Goal: Use online tool/utility

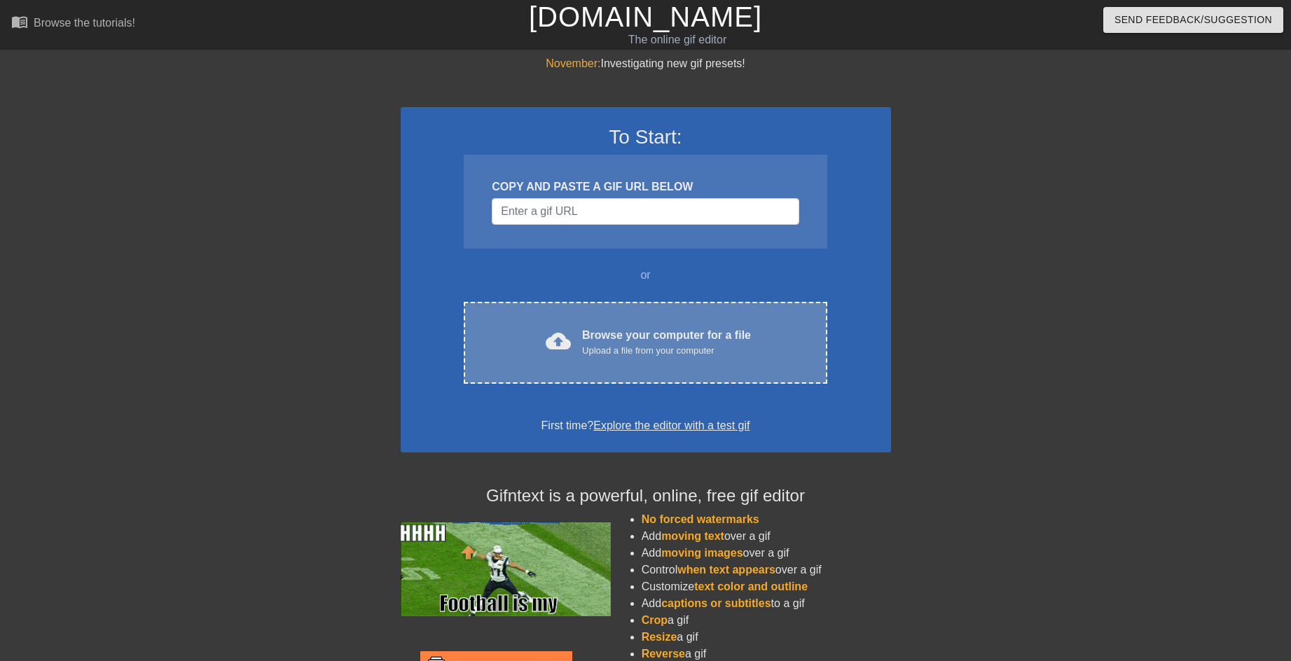
click at [587, 334] on div "Browse your computer for a file Upload a file from your computer" at bounding box center [666, 342] width 169 height 31
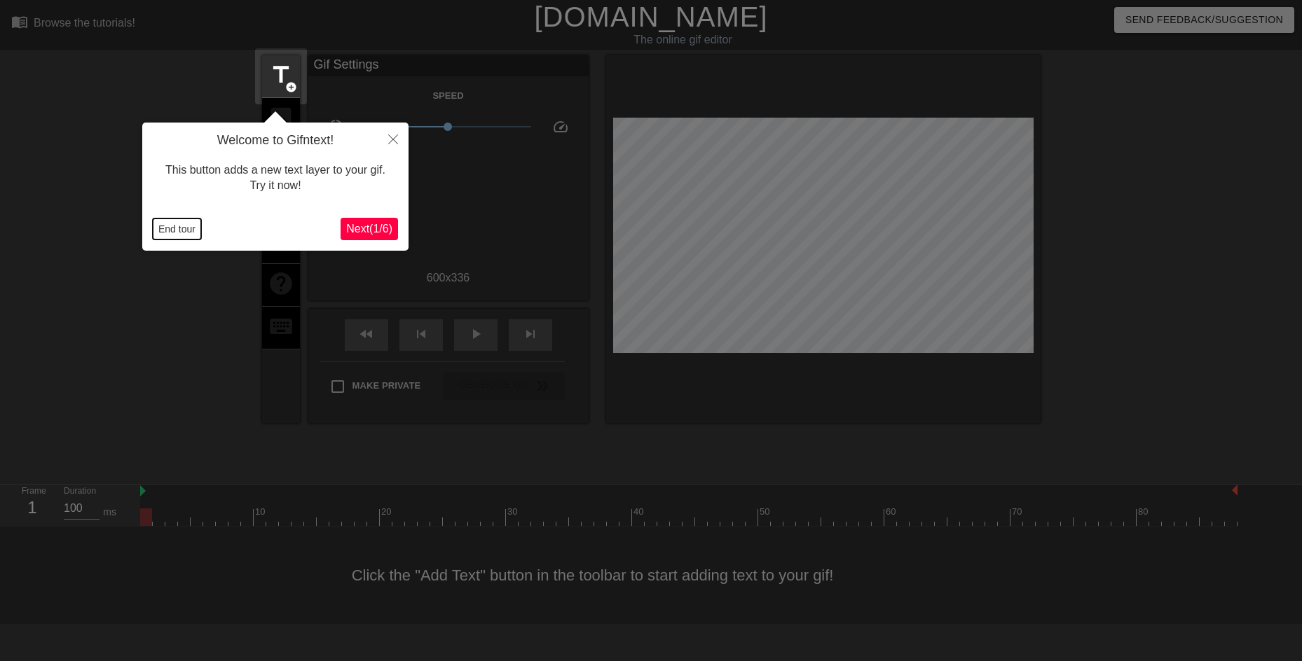
click at [182, 221] on button "End tour" at bounding box center [177, 229] width 48 height 21
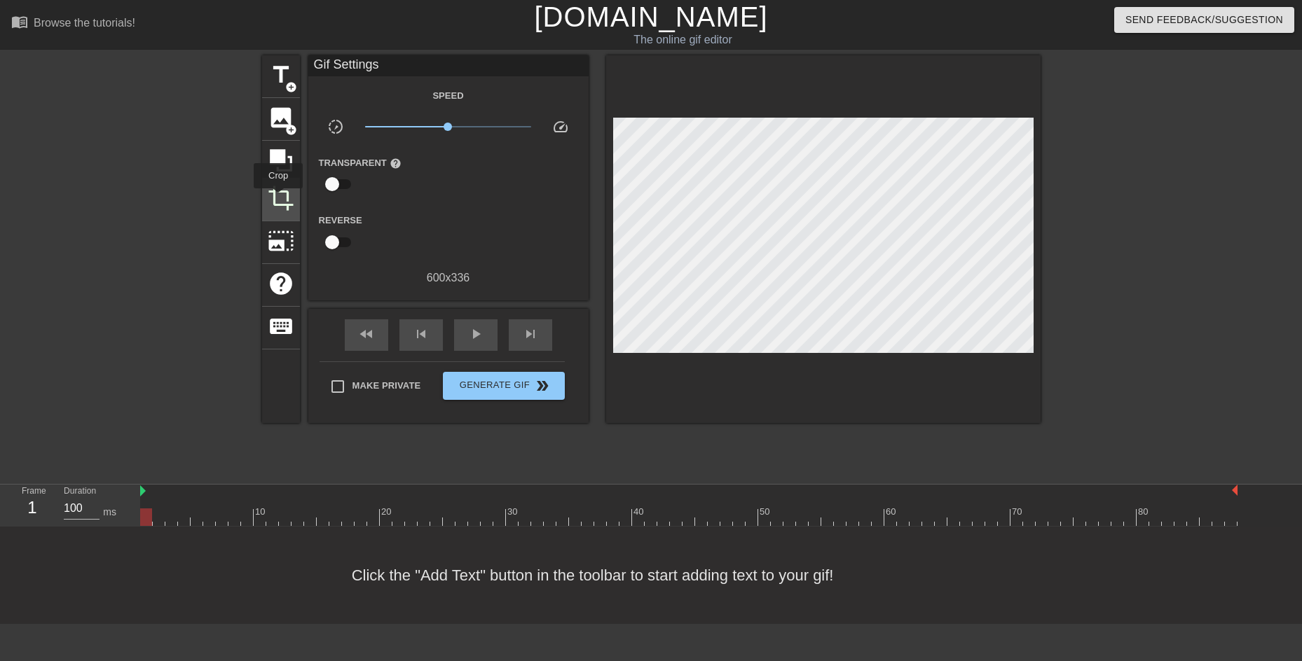
click at [278, 198] on span "crop" at bounding box center [281, 198] width 27 height 27
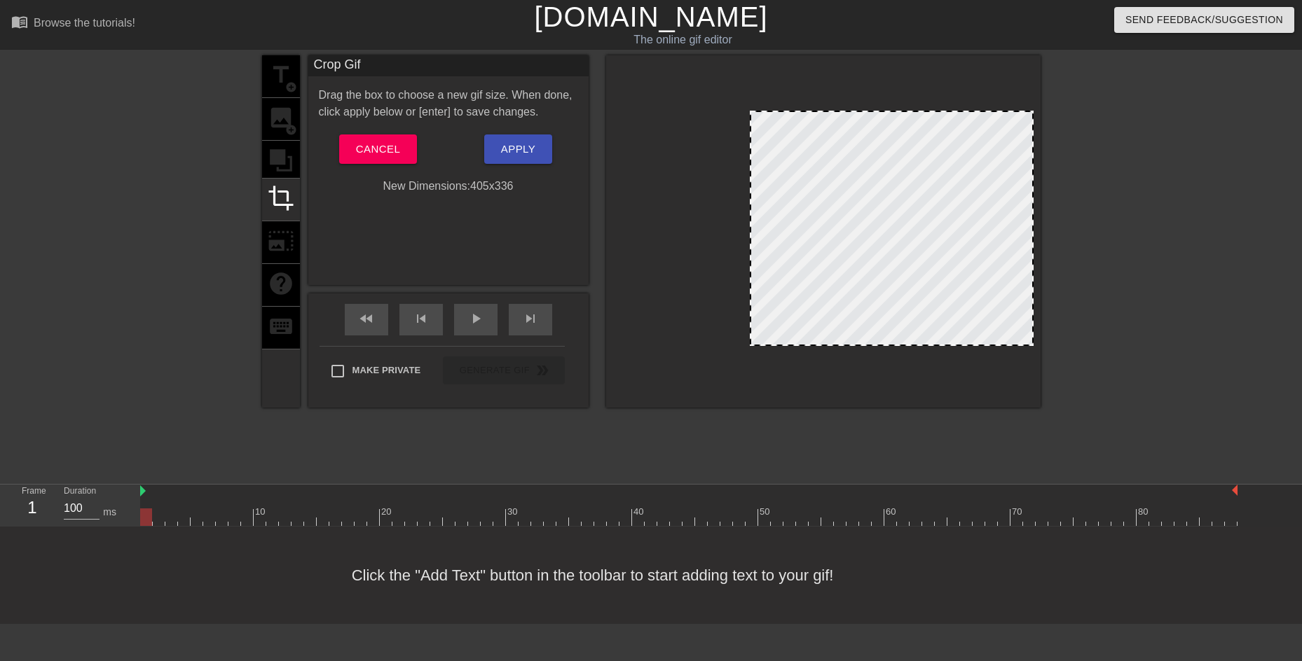
drag, startPoint x: 615, startPoint y: 343, endPoint x: 751, endPoint y: 336, distance: 136.9
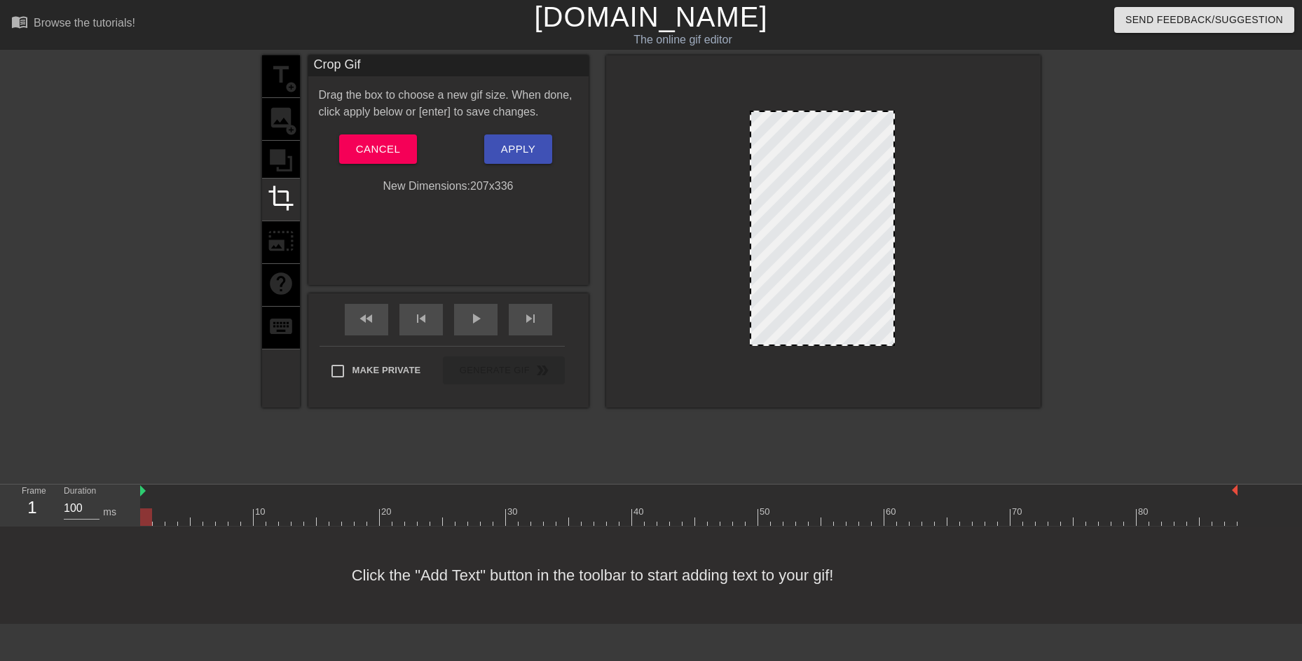
drag, startPoint x: 1033, startPoint y: 219, endPoint x: 894, endPoint y: 212, distance: 139.0
click at [894, 212] on div at bounding box center [893, 228] width 7 height 233
click at [474, 323] on span "play_arrow" at bounding box center [475, 318] width 17 height 17
click at [471, 312] on span "pause" at bounding box center [475, 318] width 17 height 17
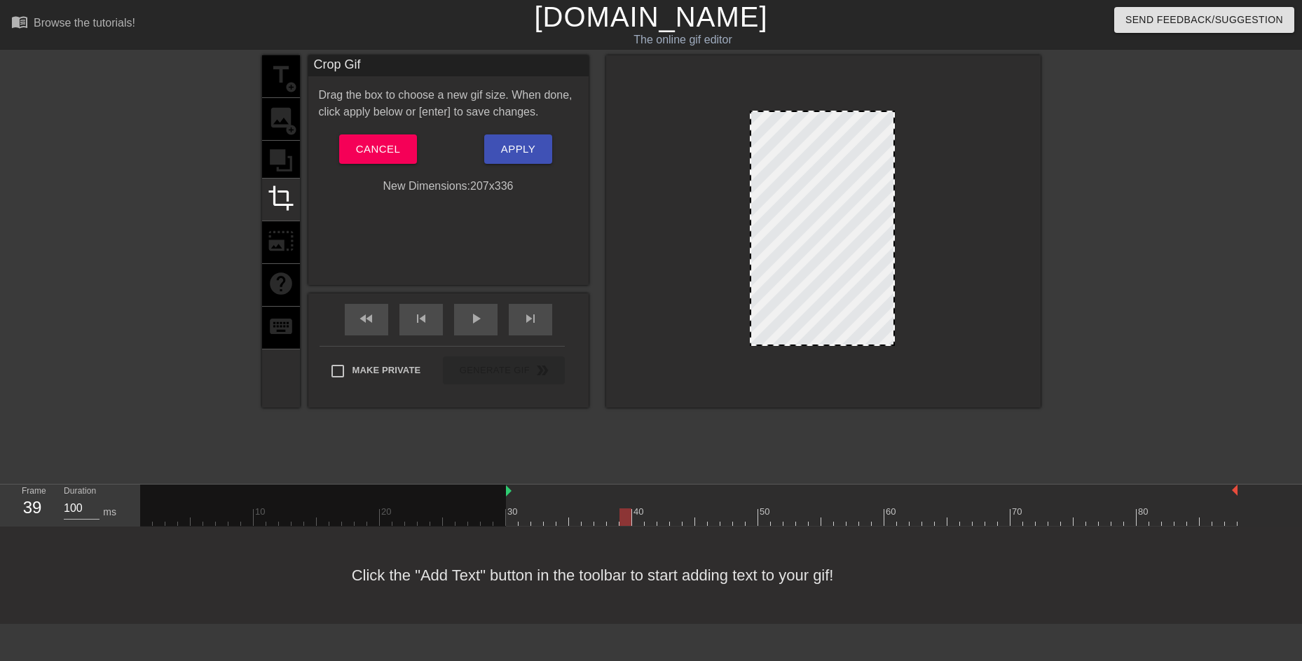
drag, startPoint x: 142, startPoint y: 489, endPoint x: 504, endPoint y: 503, distance: 362.5
click at [504, 503] on div "10 20 30 40 50 60 70 80" at bounding box center [688, 505] width 1097 height 41
click at [988, 506] on div at bounding box center [988, 512] width 3 height 14
click at [973, 507] on div at bounding box center [979, 508] width 13 height 18
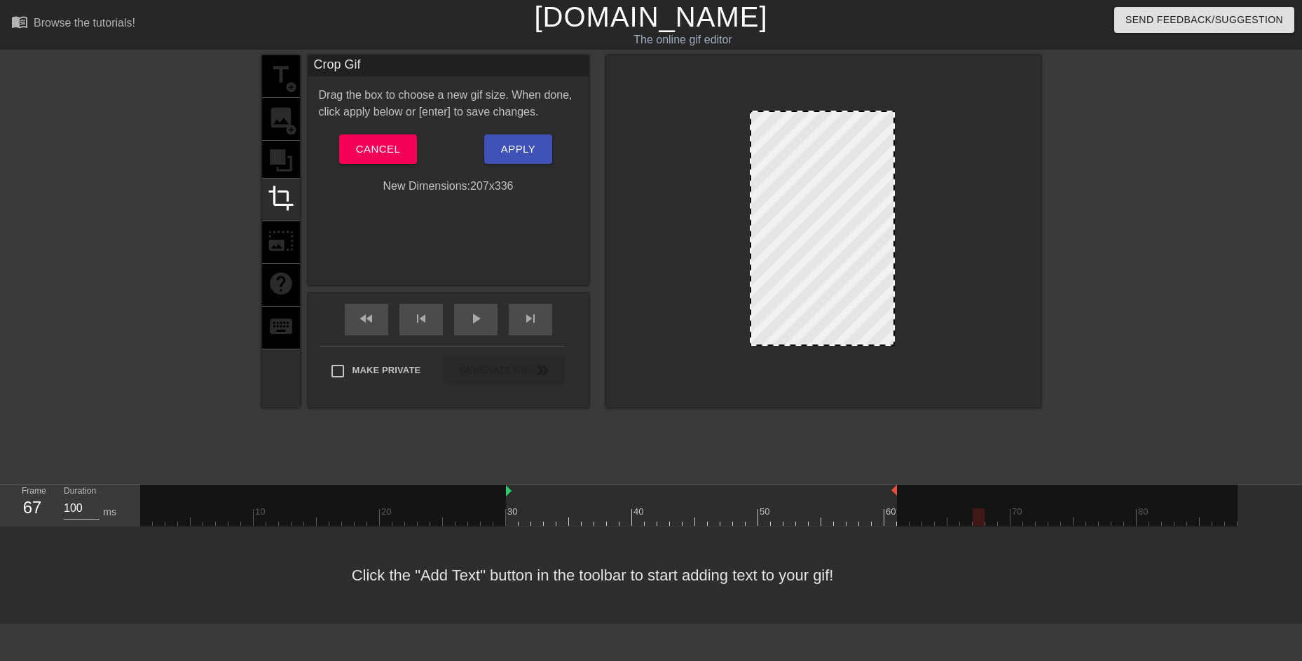
drag, startPoint x: 1238, startPoint y: 488, endPoint x: 893, endPoint y: 494, distance: 345.5
drag, startPoint x: 896, startPoint y: 493, endPoint x: 881, endPoint y: 495, distance: 14.8
click at [461, 327] on div "play_arrow" at bounding box center [475, 320] width 43 height 32
drag, startPoint x: 508, startPoint y: 493, endPoint x: 387, endPoint y: 494, distance: 121.2
click at [503, 151] on span "Apply" at bounding box center [518, 149] width 34 height 18
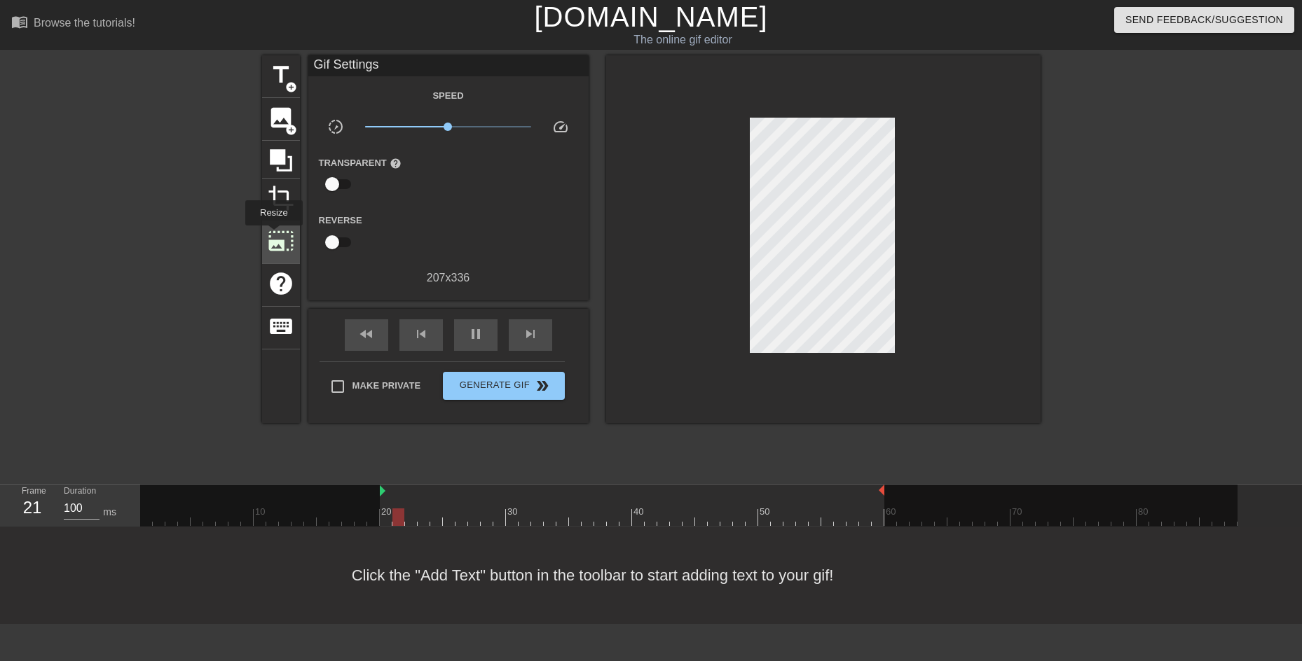
click at [273, 235] on span "photo_size_select_large" at bounding box center [281, 241] width 27 height 27
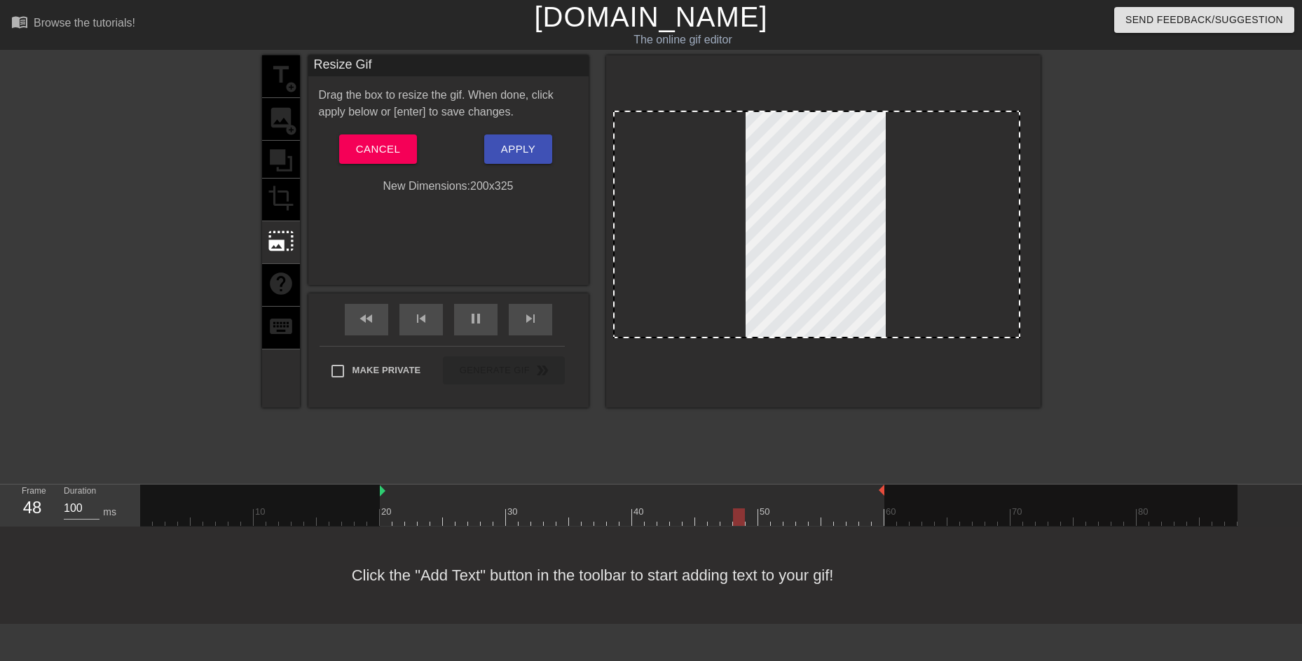
drag, startPoint x: 1032, startPoint y: 219, endPoint x: 1019, endPoint y: 221, distance: 13.6
click at [1019, 221] on div at bounding box center [1018, 224] width 7 height 225
click at [521, 149] on span "Apply" at bounding box center [518, 149] width 34 height 18
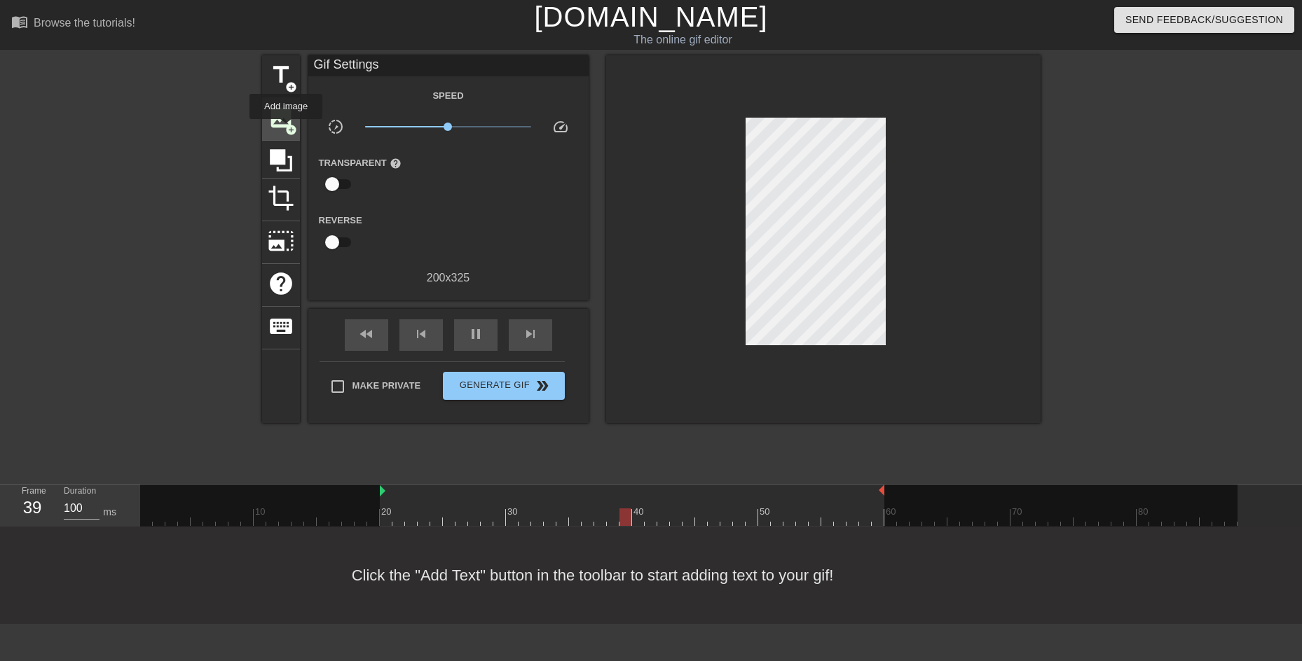
click at [286, 129] on span "add_circle" at bounding box center [291, 130] width 12 height 12
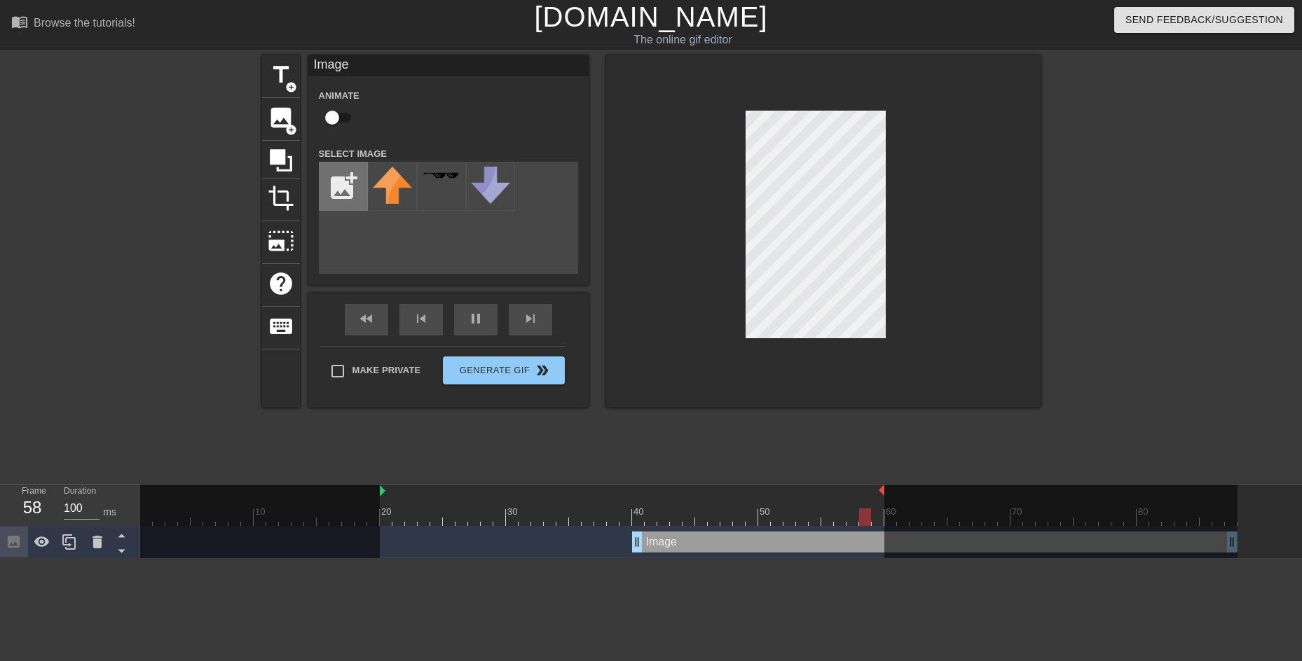
click at [351, 187] on input "file" at bounding box center [344, 187] width 48 height 48
type input "C:\fakepath\1.星宇航空K董即將執飛隱藏版航班廣為星宇粉討論，由世邦旅遊獨家取得團體機位包裝美西行程提供星宇航空.png"
click at [389, 181] on img at bounding box center [392, 178] width 39 height 22
click at [379, 172] on img at bounding box center [392, 178] width 39 height 22
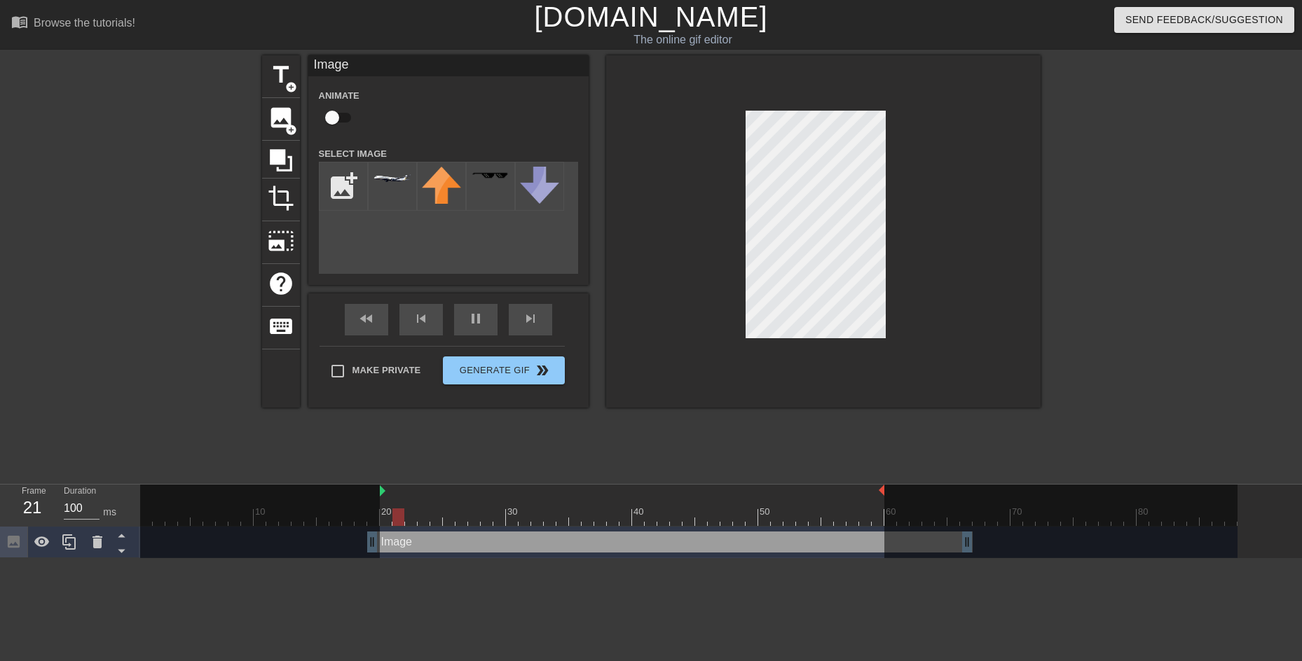
drag, startPoint x: 672, startPoint y: 537, endPoint x: 411, endPoint y: 541, distance: 261.4
click at [411, 541] on div "Image drag_handle drag_handle" at bounding box center [669, 542] width 605 height 21
drag, startPoint x: 559, startPoint y: 542, endPoint x: 588, endPoint y: 537, distance: 29.0
click at [601, 537] on div "Image drag_handle drag_handle" at bounding box center [707, 542] width 605 height 21
drag, startPoint x: 408, startPoint y: 541, endPoint x: 628, endPoint y: 538, distance: 220.0
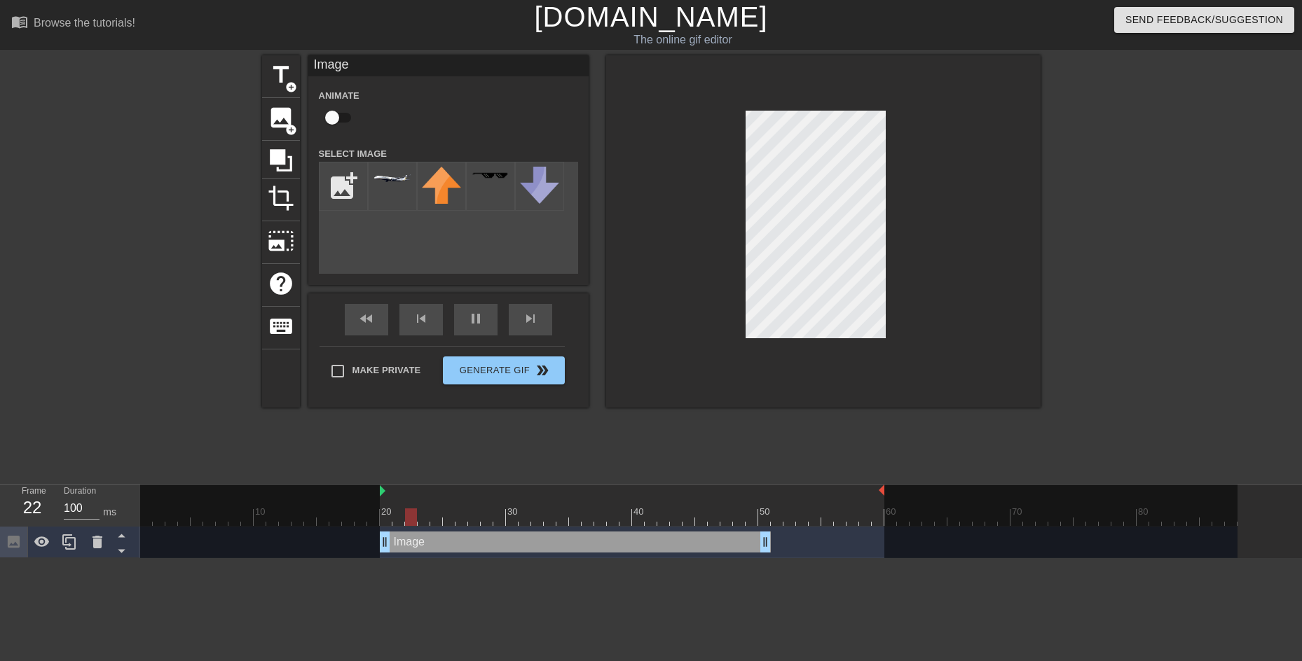
drag, startPoint x: 692, startPoint y: 540, endPoint x: 452, endPoint y: 556, distance: 240.1
click at [452, 556] on div "Image drag_handle drag_handle" at bounding box center [688, 543] width 1097 height 32
drag, startPoint x: 769, startPoint y: 538, endPoint x: 720, endPoint y: 542, distance: 49.2
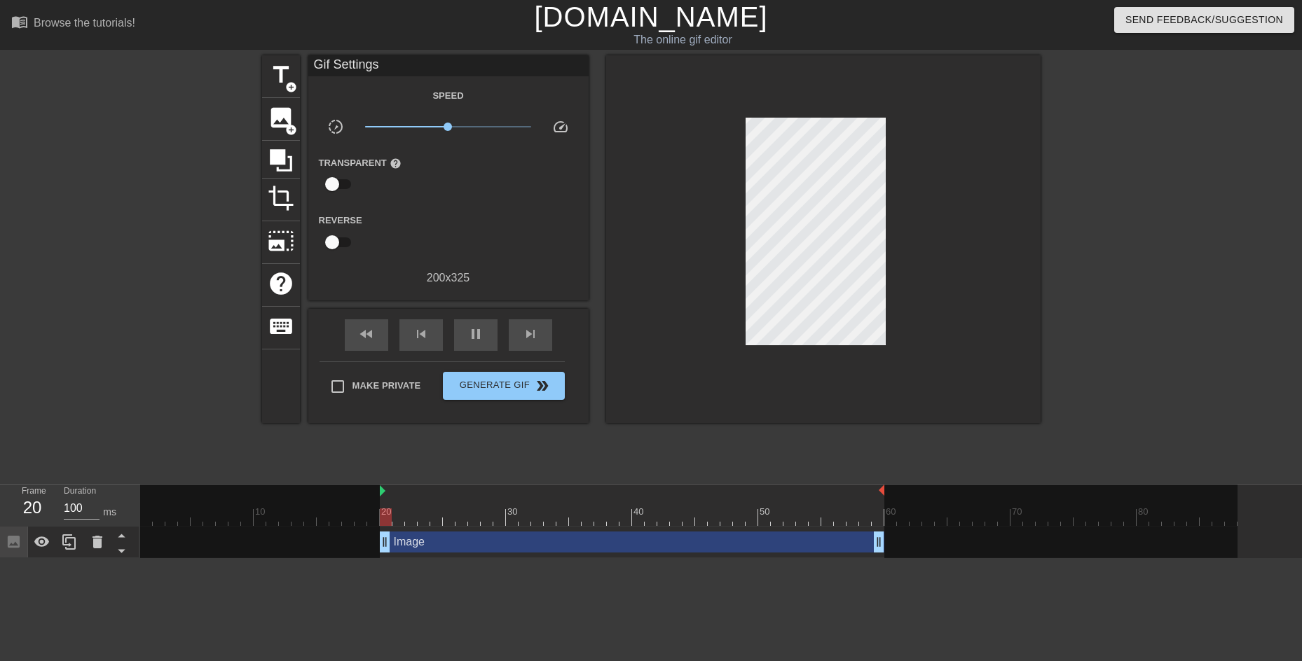
drag, startPoint x: 716, startPoint y: 548, endPoint x: 879, endPoint y: 548, distance: 163.3
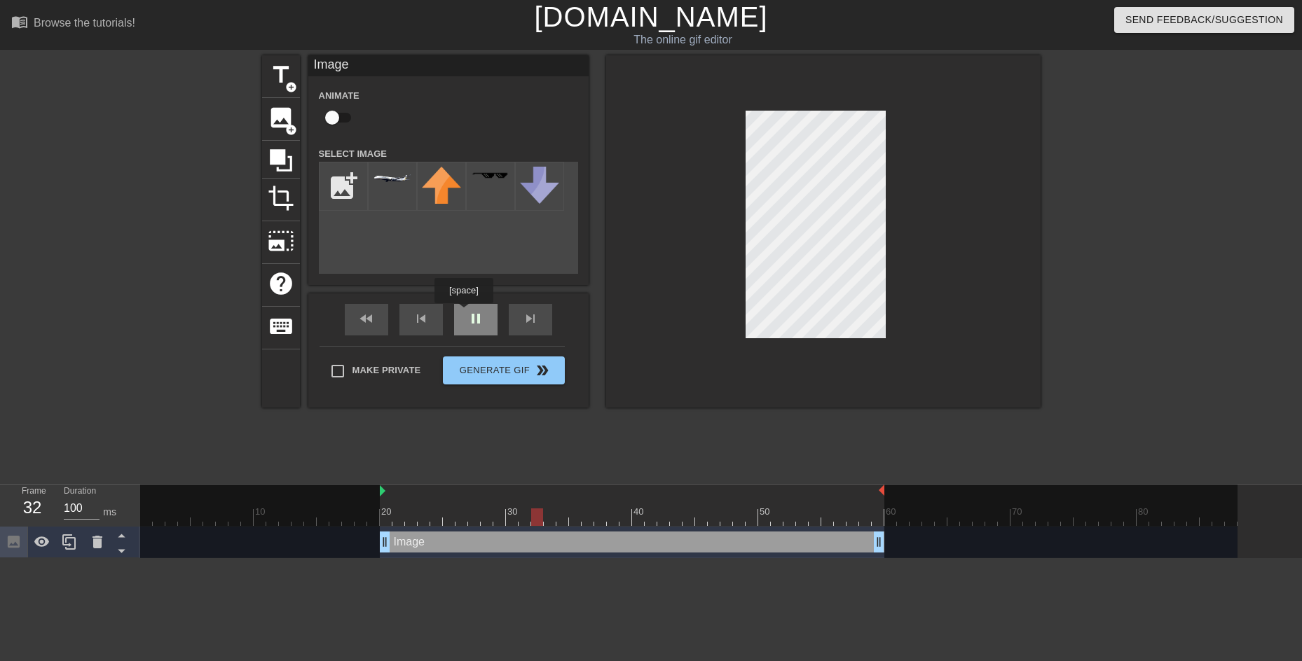
click at [467, 313] on div "fast_rewind skip_previous pause skip_next" at bounding box center [448, 320] width 228 height 53
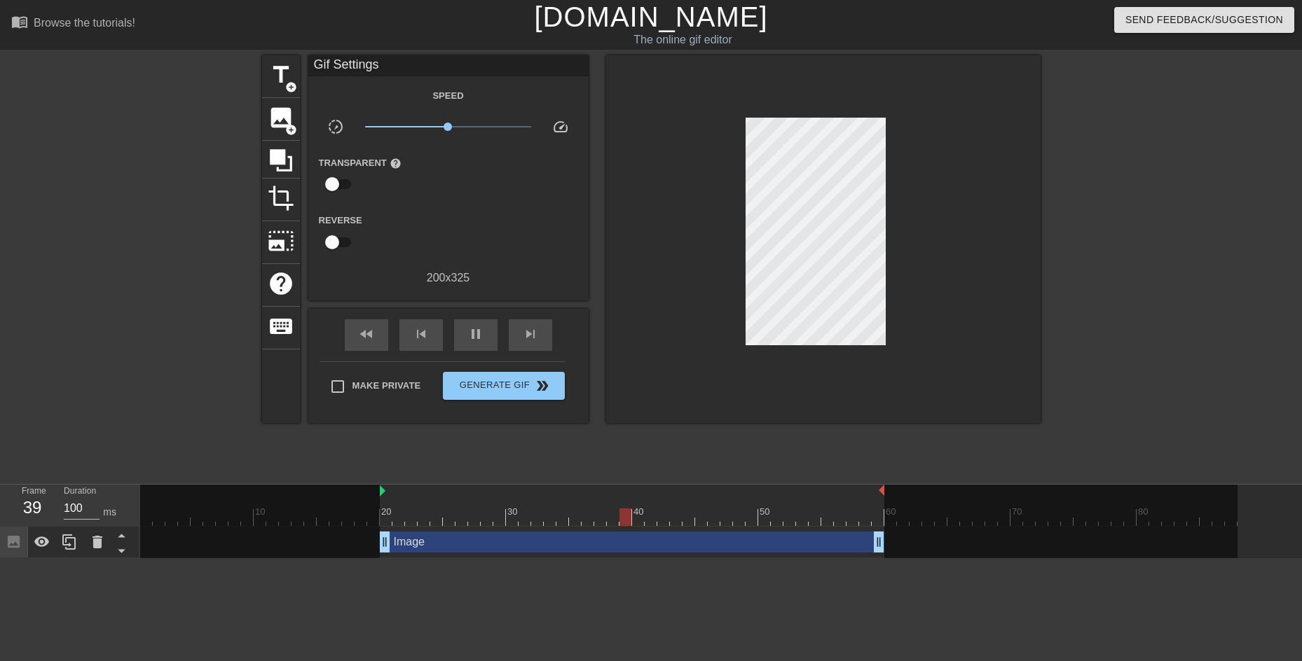
click at [387, 516] on div at bounding box center [688, 518] width 1097 height 18
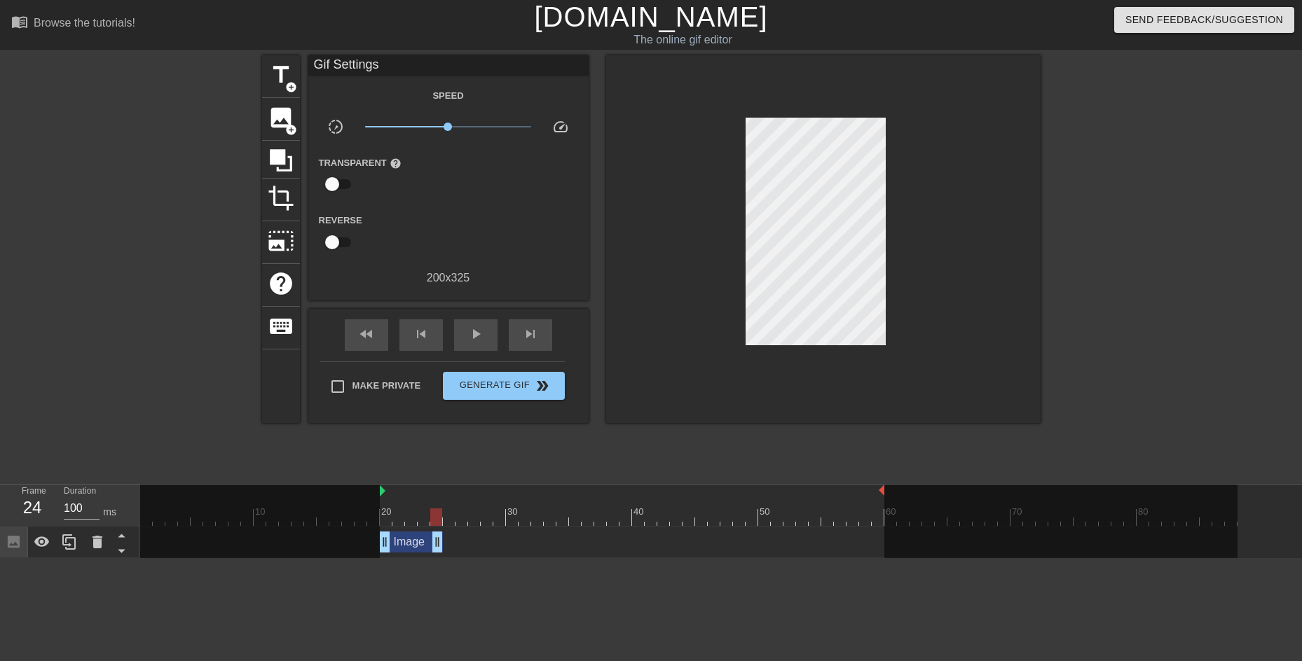
drag, startPoint x: 881, startPoint y: 547, endPoint x: 436, endPoint y: 526, distance: 445.4
click at [436, 526] on div "10 20 30 40 50 60 70 80 Image drag_handle drag_handle" at bounding box center [721, 522] width 1162 height 74
click at [582, 513] on div at bounding box center [688, 518] width 1097 height 18
click at [614, 513] on div at bounding box center [688, 518] width 1097 height 18
click at [68, 550] on icon at bounding box center [68, 542] width 13 height 15
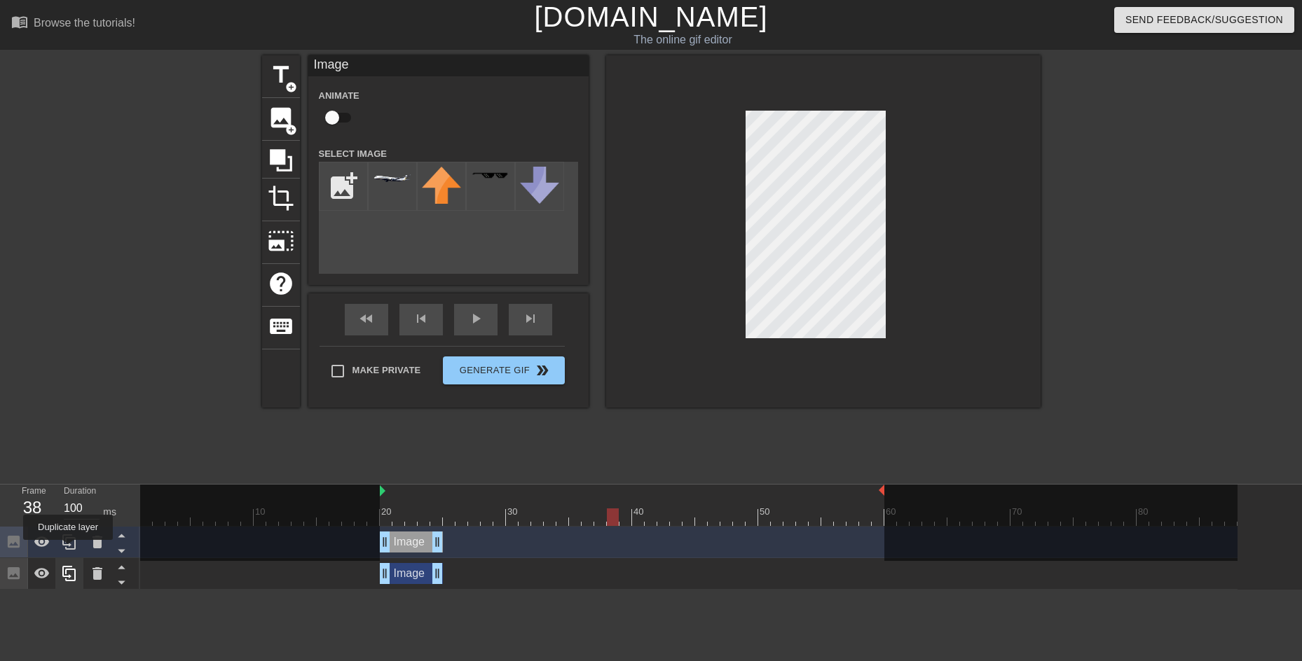
click at [68, 550] on icon at bounding box center [68, 542] width 13 height 15
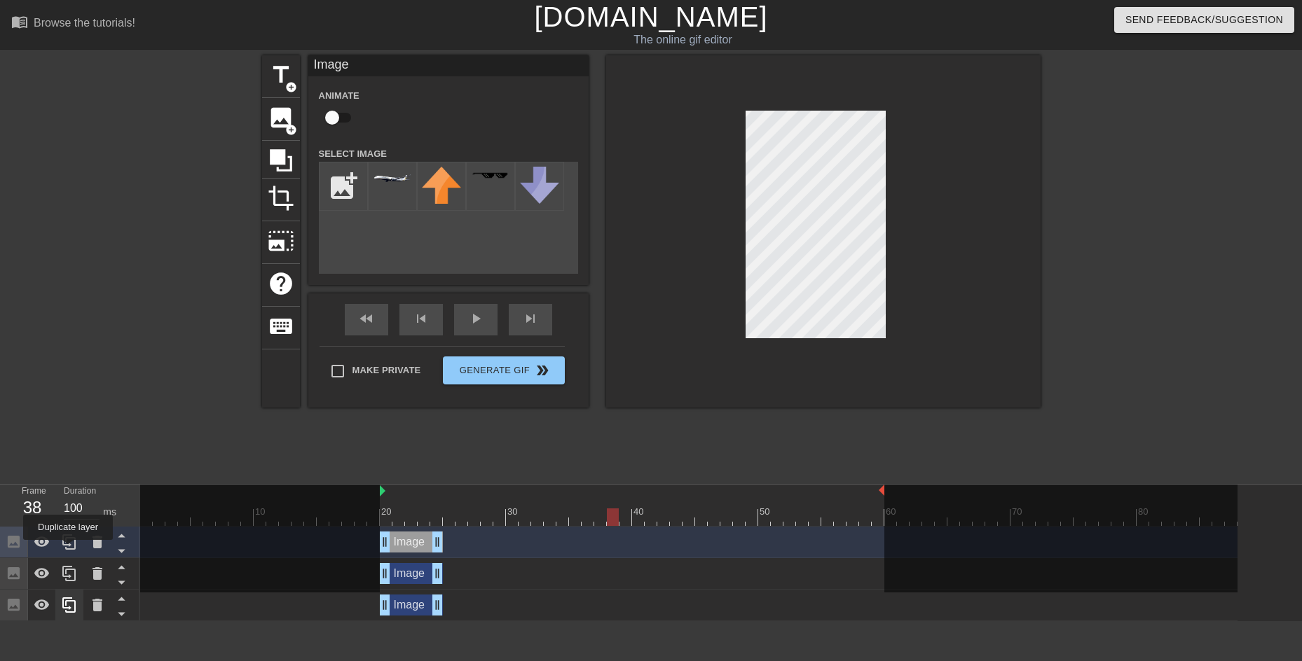
click at [68, 550] on icon at bounding box center [68, 542] width 13 height 15
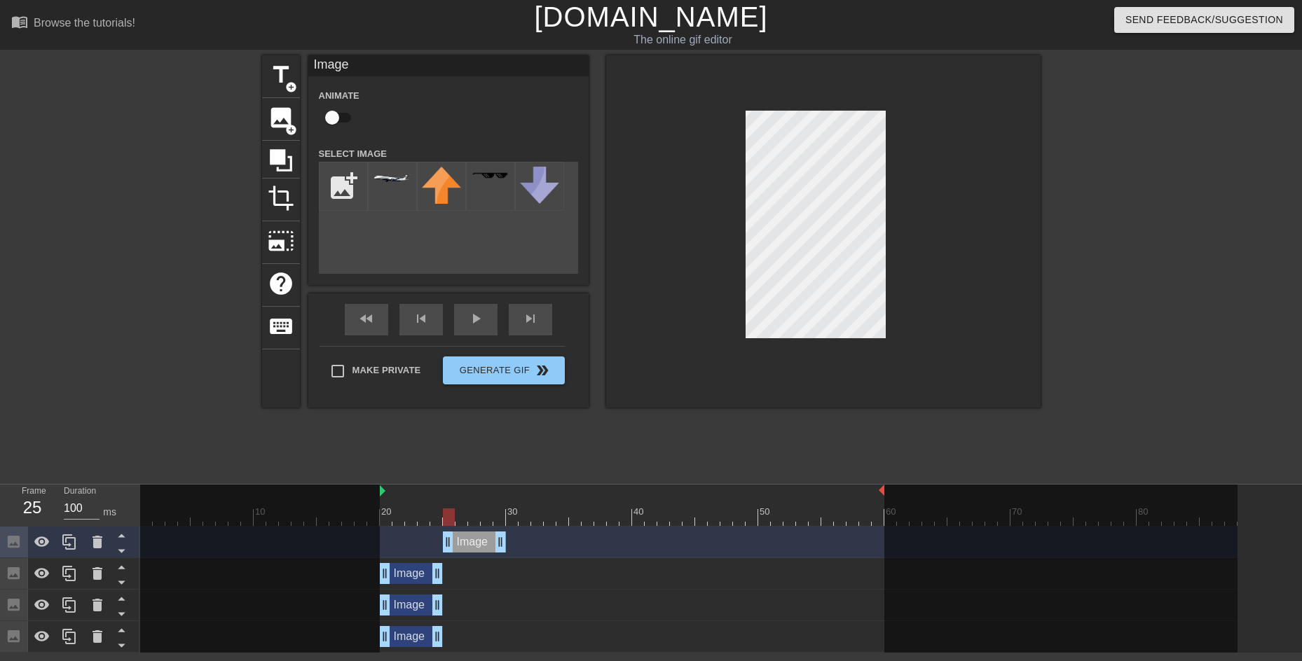
drag, startPoint x: 407, startPoint y: 542, endPoint x: 464, endPoint y: 551, distance: 57.4
click at [464, 551] on div "Image drag_handle drag_handle" at bounding box center [474, 542] width 63 height 21
drag, startPoint x: 423, startPoint y: 578, endPoint x: 547, endPoint y: 579, distance: 124.0
click at [547, 579] on div "Image drag_handle drag_handle" at bounding box center [537, 573] width 63 height 21
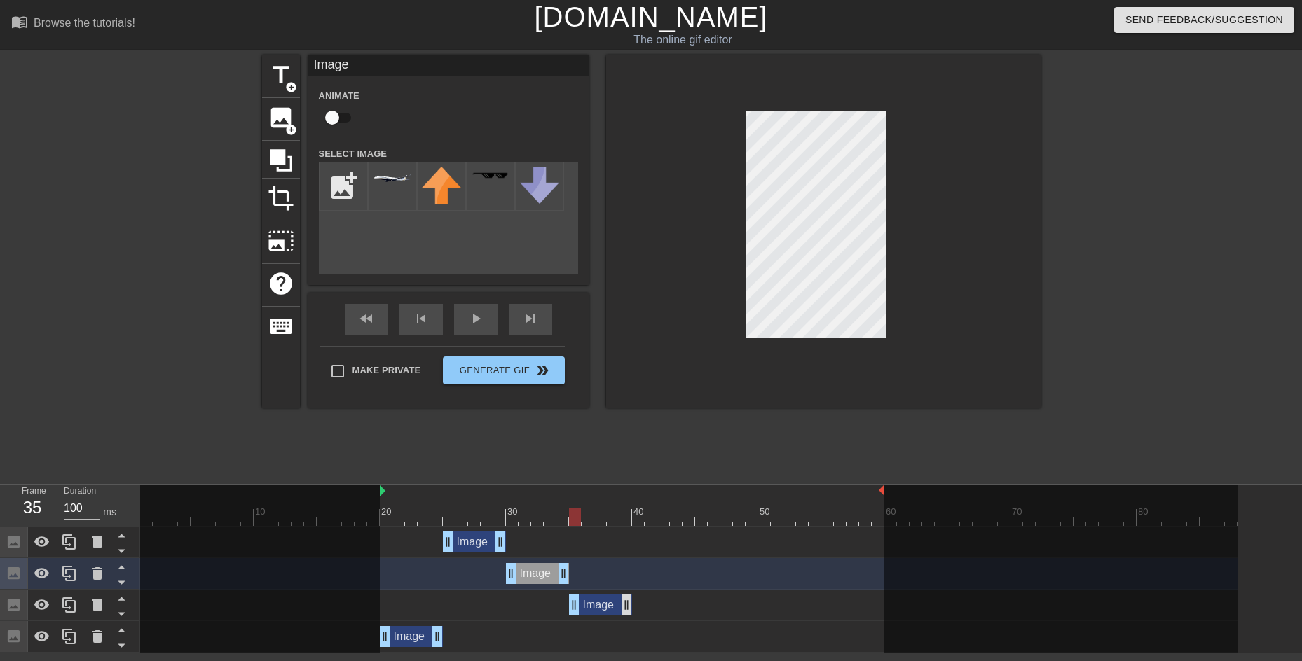
drag, startPoint x: 431, startPoint y: 612, endPoint x: 624, endPoint y: 612, distance: 193.4
click at [624, 612] on div "Image drag_handle drag_handle" at bounding box center [600, 605] width 63 height 21
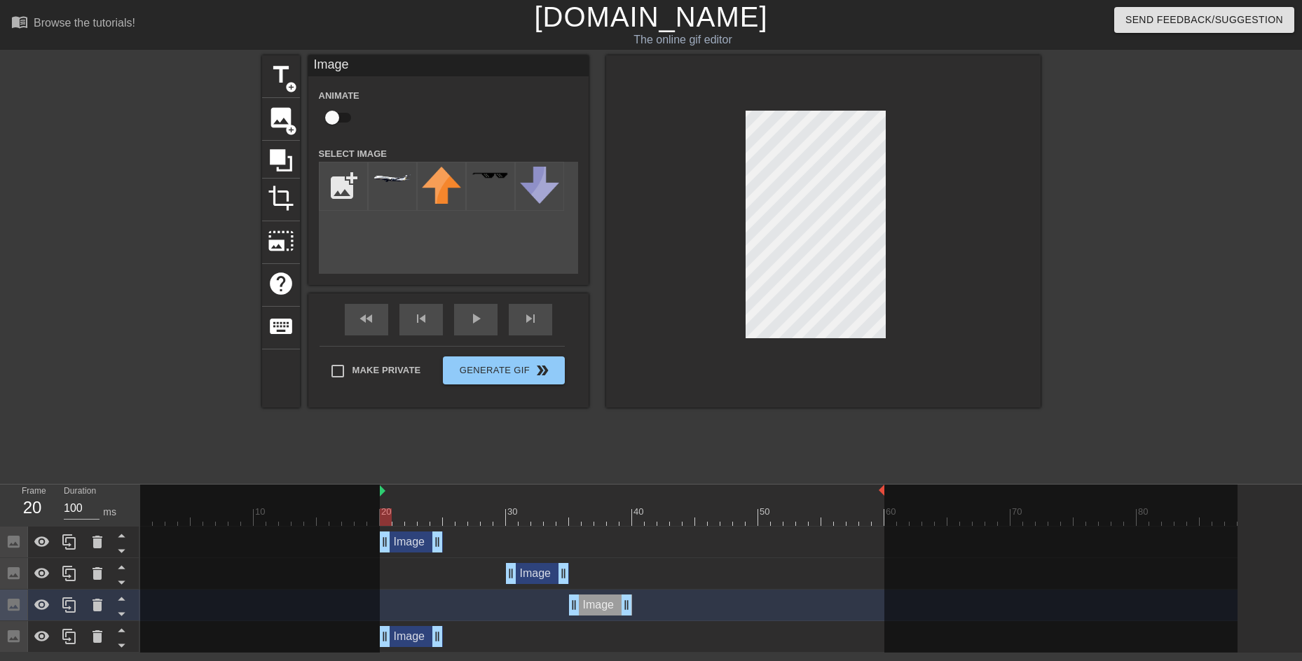
drag, startPoint x: 461, startPoint y: 541, endPoint x: 400, endPoint y: 541, distance: 61.0
click at [400, 541] on div "Image drag_handle drag_handle" at bounding box center [411, 542] width 63 height 21
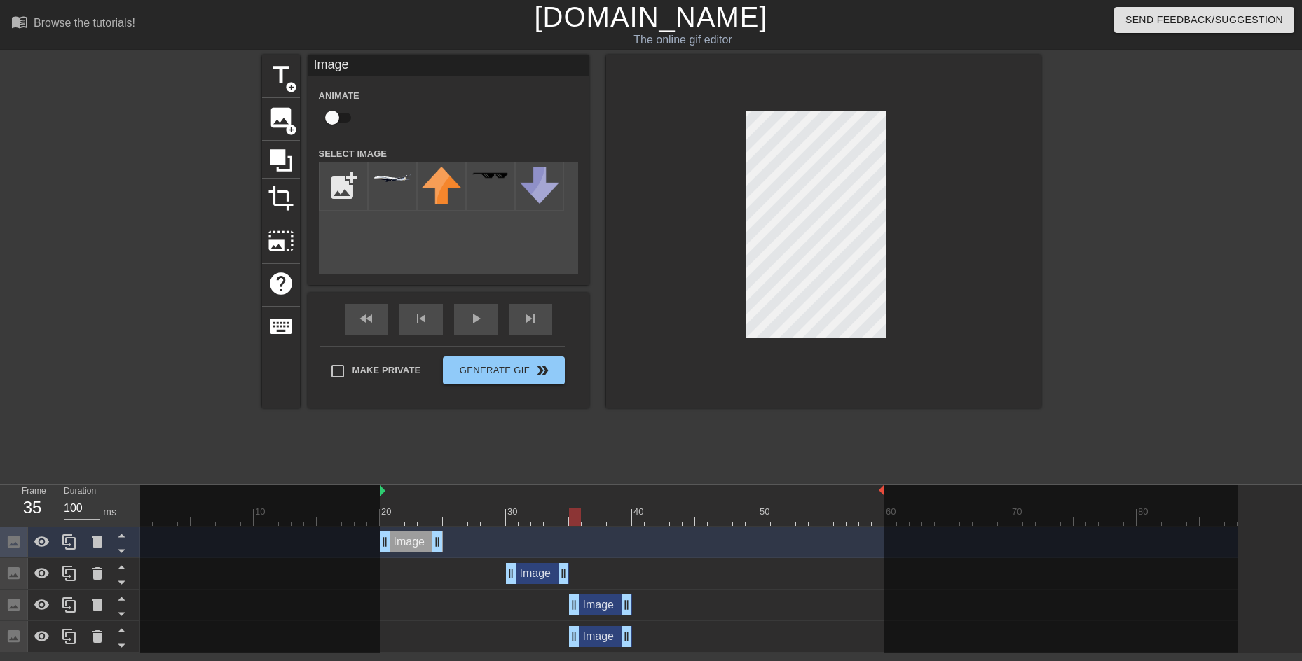
drag, startPoint x: 425, startPoint y: 639, endPoint x: 619, endPoint y: 638, distance: 194.1
click at [619, 638] on div "Image drag_handle drag_handle" at bounding box center [600, 636] width 63 height 21
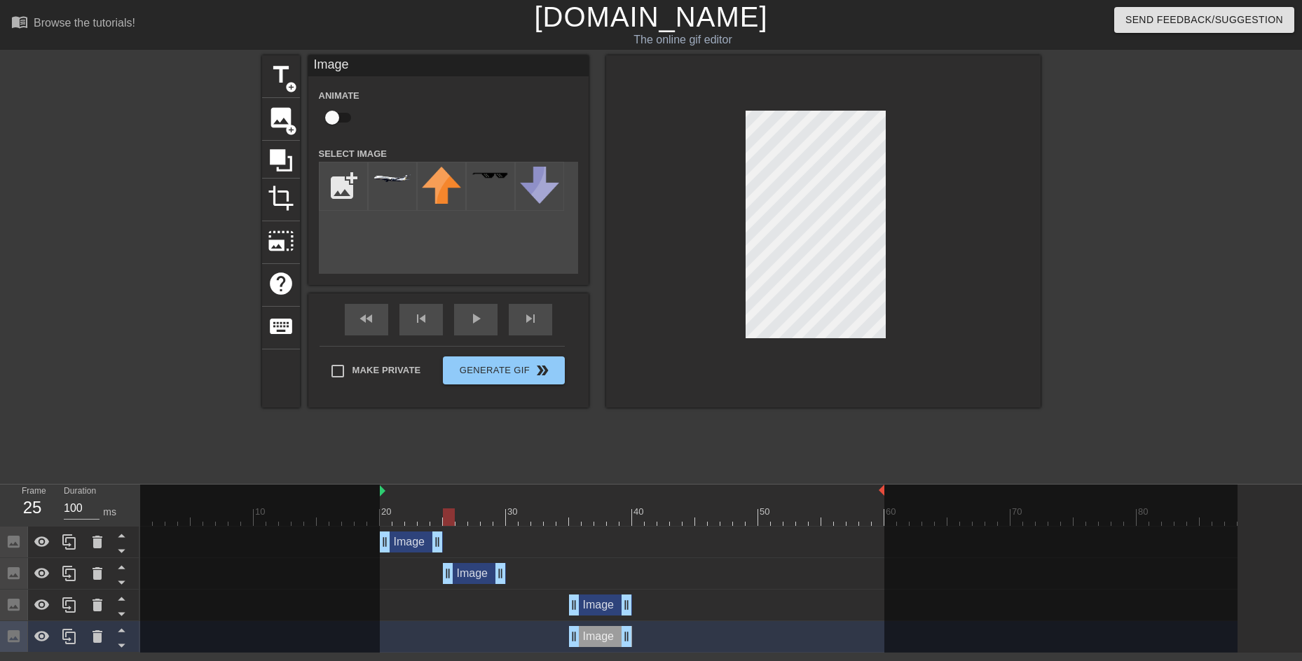
drag, startPoint x: 517, startPoint y: 580, endPoint x: 482, endPoint y: 580, distance: 35.0
click at [482, 580] on div "Image drag_handle drag_handle" at bounding box center [474, 573] width 63 height 21
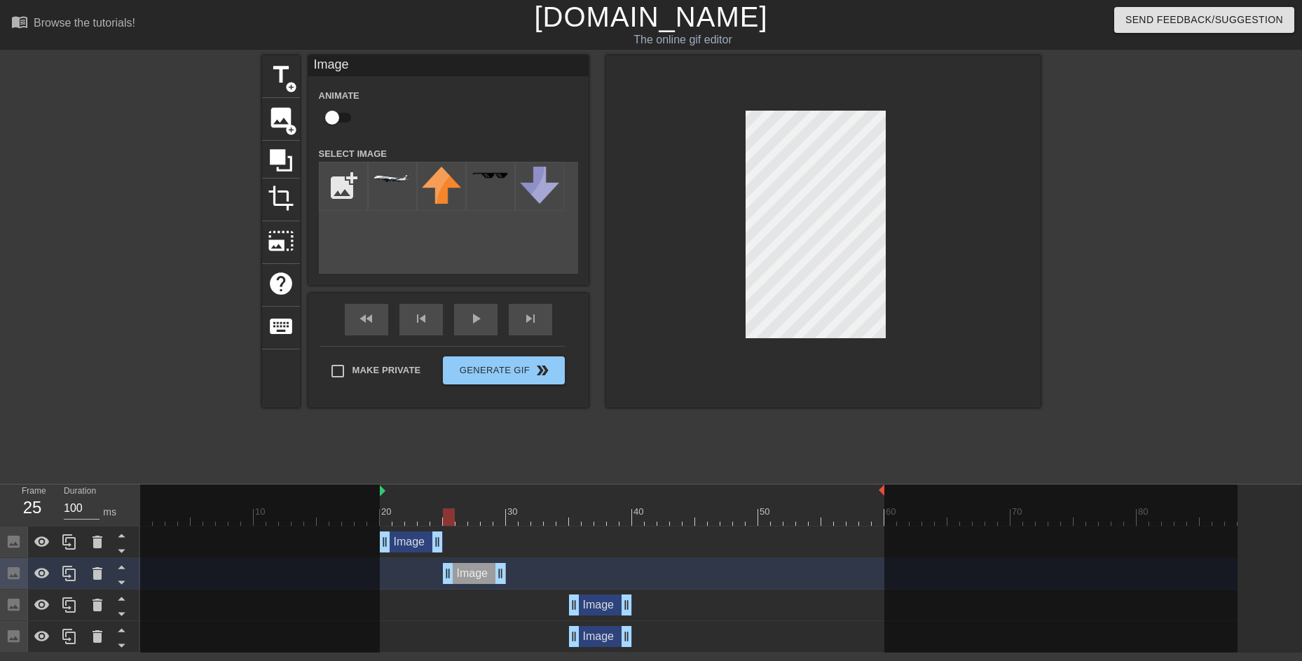
click at [525, 520] on div at bounding box center [688, 518] width 1097 height 18
drag, startPoint x: 440, startPoint y: 549, endPoint x: 400, endPoint y: 546, distance: 40.0
click at [482, 570] on div "Image drag_handle drag_handle" at bounding box center [474, 573] width 63 height 21
click at [445, 515] on div at bounding box center [688, 518] width 1097 height 18
drag, startPoint x: 476, startPoint y: 570, endPoint x: 432, endPoint y: 574, distance: 43.6
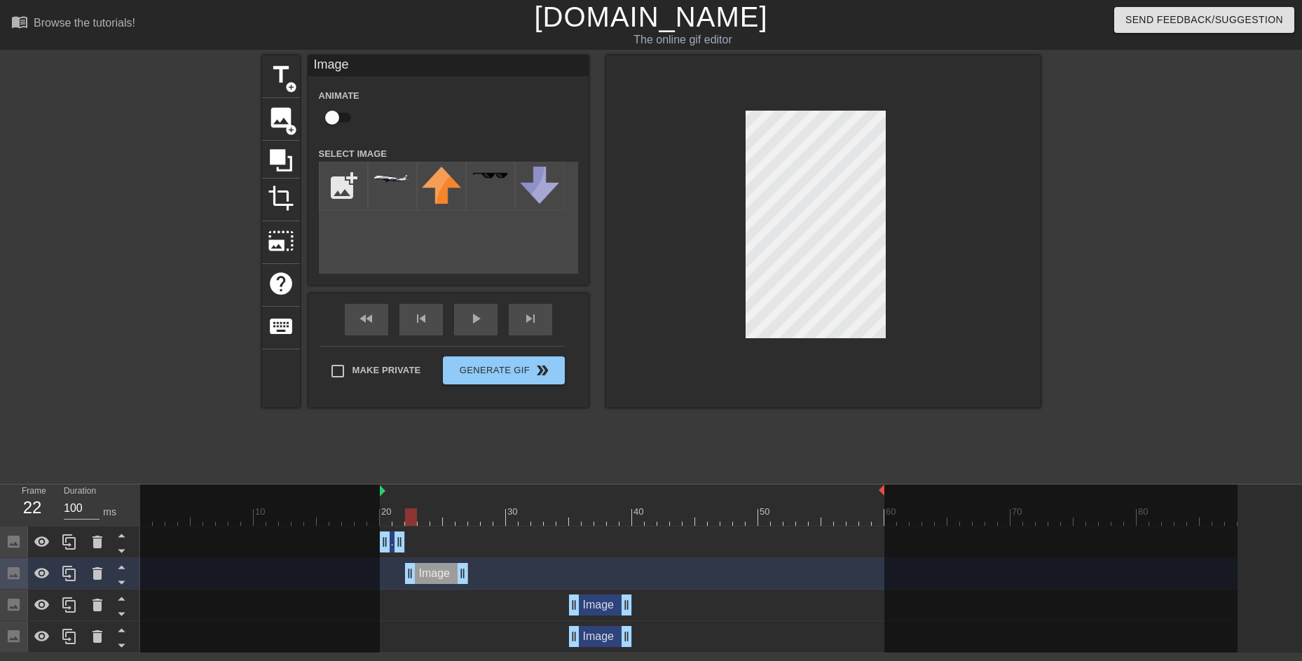
click at [432, 574] on div "Image drag_handle drag_handle" at bounding box center [436, 573] width 63 height 21
drag, startPoint x: 465, startPoint y: 576, endPoint x: 440, endPoint y: 571, distance: 25.7
drag, startPoint x: 598, startPoint y: 614, endPoint x: 481, endPoint y: 604, distance: 117.4
click at [456, 610] on div "Image drag_handle drag_handle" at bounding box center [486, 605] width 63 height 21
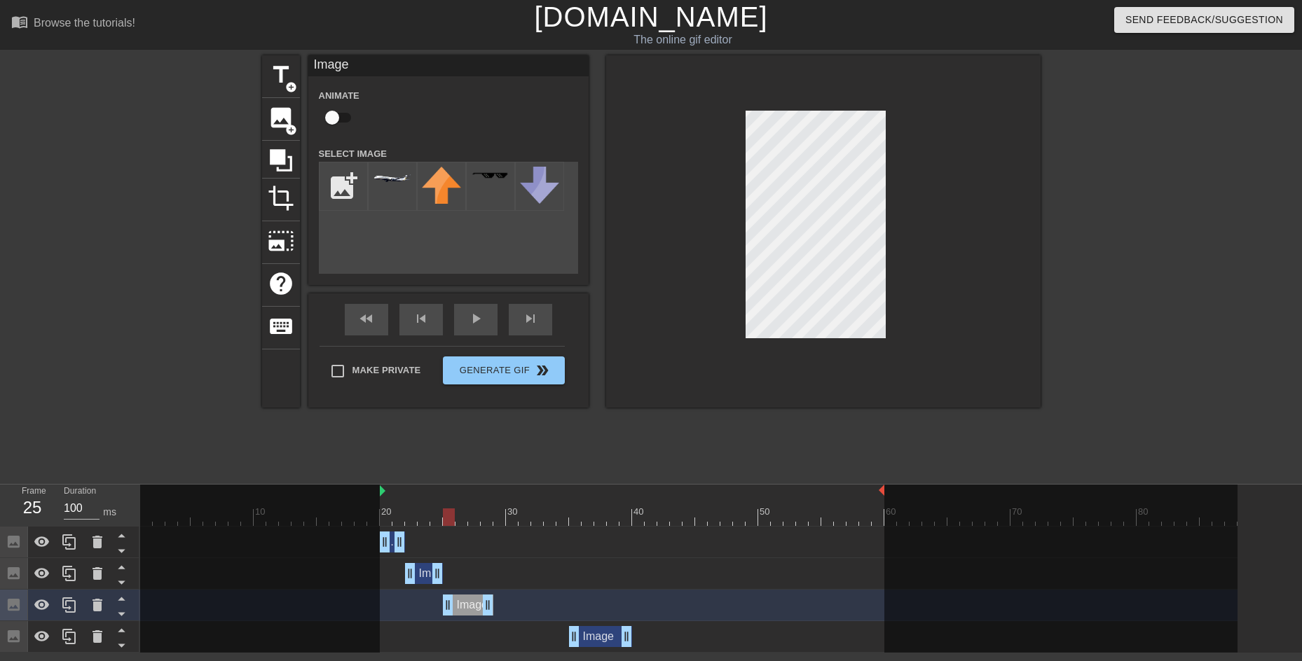
drag, startPoint x: 435, startPoint y: 603, endPoint x: 448, endPoint y: 603, distance: 12.6
drag, startPoint x: 486, startPoint y: 601, endPoint x: 465, endPoint y: 603, distance: 21.8
drag, startPoint x: 599, startPoint y: 631, endPoint x: 498, endPoint y: 628, distance: 100.9
click at [498, 628] on div "Image drag_handle drag_handle" at bounding box center [499, 636] width 63 height 21
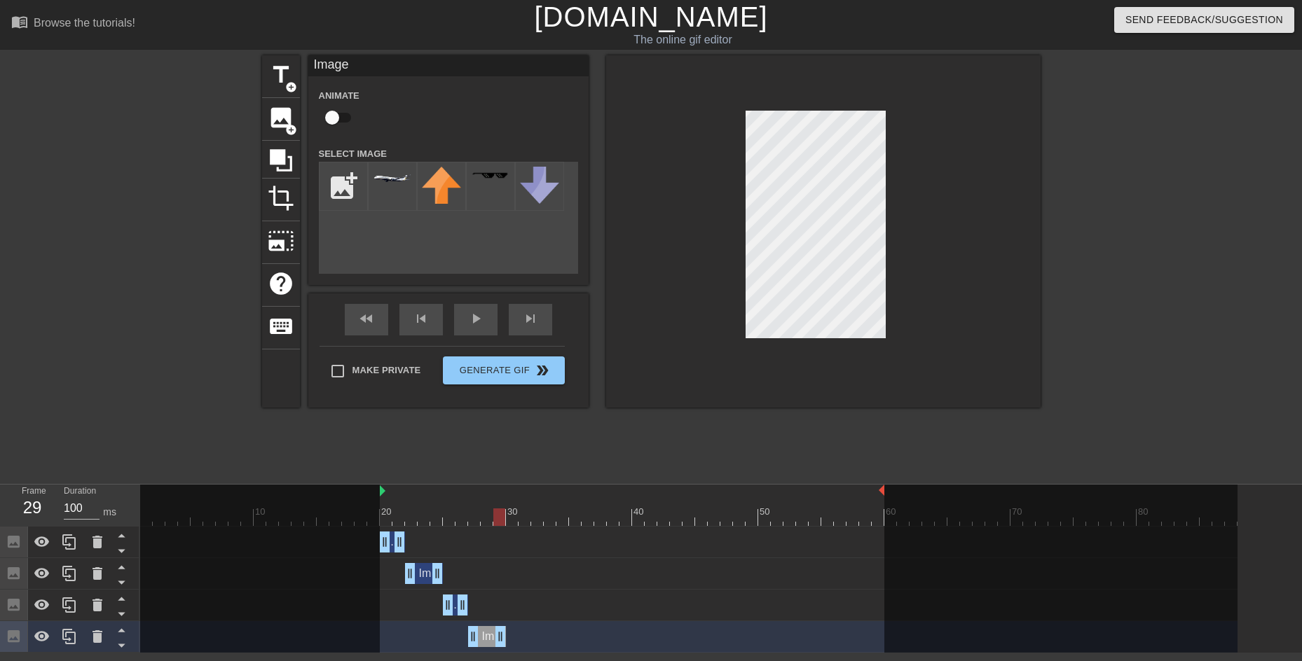
drag, startPoint x: 528, startPoint y: 633, endPoint x: 499, endPoint y: 634, distance: 29.4
click at [654, 430] on div "title add_circle image add_circle crop photo_size_select_large help keyboard Im…" at bounding box center [651, 265] width 778 height 420
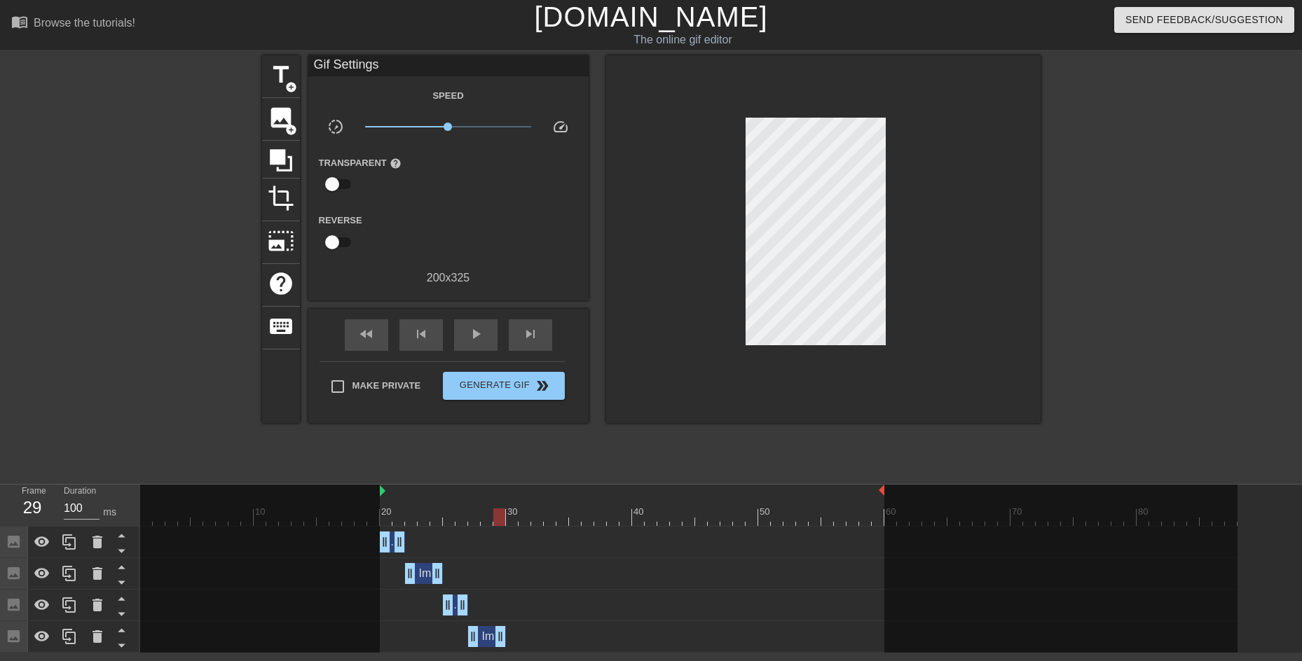
click at [516, 519] on div at bounding box center [688, 518] width 1097 height 18
click at [289, 83] on span "add_circle" at bounding box center [291, 87] width 12 height 12
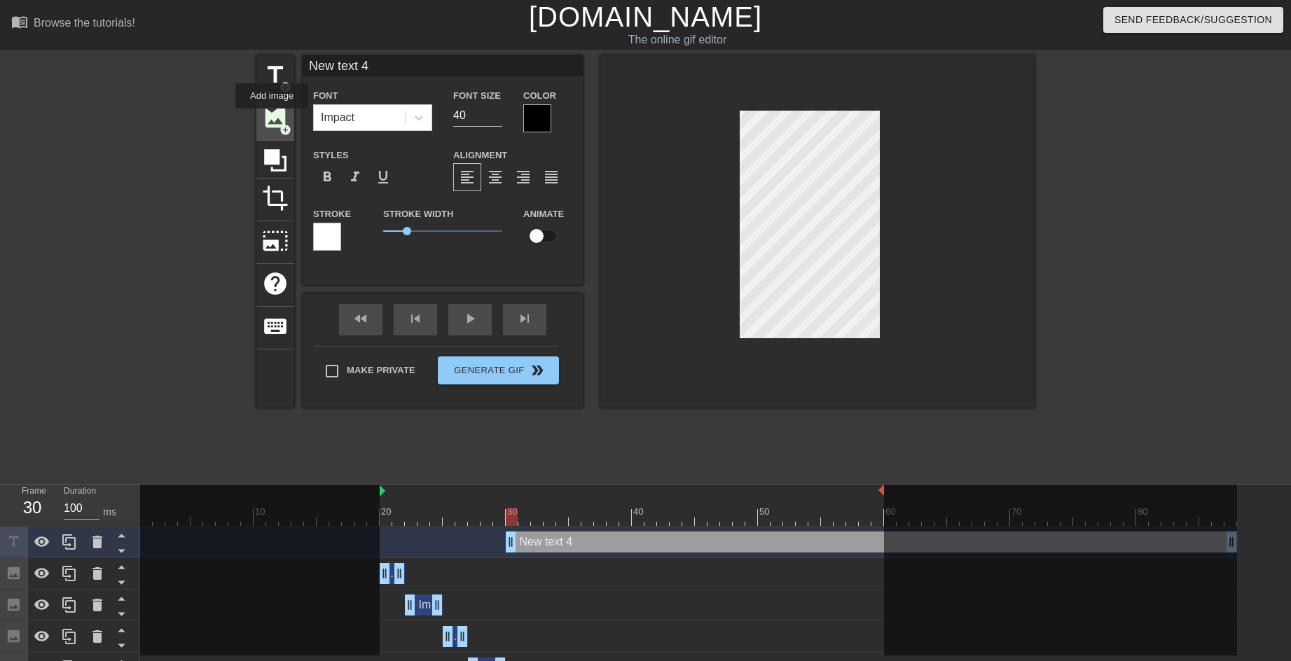
click at [272, 118] on span "image" at bounding box center [275, 117] width 27 height 27
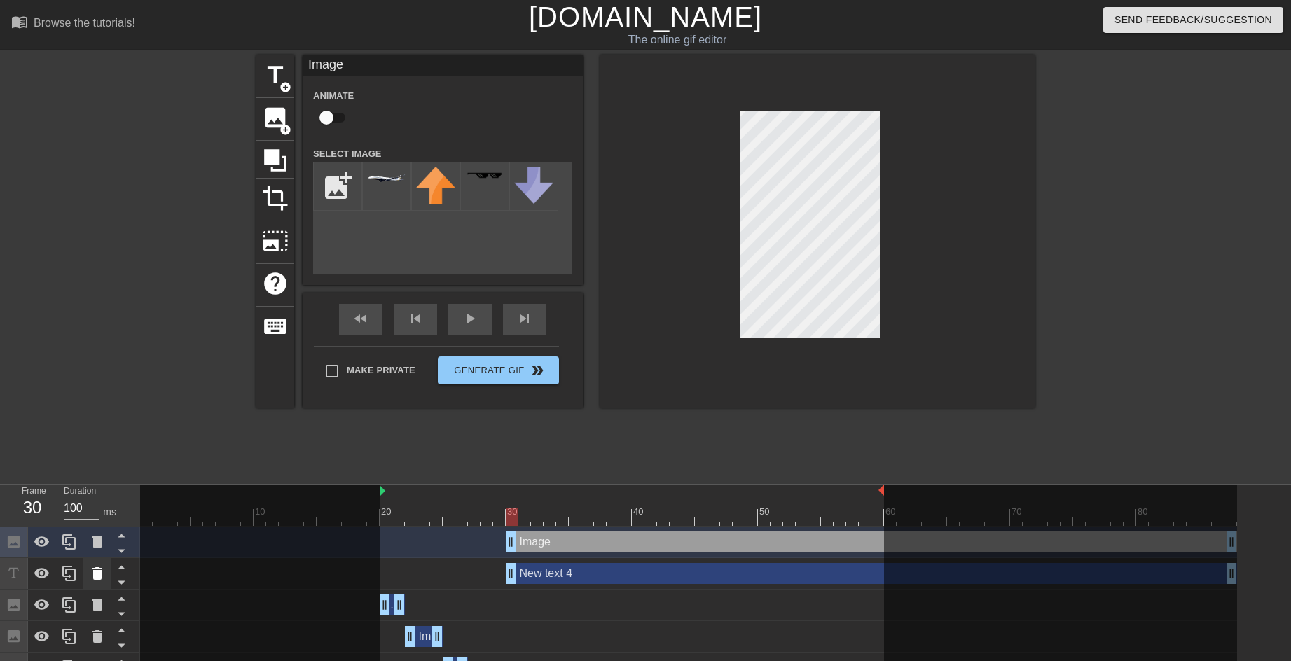
click at [105, 576] on icon at bounding box center [97, 573] width 17 height 17
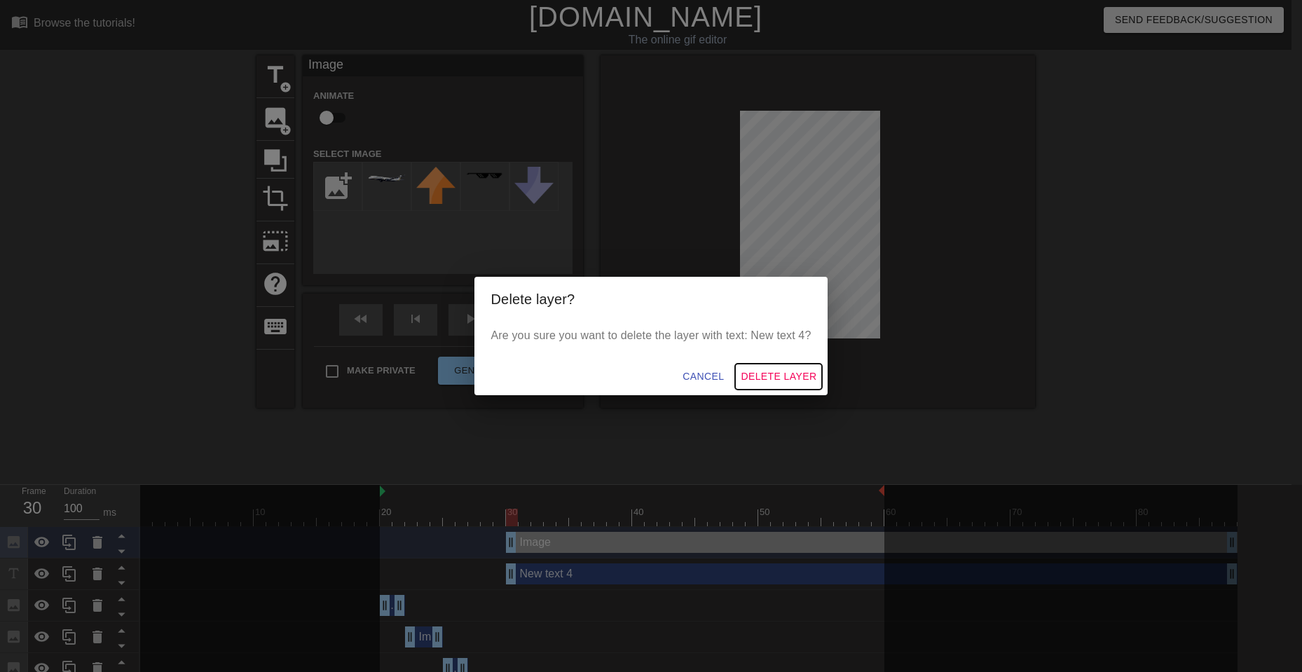
click at [771, 369] on span "Delete Layer" at bounding box center [779, 377] width 76 height 18
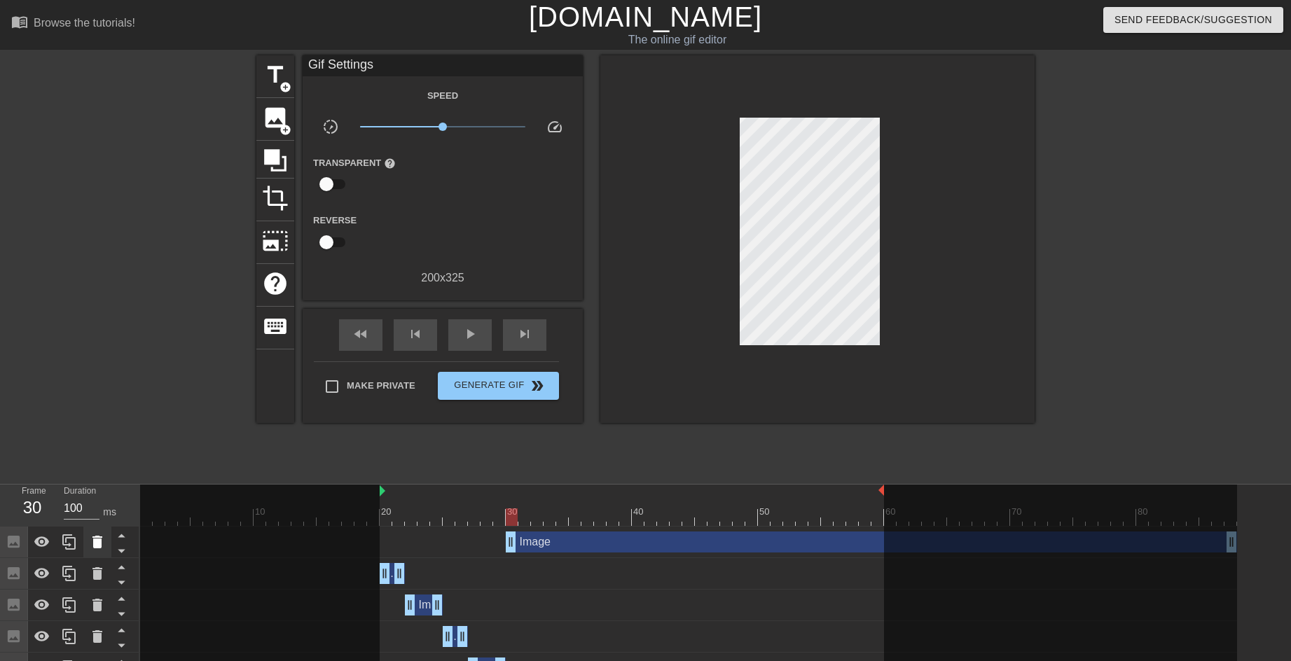
click at [90, 542] on icon at bounding box center [97, 542] width 17 height 17
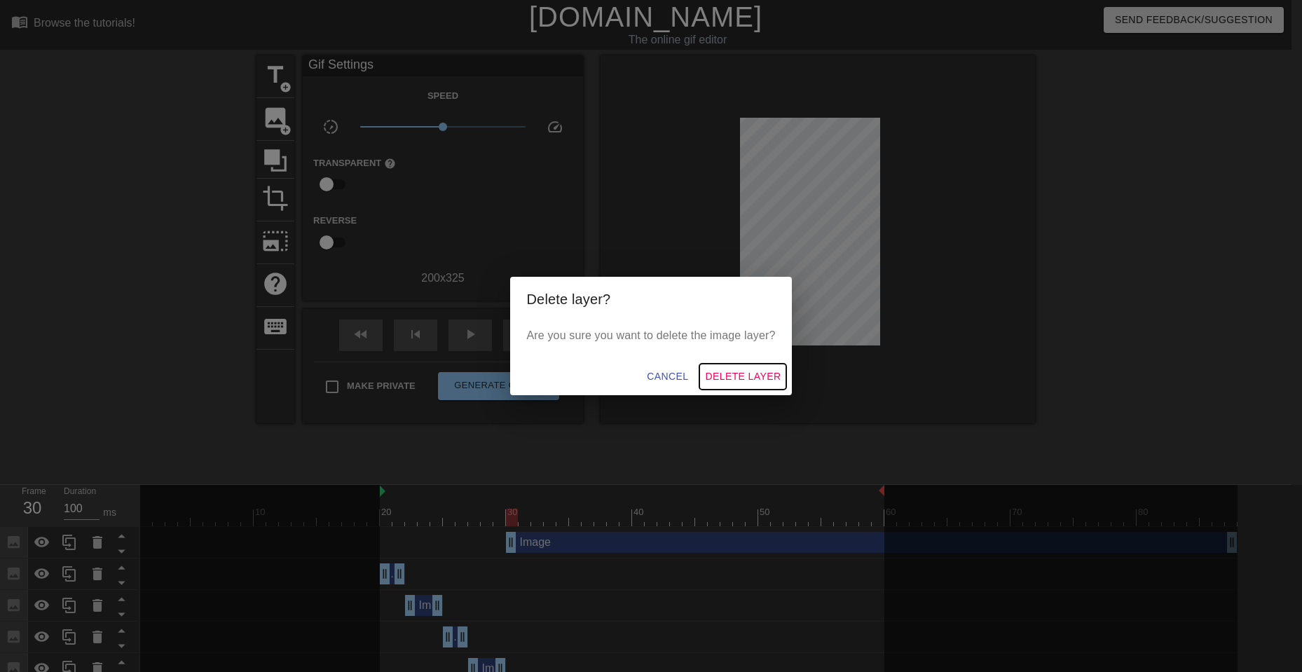
click at [737, 378] on span "Delete Layer" at bounding box center [743, 377] width 76 height 18
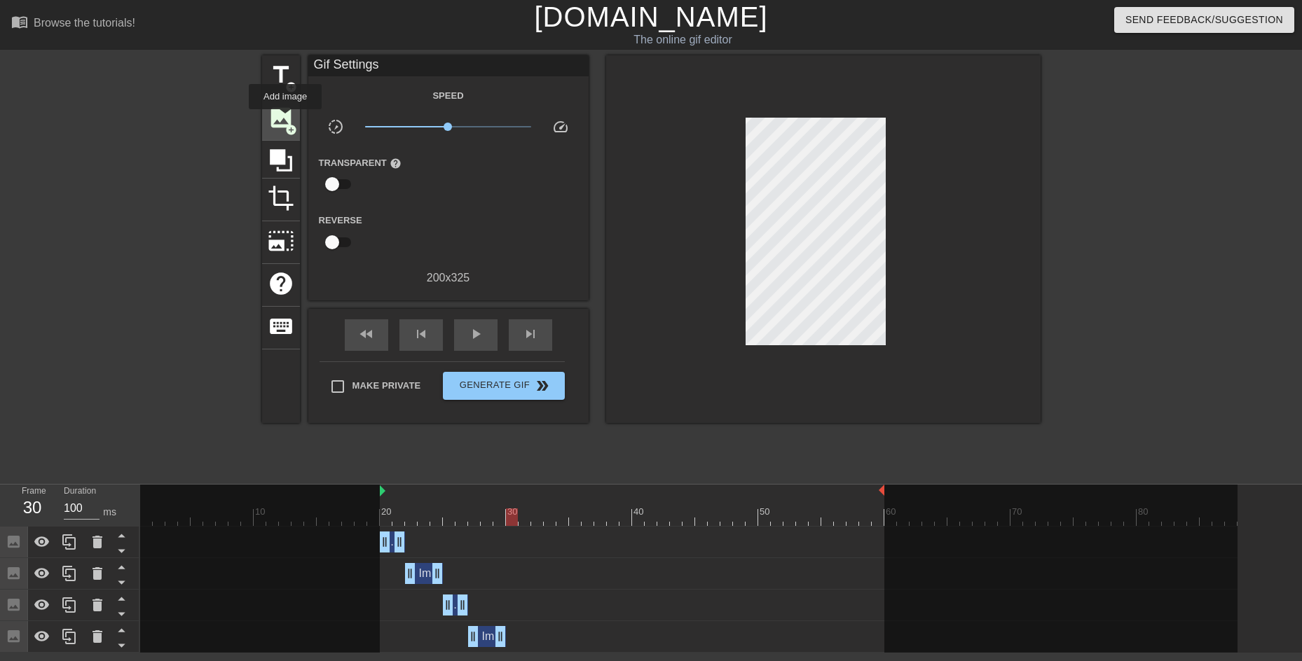
click at [285, 118] on span "image" at bounding box center [281, 117] width 27 height 27
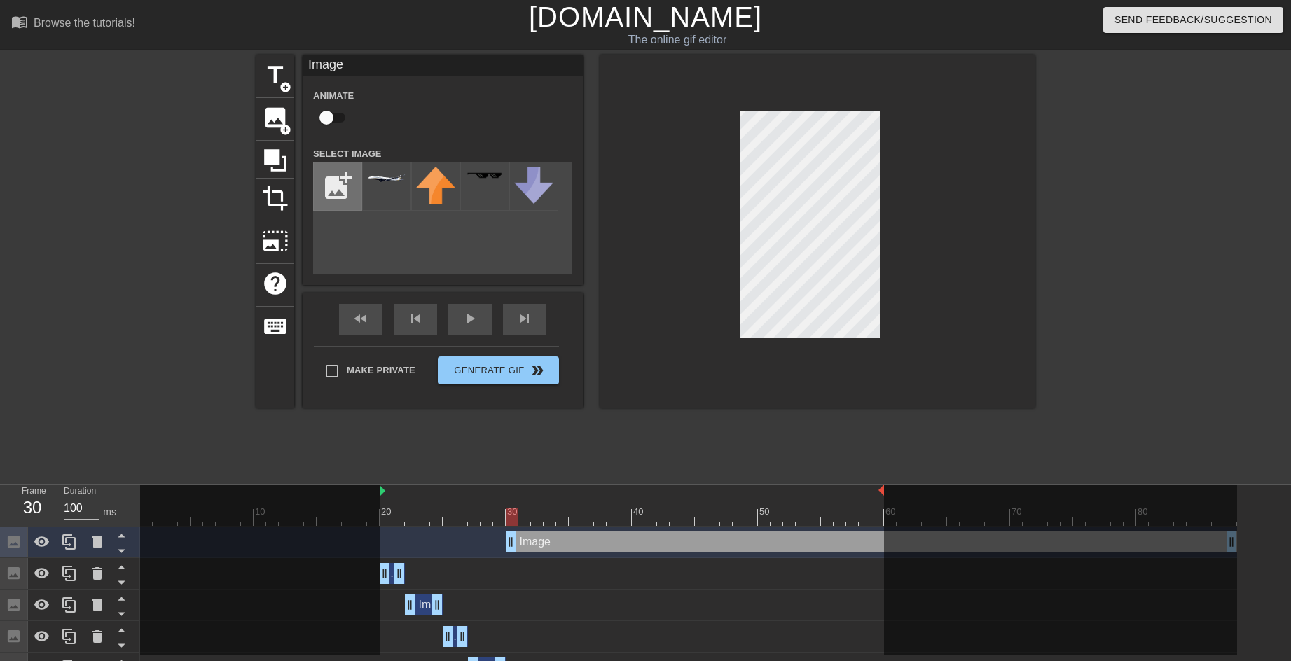
click at [335, 183] on input "file" at bounding box center [338, 187] width 48 height 48
click at [389, 190] on img at bounding box center [386, 184] width 39 height 35
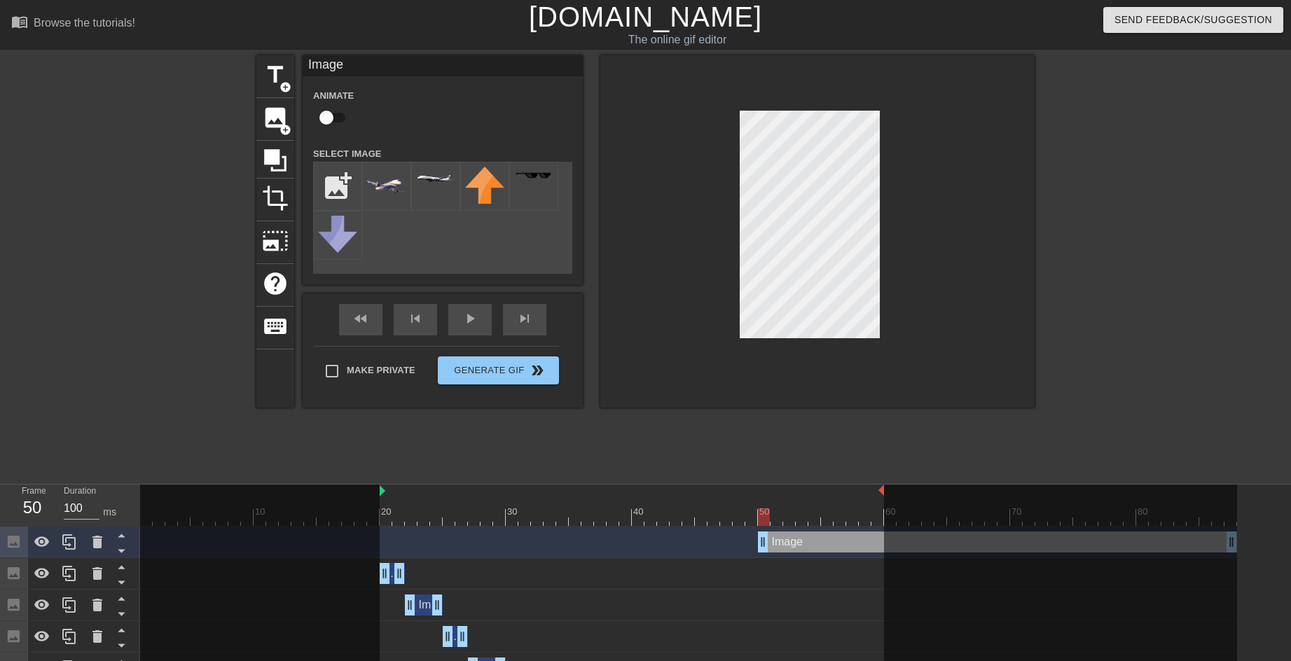
drag, startPoint x: 517, startPoint y: 542, endPoint x: 849, endPoint y: 563, distance: 332.1
click at [849, 563] on div "Image drag_handle drag_handle Image drag_handle drag_handle Image drag_handle d…" at bounding box center [715, 606] width 1151 height 158
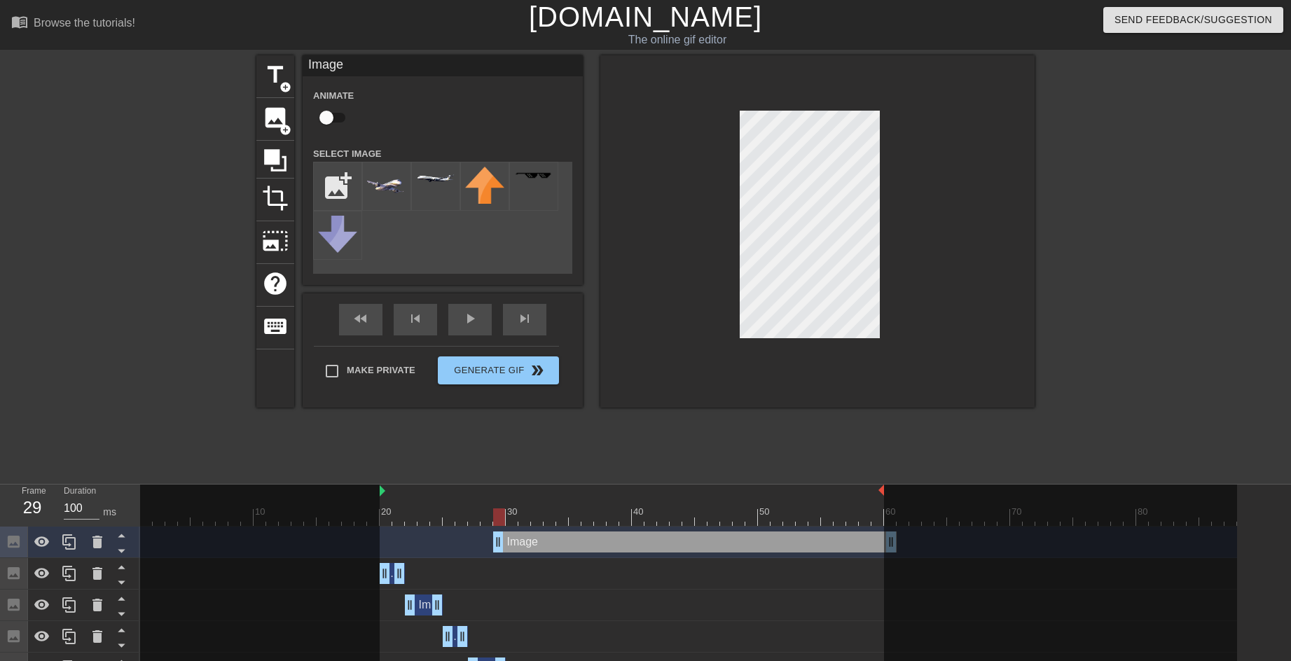
drag, startPoint x: 850, startPoint y: 542, endPoint x: 523, endPoint y: 539, distance: 327.2
click at [523, 539] on div "Image drag_handle drag_handle" at bounding box center [695, 542] width 404 height 21
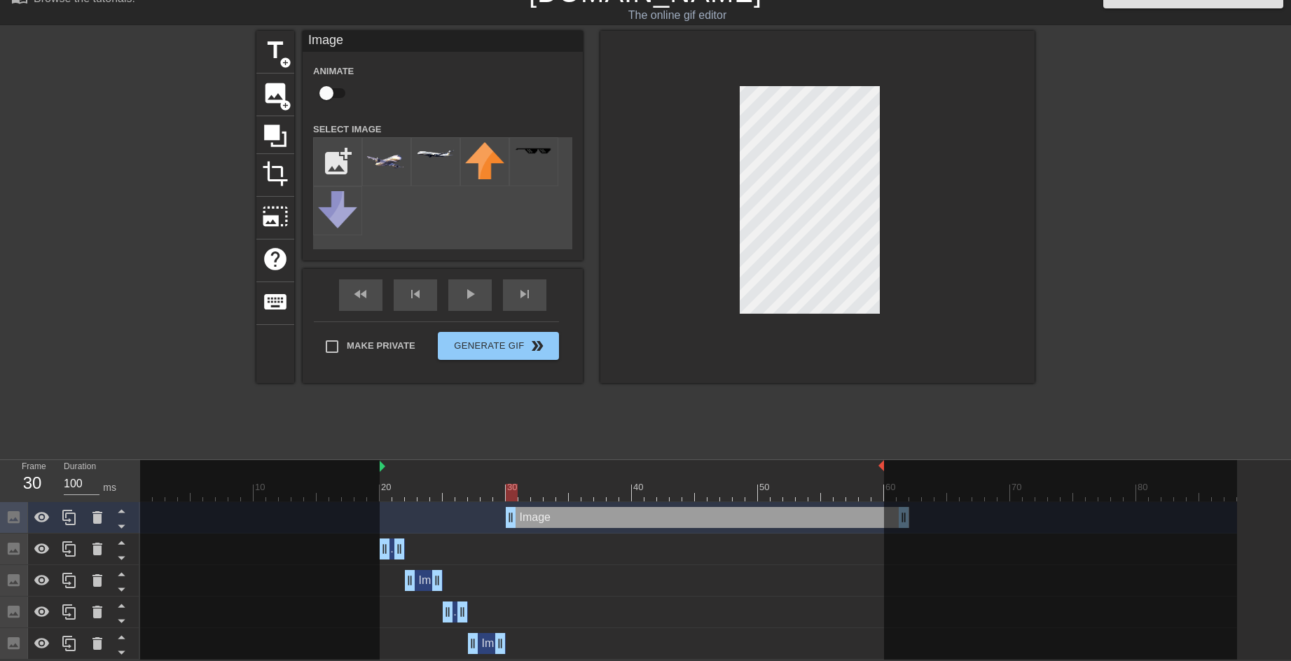
drag, startPoint x: 599, startPoint y: 509, endPoint x: 616, endPoint y: 516, distance: 18.0
click at [616, 516] on div "Image drag_handle drag_handle" at bounding box center [708, 517] width 404 height 21
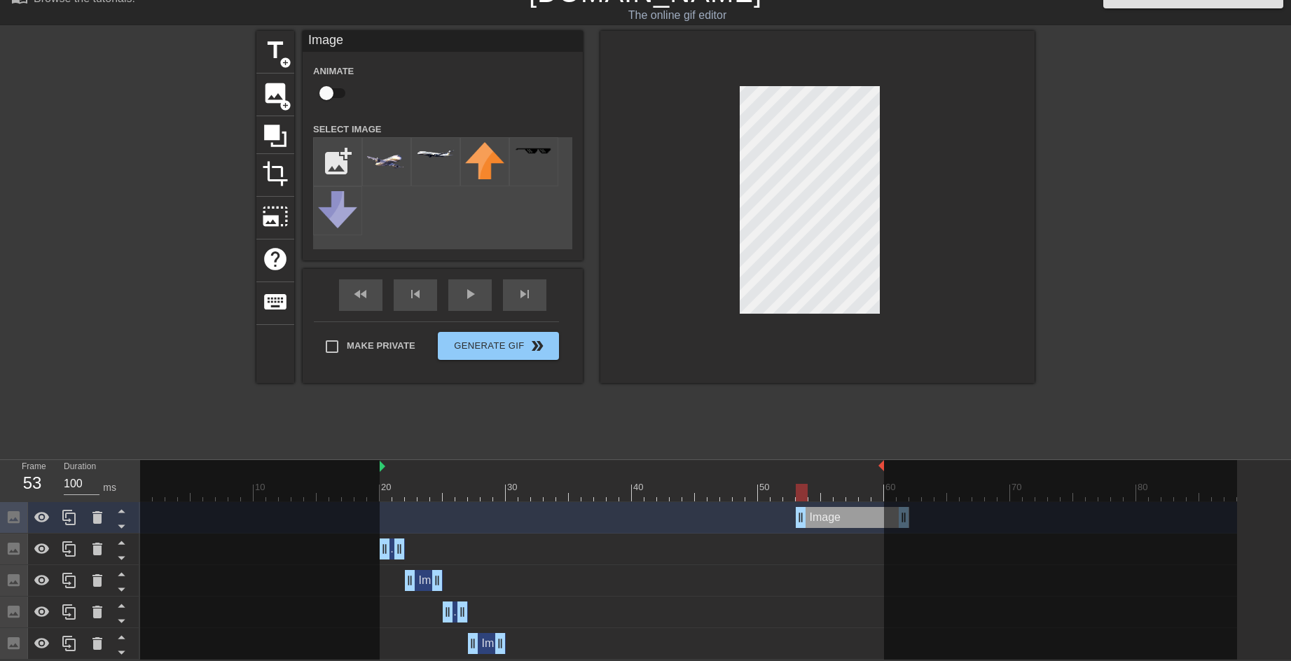
drag, startPoint x: 512, startPoint y: 515, endPoint x: 827, endPoint y: 524, distance: 315.4
drag, startPoint x: 848, startPoint y: 519, endPoint x: 557, endPoint y: 525, distance: 290.8
click at [557, 525] on div "Image drag_handle drag_handle" at bounding box center [563, 517] width 114 height 21
drag, startPoint x: 613, startPoint y: 520, endPoint x: 541, endPoint y: 523, distance: 72.2
click at [59, 520] on div at bounding box center [69, 517] width 28 height 31
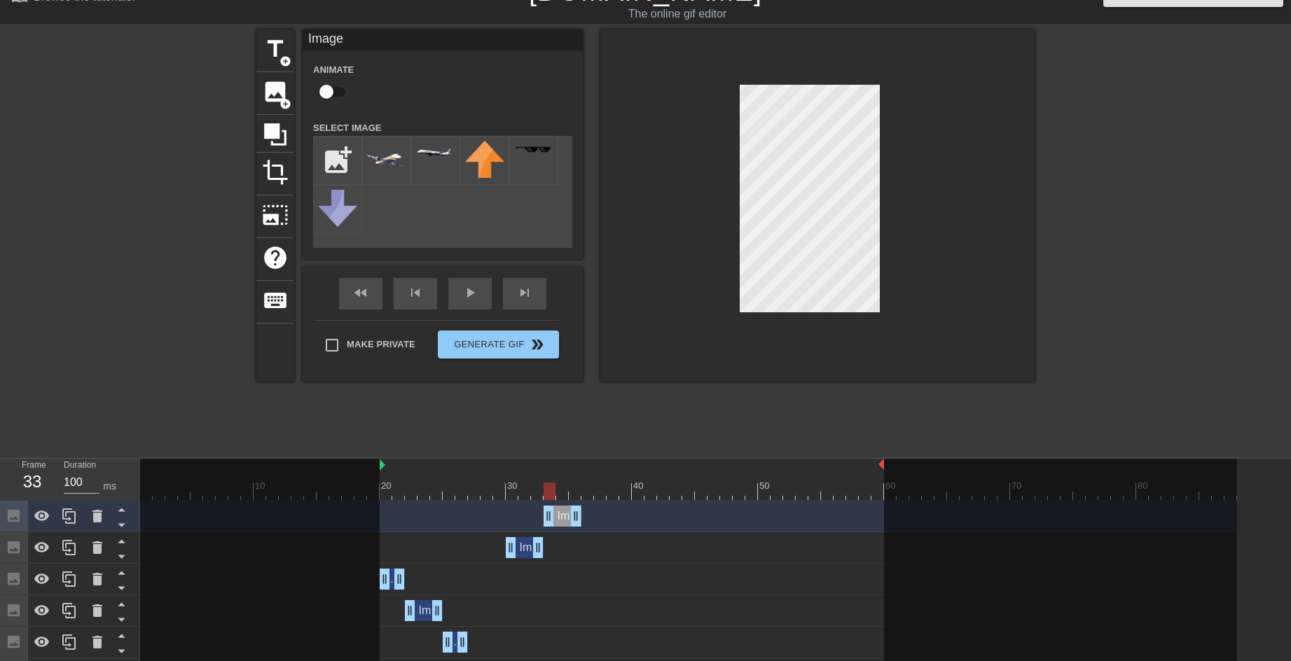
drag, startPoint x: 526, startPoint y: 515, endPoint x: 561, endPoint y: 519, distance: 34.5
click at [561, 519] on div "Image drag_handle drag_handle" at bounding box center [563, 516] width 38 height 21
click at [523, 542] on div "Image drag_handle drag_handle" at bounding box center [525, 547] width 38 height 21
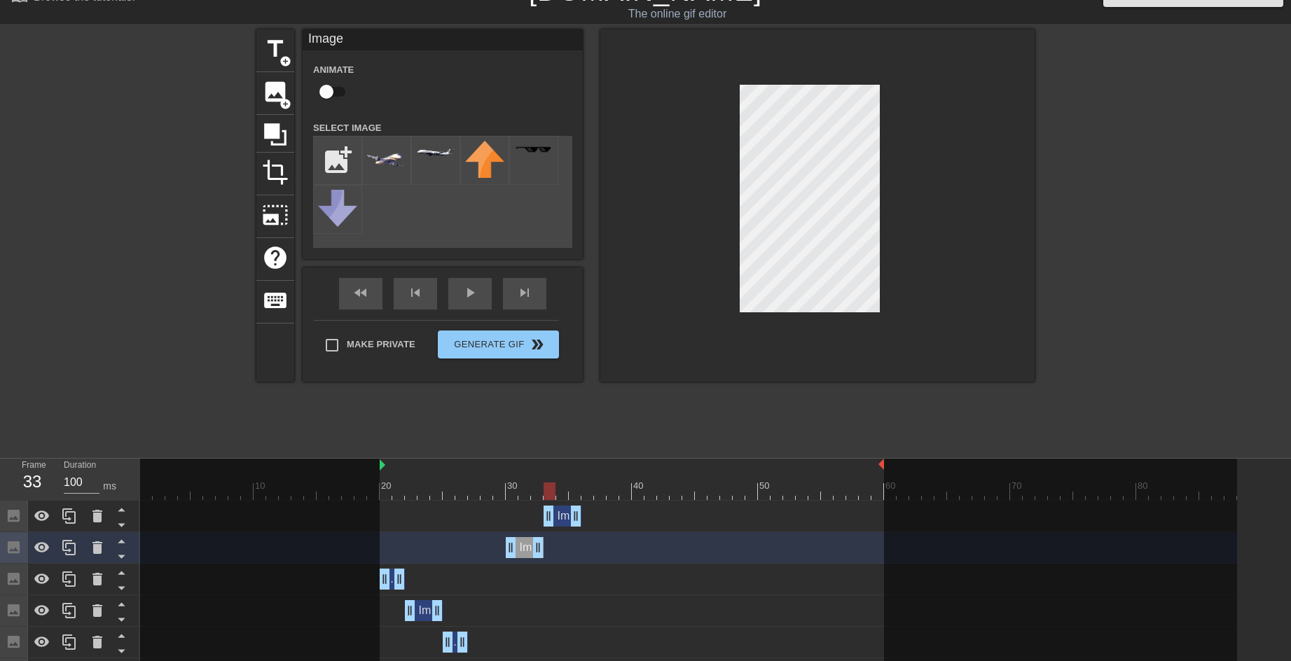
click at [512, 493] on div at bounding box center [688, 492] width 1097 height 18
click at [540, 490] on div at bounding box center [688, 492] width 1097 height 18
click at [553, 490] on div at bounding box center [688, 492] width 1097 height 18
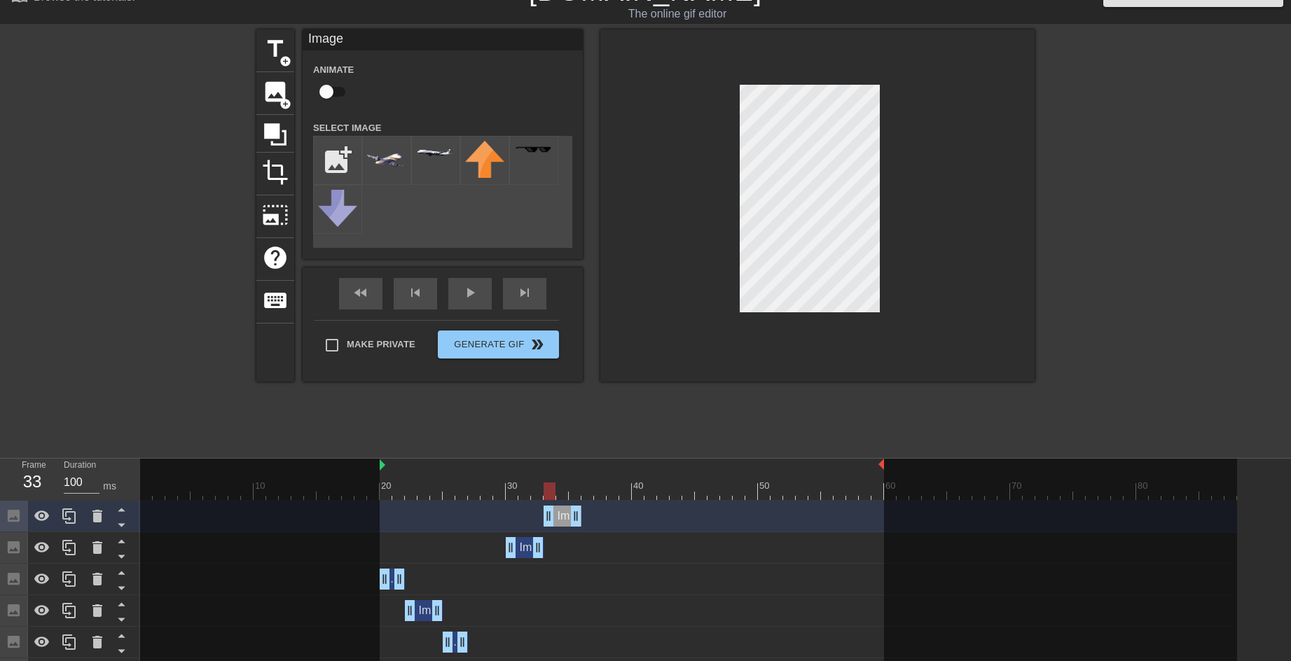
click at [563, 512] on div "Image drag_handle drag_handle" at bounding box center [563, 516] width 38 height 21
click at [74, 518] on icon at bounding box center [69, 516] width 17 height 17
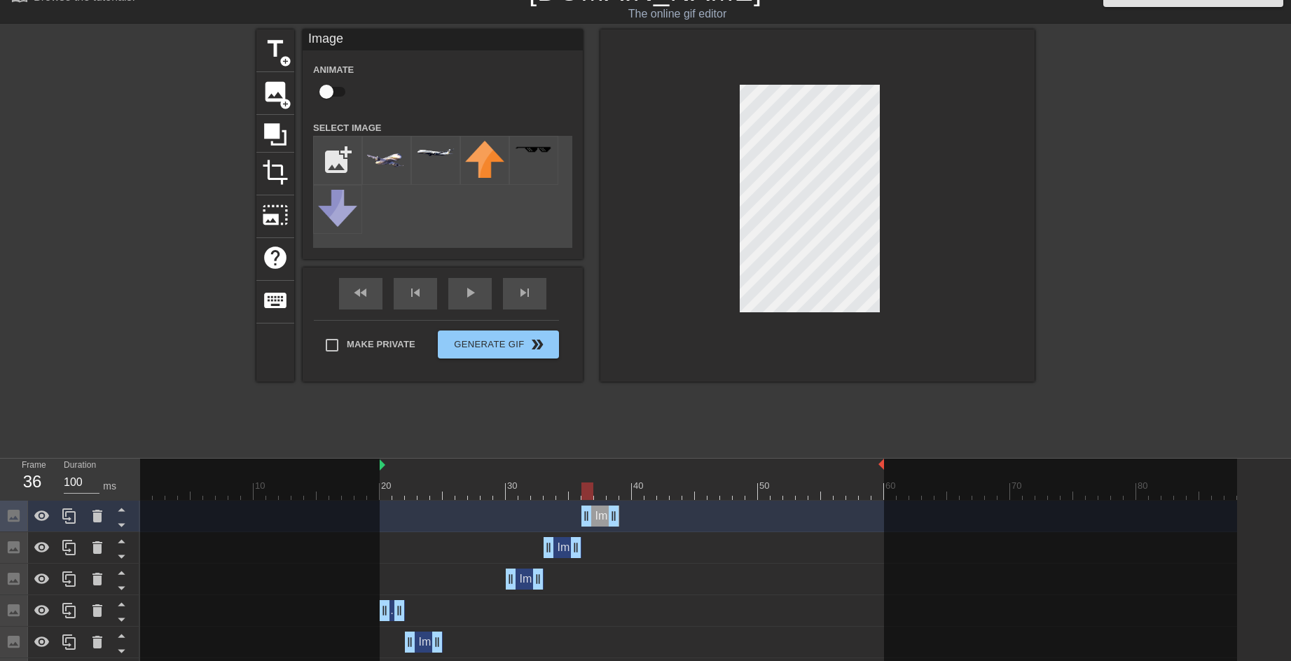
drag, startPoint x: 560, startPoint y: 514, endPoint x: 595, endPoint y: 516, distance: 35.1
click at [595, 516] on div "Image drag_handle drag_handle" at bounding box center [601, 516] width 38 height 21
click at [341, 160] on input "file" at bounding box center [338, 161] width 48 height 48
click at [395, 163] on img at bounding box center [386, 166] width 39 height 50
click at [328, 159] on input "file" at bounding box center [338, 161] width 48 height 48
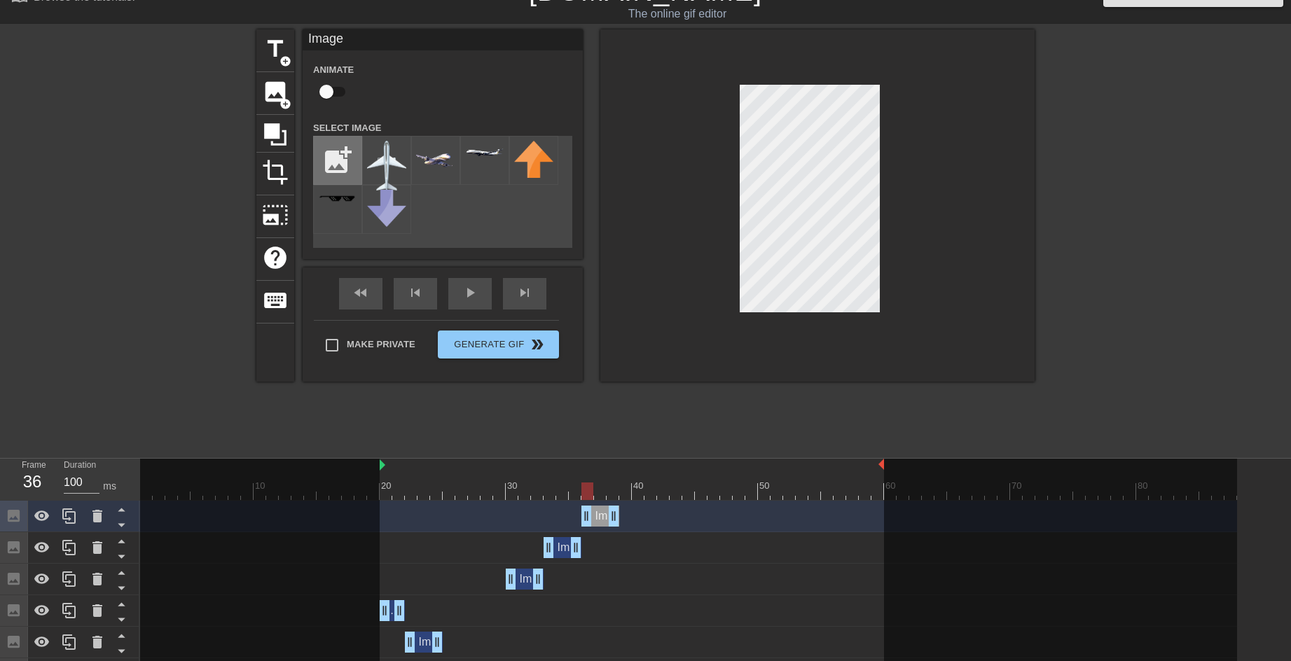
type input "C:\fakepath\ed1ccb8219977041.webp"
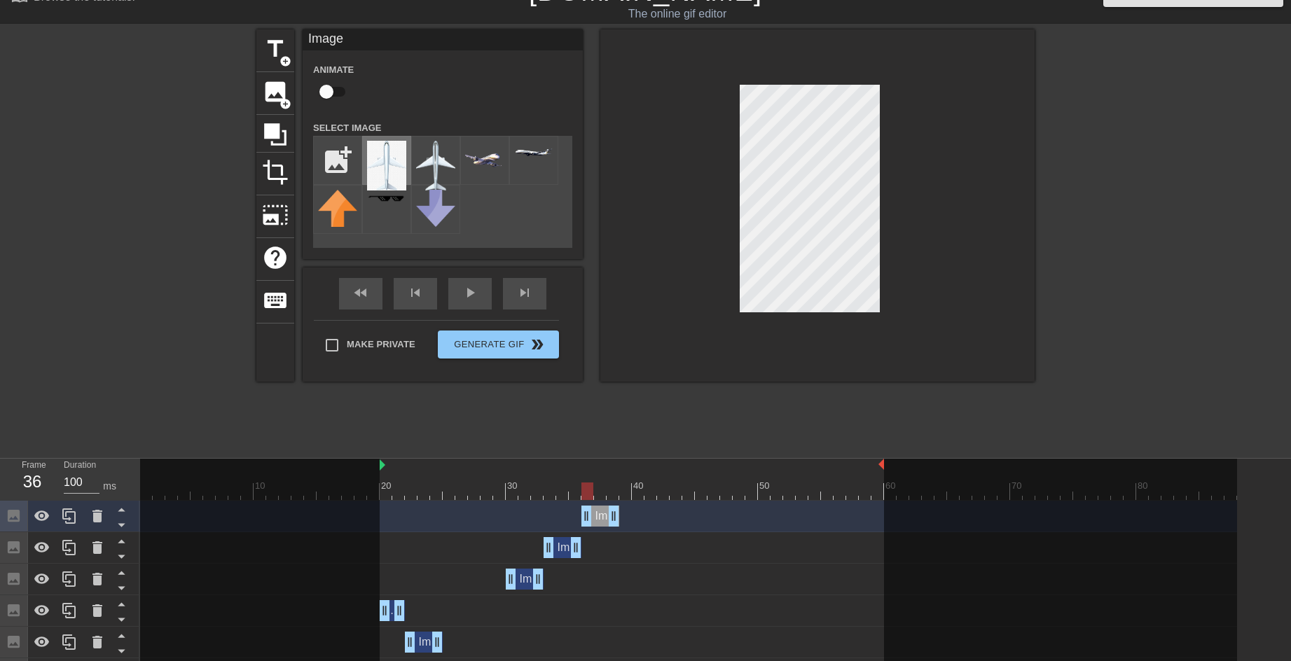
click at [388, 153] on img at bounding box center [386, 166] width 39 height 50
click at [441, 156] on img at bounding box center [435, 166] width 39 height 50
click at [71, 515] on icon at bounding box center [69, 516] width 17 height 17
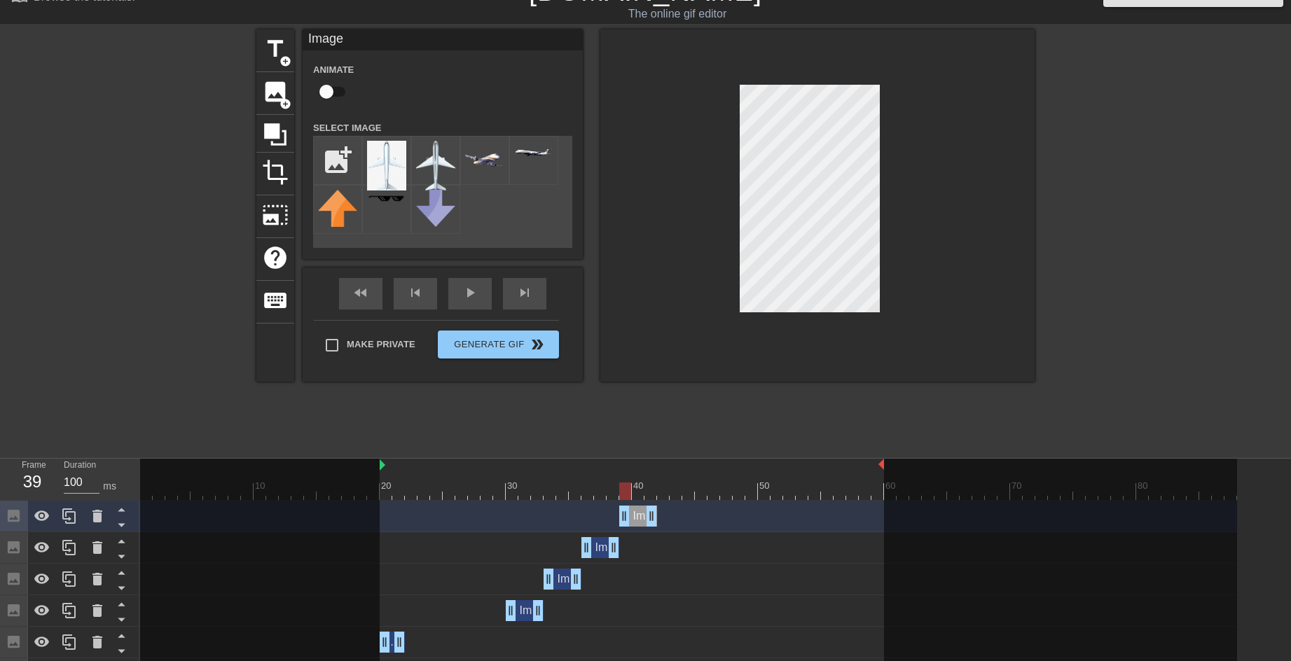
drag, startPoint x: 598, startPoint y: 516, endPoint x: 631, endPoint y: 515, distance: 33.0
click at [631, 515] on div "Image drag_handle drag_handle" at bounding box center [638, 516] width 38 height 21
click at [709, 507] on div "Image drag_handle drag_handle" at bounding box center [688, 516] width 1097 height 21
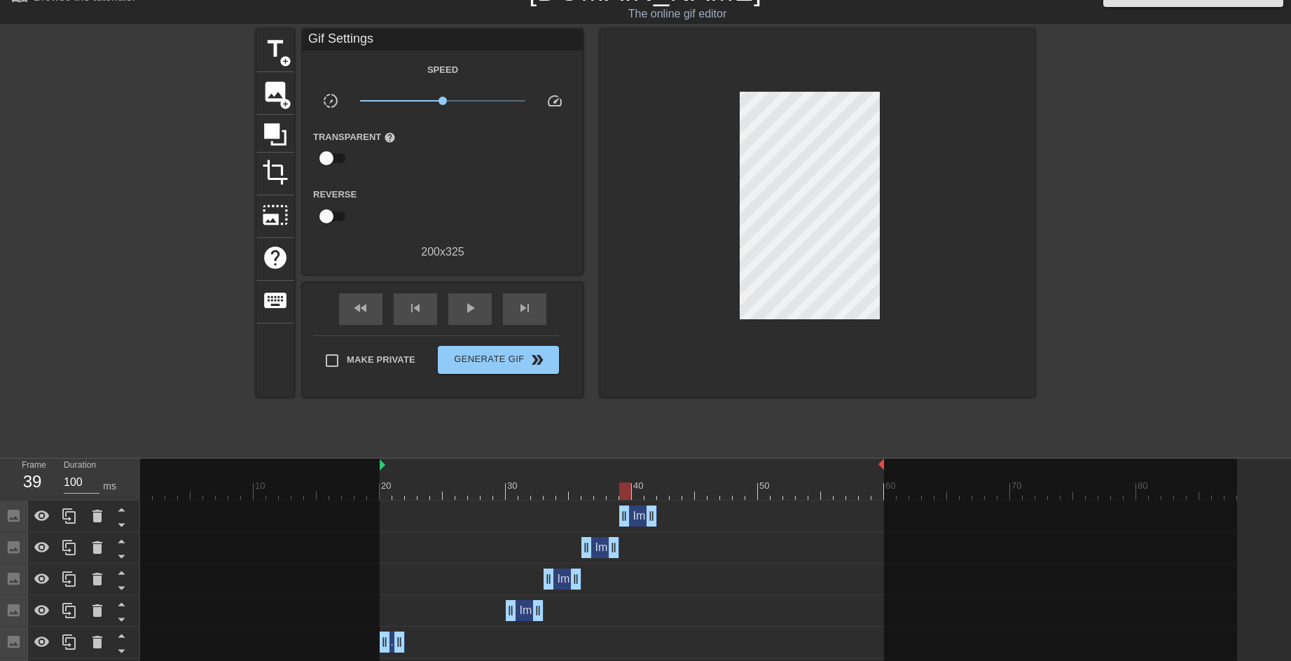
click at [600, 526] on div "Image drag_handle drag_handle" at bounding box center [688, 516] width 1097 height 21
click at [587, 499] on div at bounding box center [688, 492] width 1097 height 18
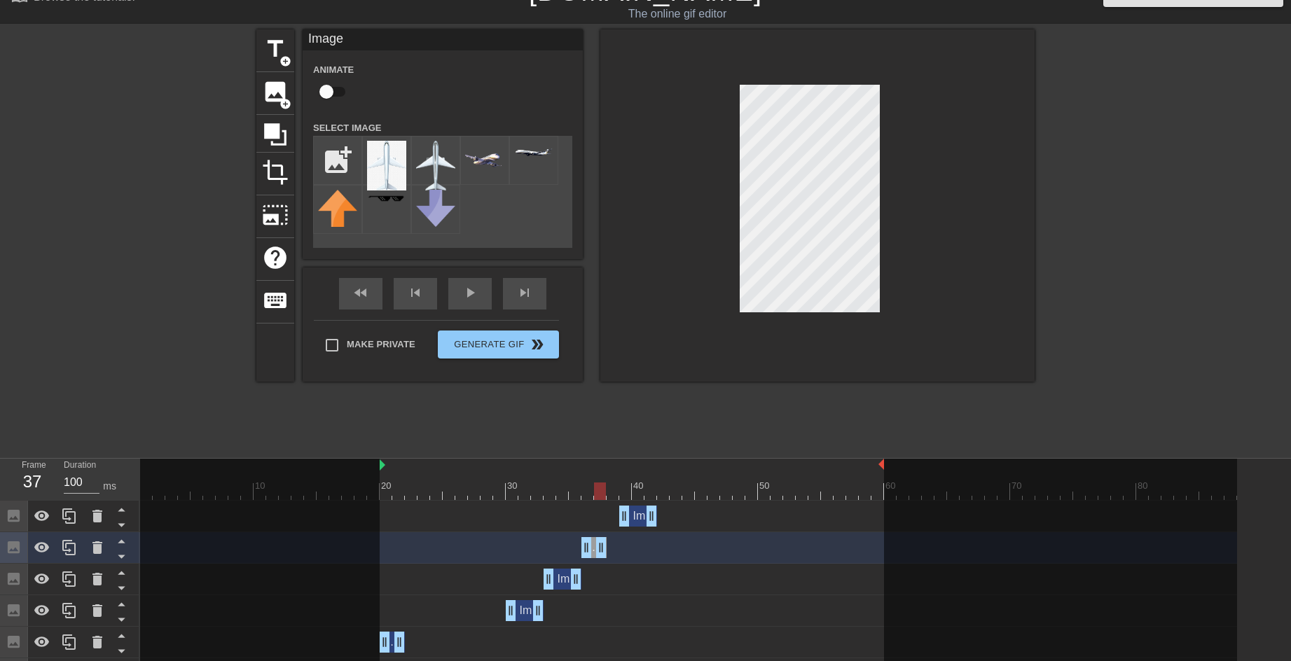
drag, startPoint x: 615, startPoint y: 548, endPoint x: 601, endPoint y: 547, distance: 14.8
click at [642, 516] on div "Image drag_handle drag_handle" at bounding box center [638, 516] width 38 height 21
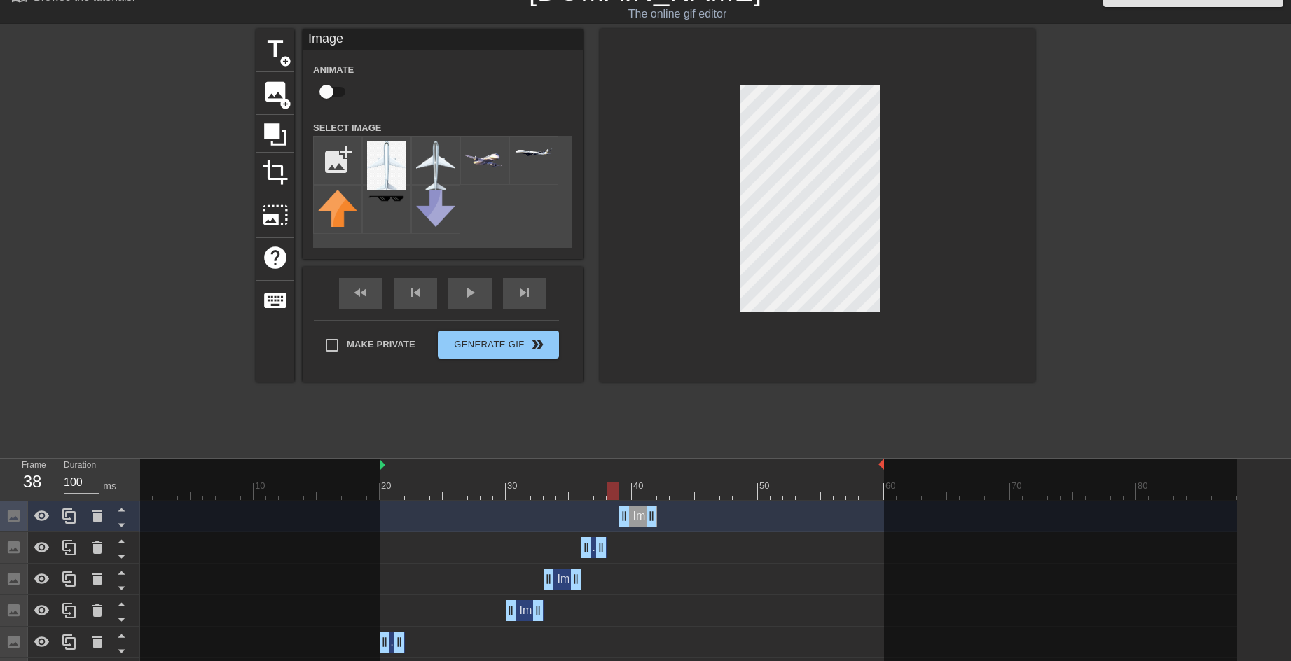
click at [616, 490] on div at bounding box center [688, 492] width 1097 height 18
drag, startPoint x: 639, startPoint y: 522, endPoint x: 629, endPoint y: 523, distance: 10.6
click at [629, 523] on div "Image drag_handle drag_handle" at bounding box center [626, 516] width 38 height 21
click at [77, 522] on icon at bounding box center [69, 516] width 17 height 17
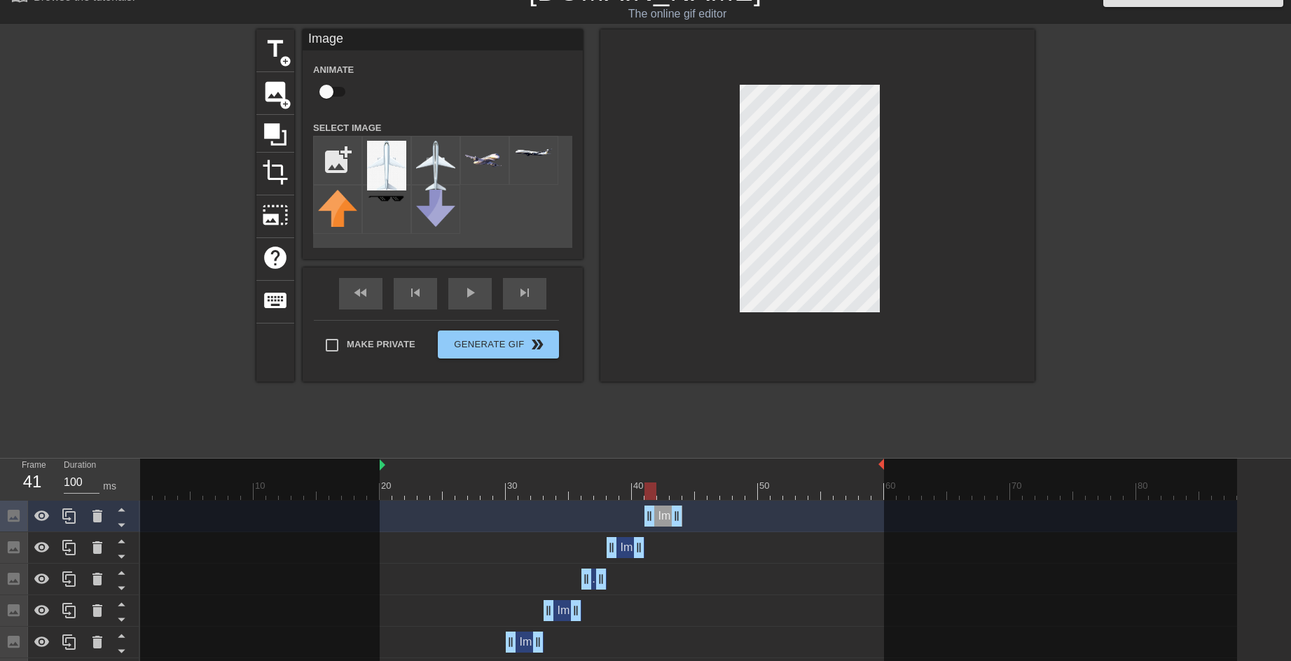
drag, startPoint x: 623, startPoint y: 512, endPoint x: 660, endPoint y: 511, distance: 37.1
click at [660, 511] on div "Image drag_handle drag_handle" at bounding box center [664, 516] width 38 height 21
click at [701, 488] on div at bounding box center [688, 492] width 1097 height 18
click at [714, 489] on div at bounding box center [688, 492] width 1097 height 18
click at [734, 484] on div at bounding box center [688, 492] width 1097 height 18
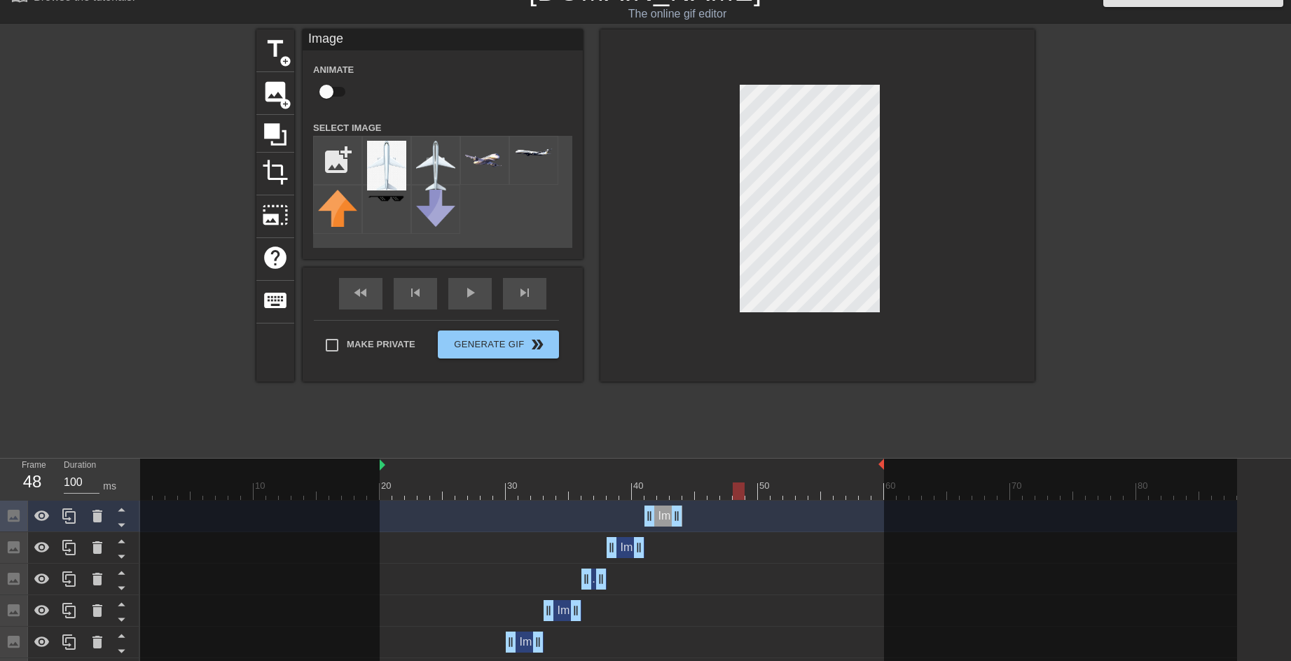
click at [769, 491] on div at bounding box center [688, 492] width 1097 height 18
click at [797, 491] on div at bounding box center [688, 492] width 1097 height 18
click at [728, 493] on div at bounding box center [688, 492] width 1097 height 18
drag, startPoint x: 677, startPoint y: 526, endPoint x: 734, endPoint y: 524, distance: 57.5
click at [58, 520] on div at bounding box center [69, 516] width 28 height 31
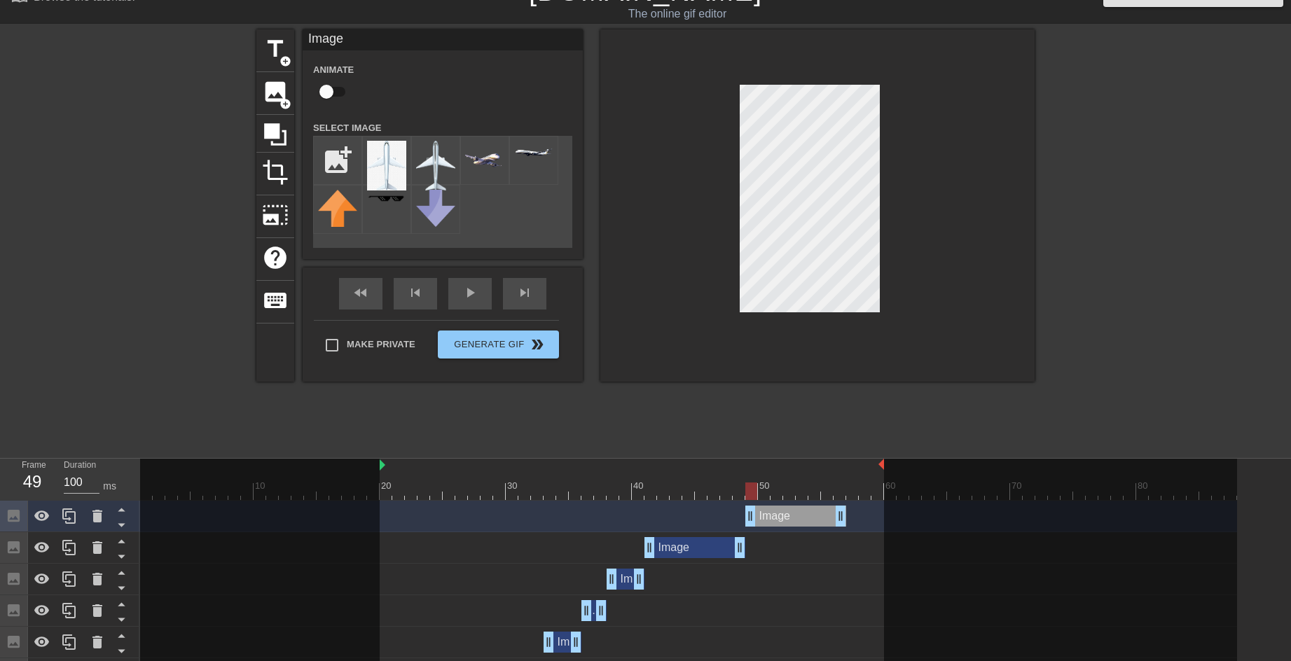
drag, startPoint x: 694, startPoint y: 518, endPoint x: 795, endPoint y: 519, distance: 101.6
click at [795, 519] on div "Image drag_handle drag_handle" at bounding box center [796, 516] width 101 height 21
click at [844, 490] on div at bounding box center [688, 492] width 1097 height 18
click at [856, 490] on div at bounding box center [688, 492] width 1097 height 18
drag, startPoint x: 842, startPoint y: 516, endPoint x: 877, endPoint y: 518, distance: 35.1
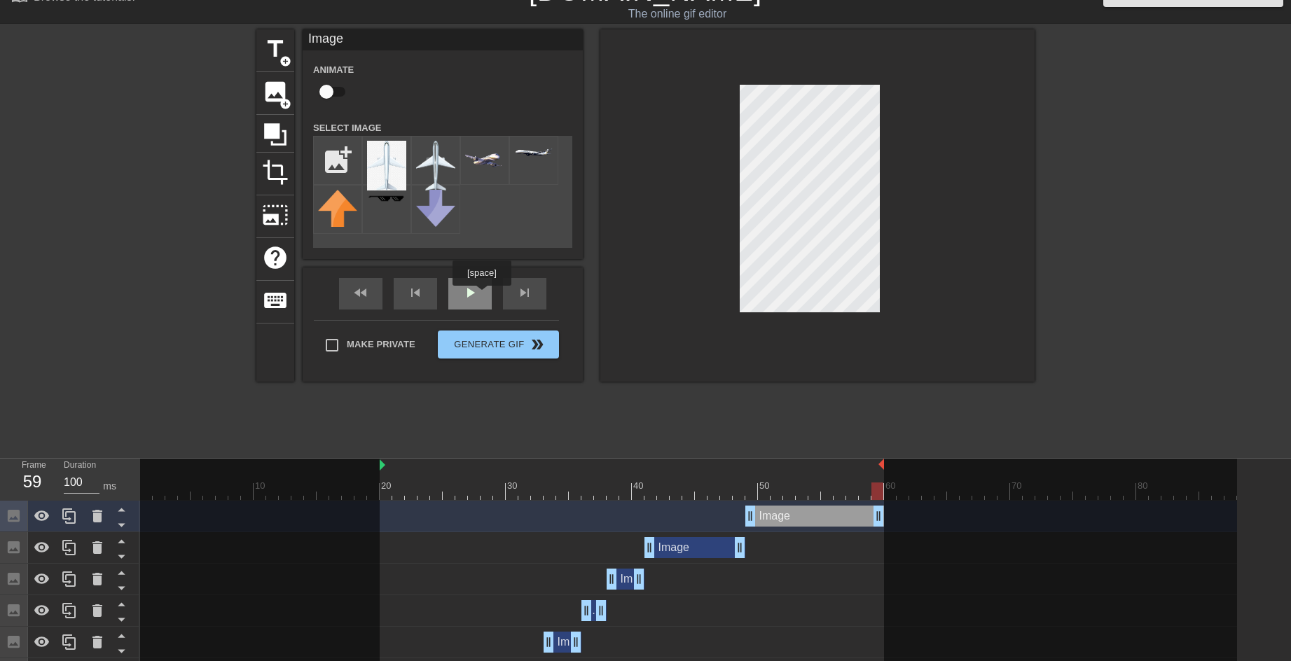
click at [481, 296] on div "play_arrow" at bounding box center [469, 294] width 43 height 32
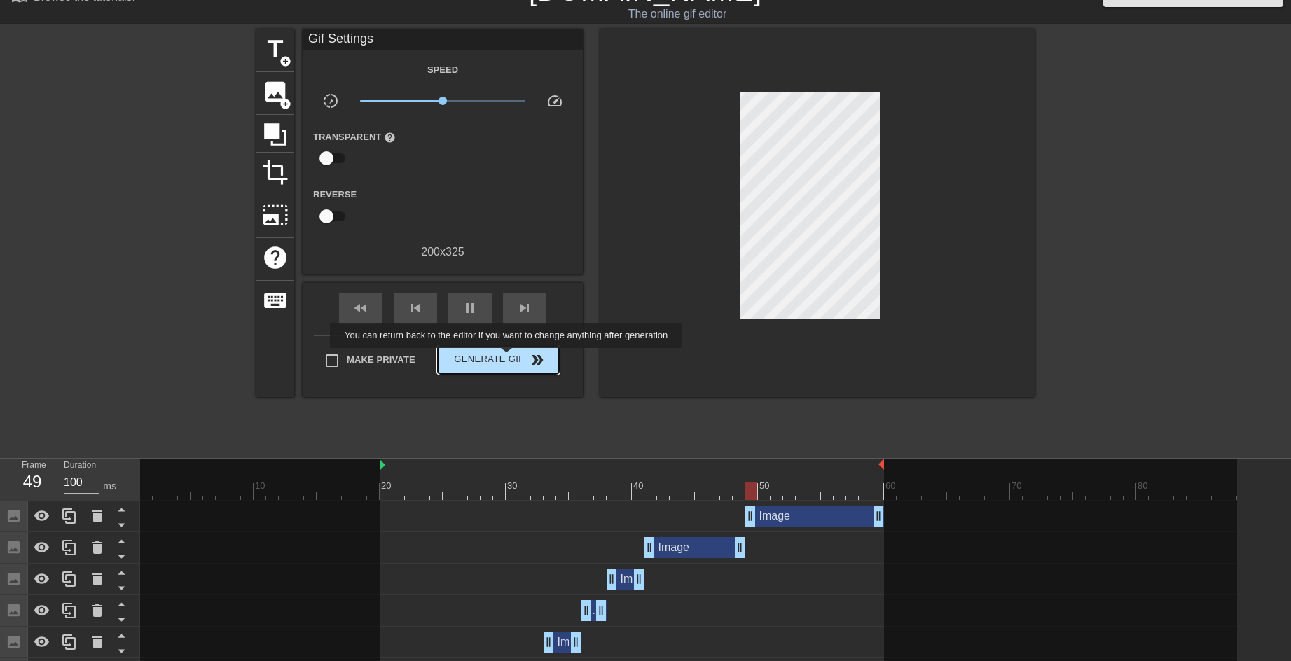
click at [508, 358] on span "Generate Gif double_arrow" at bounding box center [499, 360] width 110 height 17
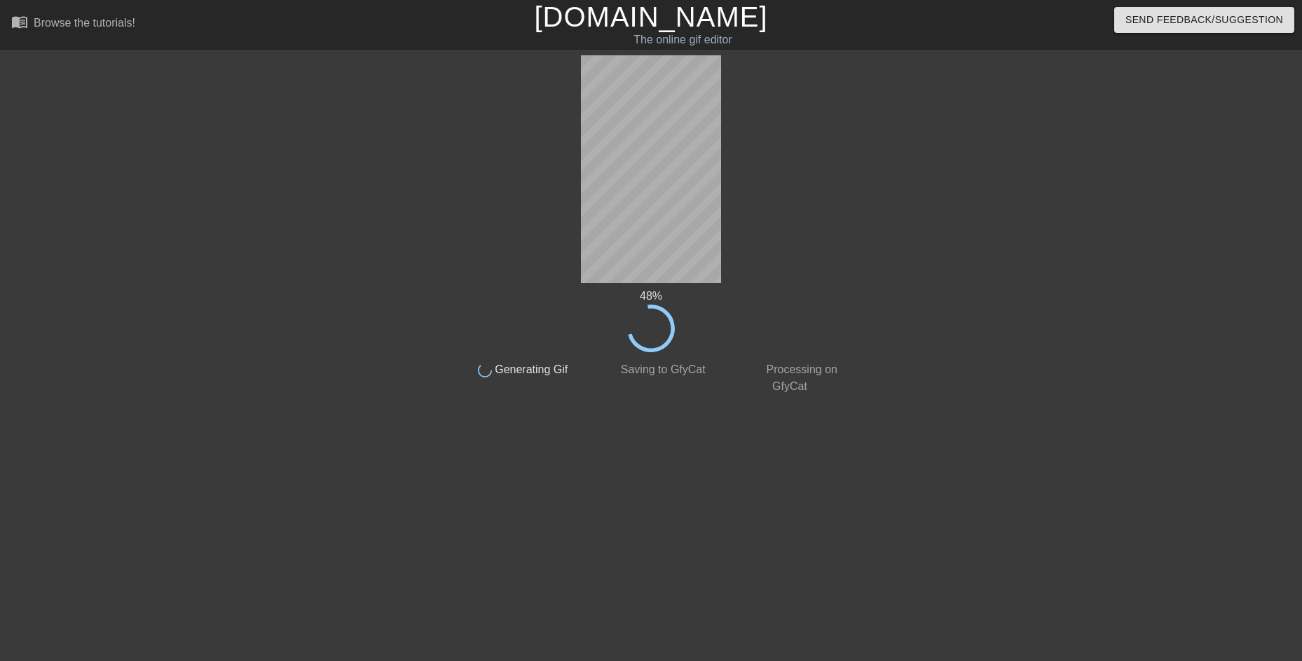
click at [882, 212] on div at bounding box center [970, 265] width 210 height 420
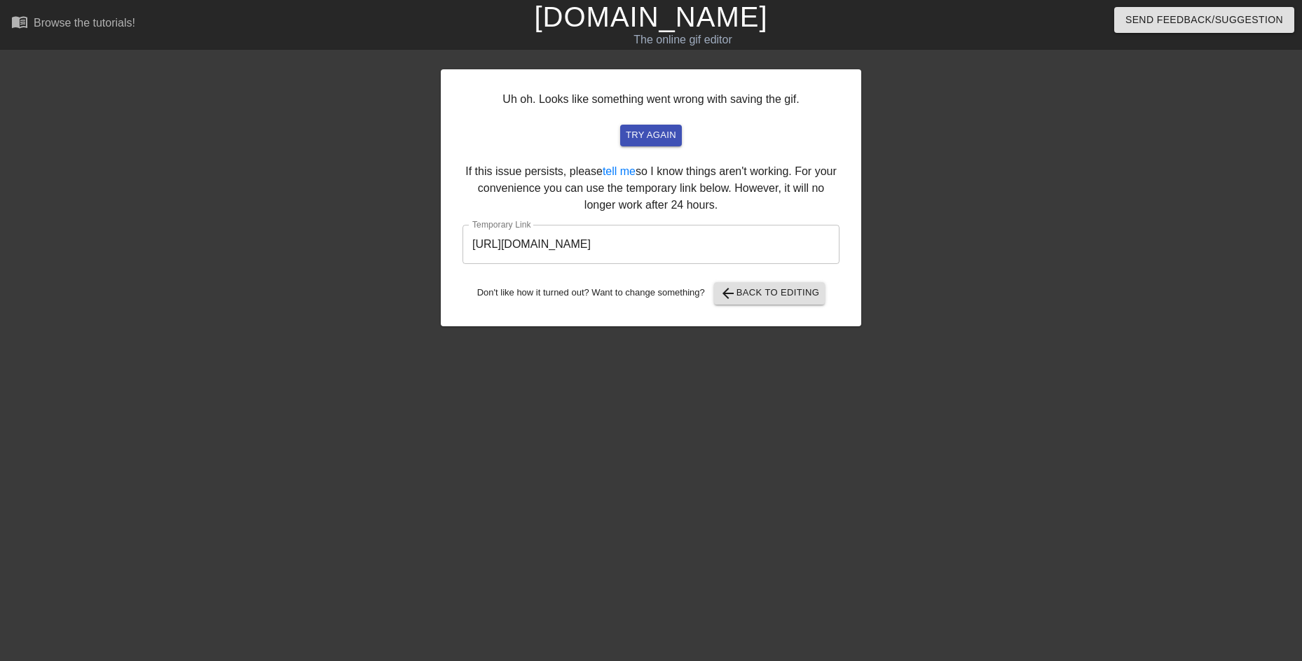
click at [816, 228] on input "[URL][DOMAIN_NAME]" at bounding box center [650, 244] width 377 height 39
drag, startPoint x: 765, startPoint y: 249, endPoint x: 365, endPoint y: 249, distance: 400.1
click at [365, 249] on div "Uh oh. Looks like something went wrong with saving the gif. try again If this i…" at bounding box center [651, 265] width 1302 height 420
click at [761, 299] on span "arrow_back Back to Editing" at bounding box center [770, 293] width 100 height 17
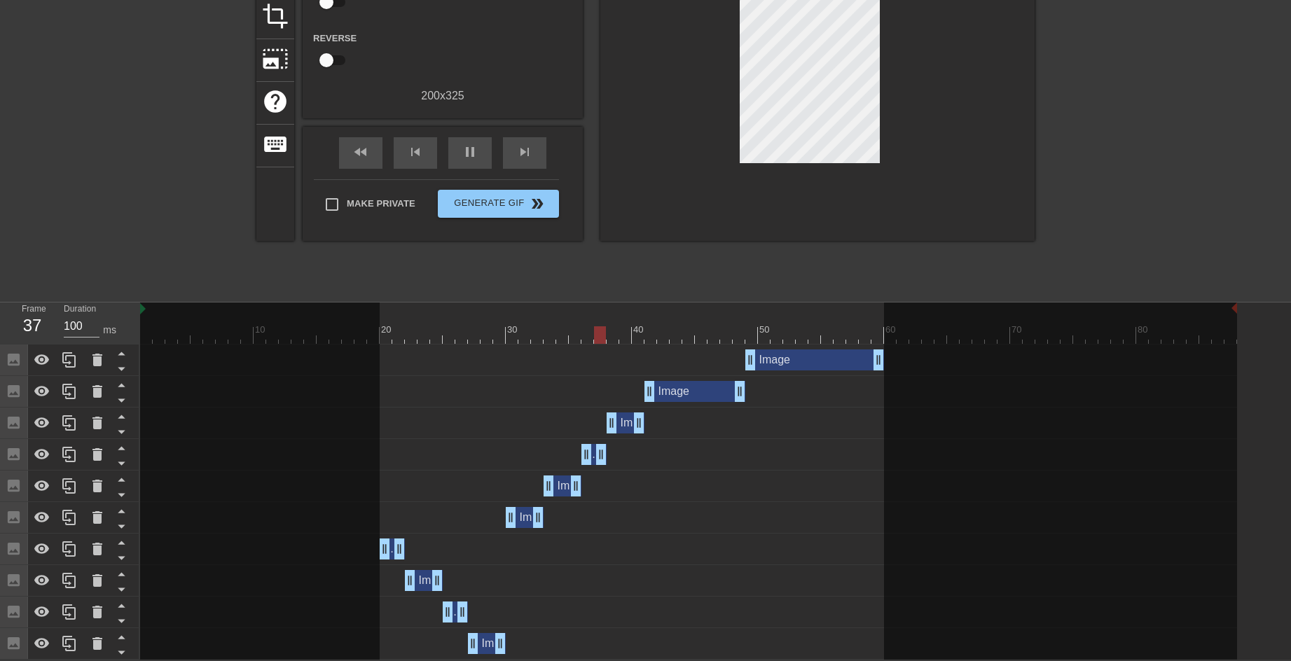
scroll to position [3, 0]
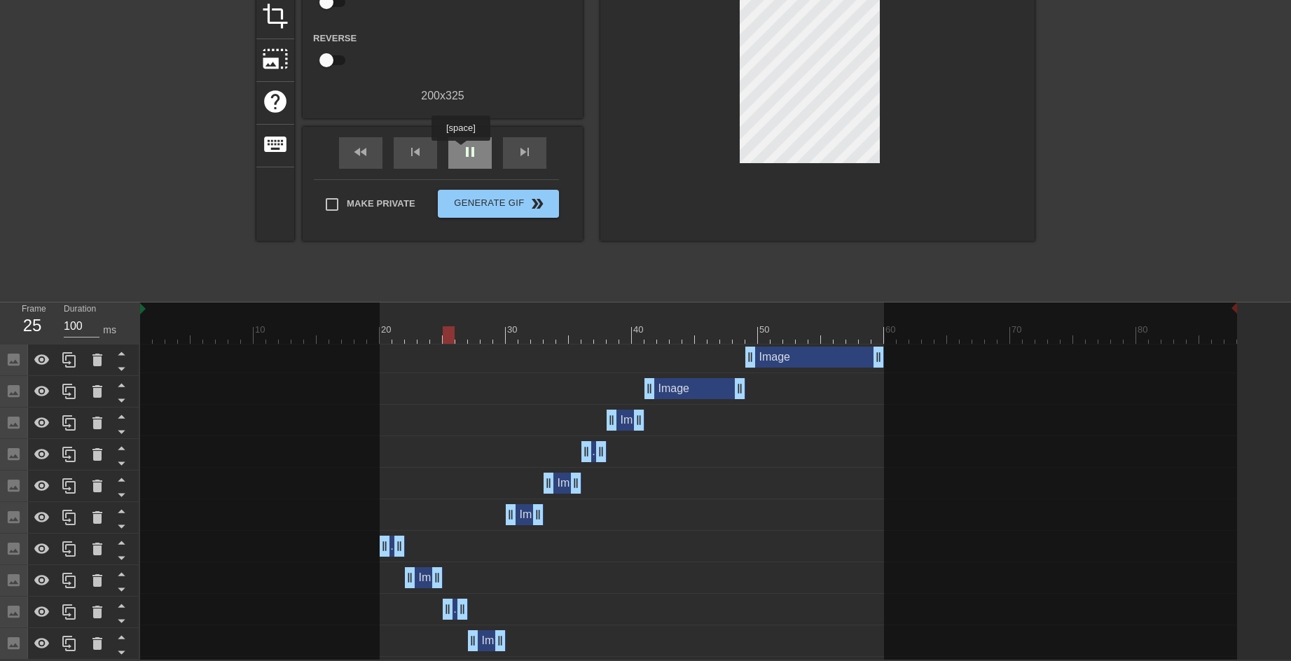
click at [460, 151] on div "pause" at bounding box center [469, 153] width 43 height 32
click at [391, 335] on div at bounding box center [688, 336] width 1097 height 18
drag, startPoint x: 399, startPoint y: 543, endPoint x: 391, endPoint y: 544, distance: 8.5
click at [69, 561] on div at bounding box center [69, 549] width 28 height 31
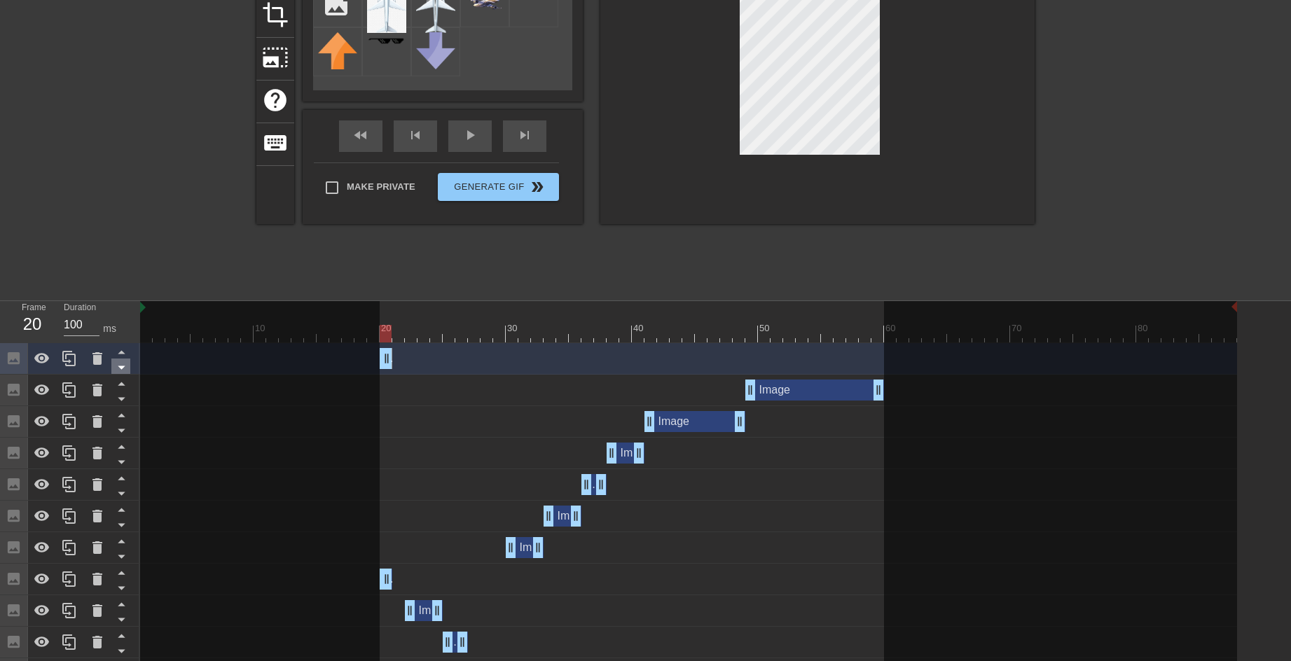
click at [126, 369] on icon at bounding box center [122, 368] width 18 height 18
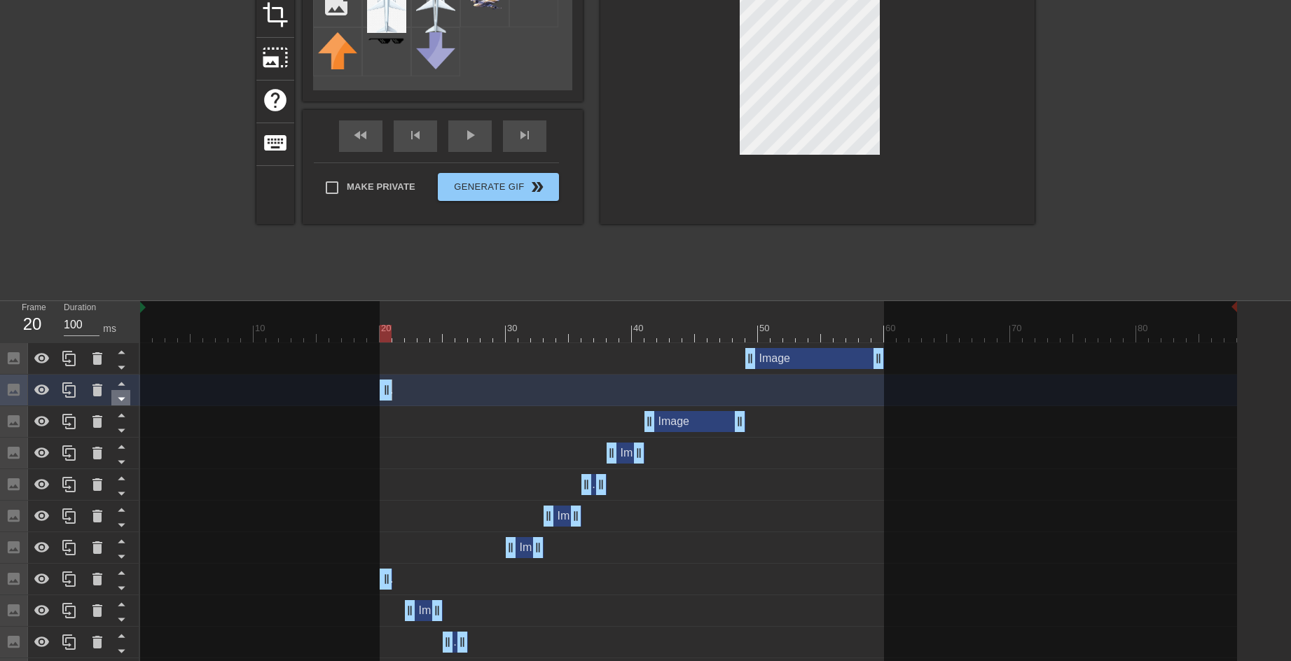
click at [125, 400] on icon at bounding box center [122, 399] width 18 height 18
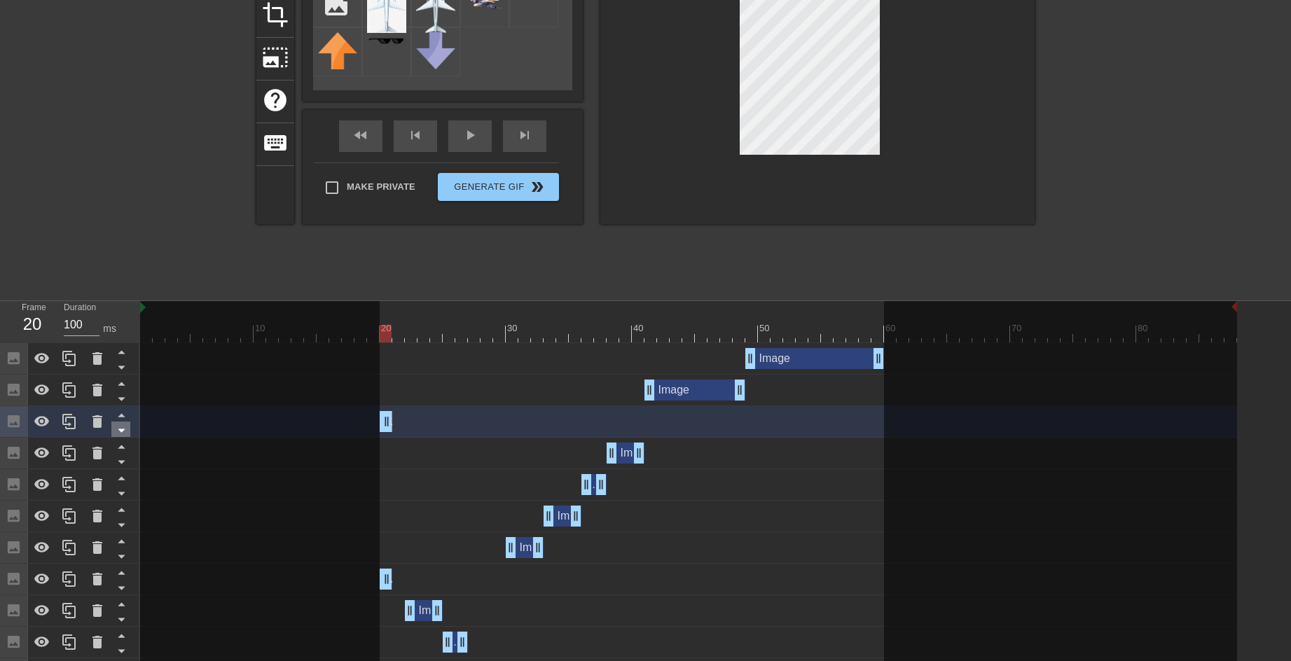
click at [124, 433] on icon at bounding box center [122, 431] width 18 height 18
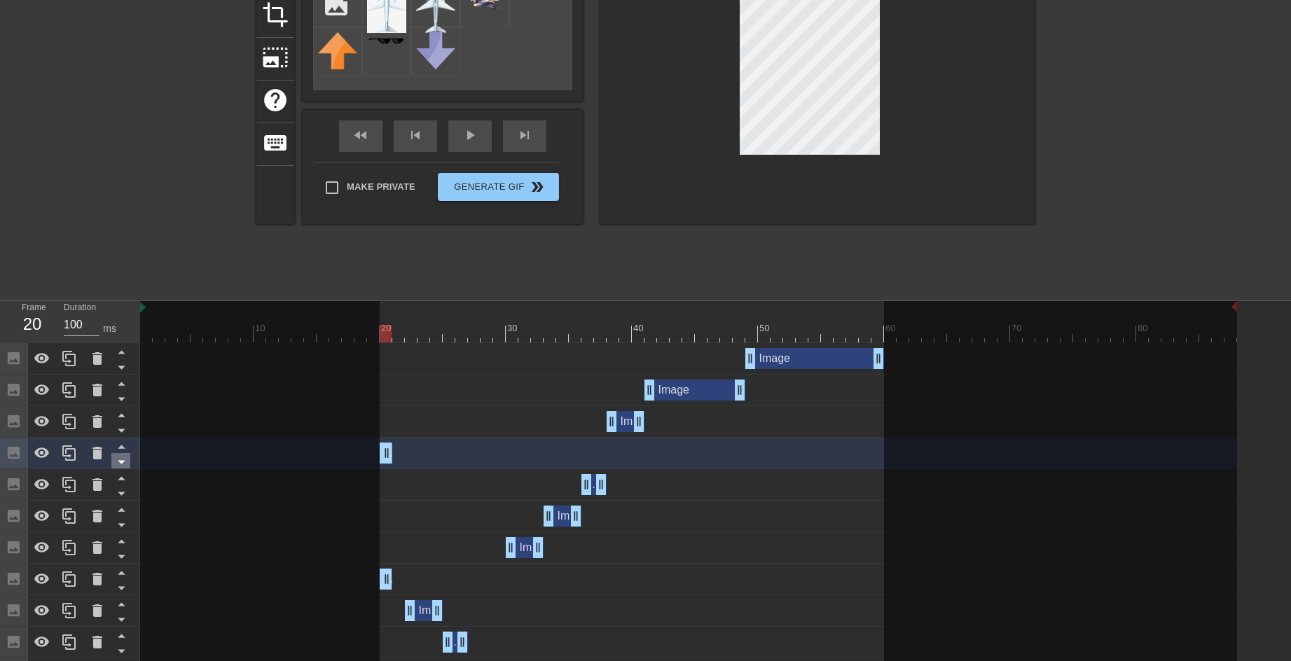
click at [123, 465] on icon at bounding box center [122, 462] width 18 height 18
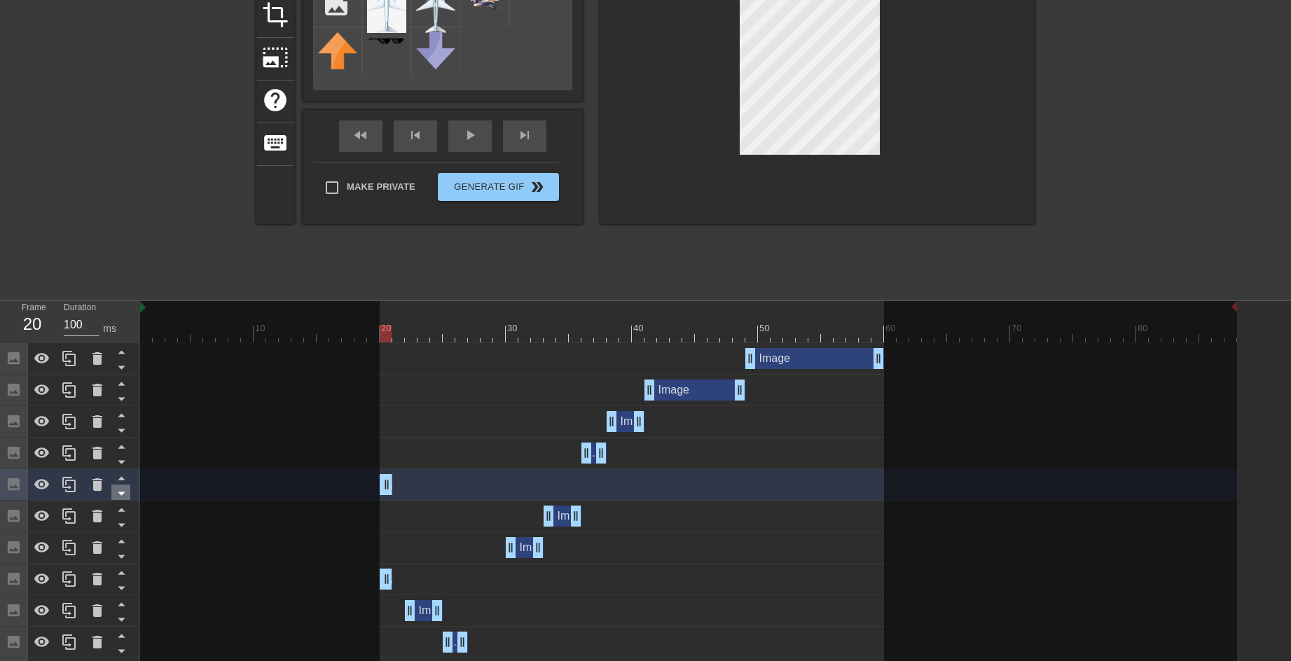
click at [121, 498] on icon at bounding box center [122, 494] width 18 height 18
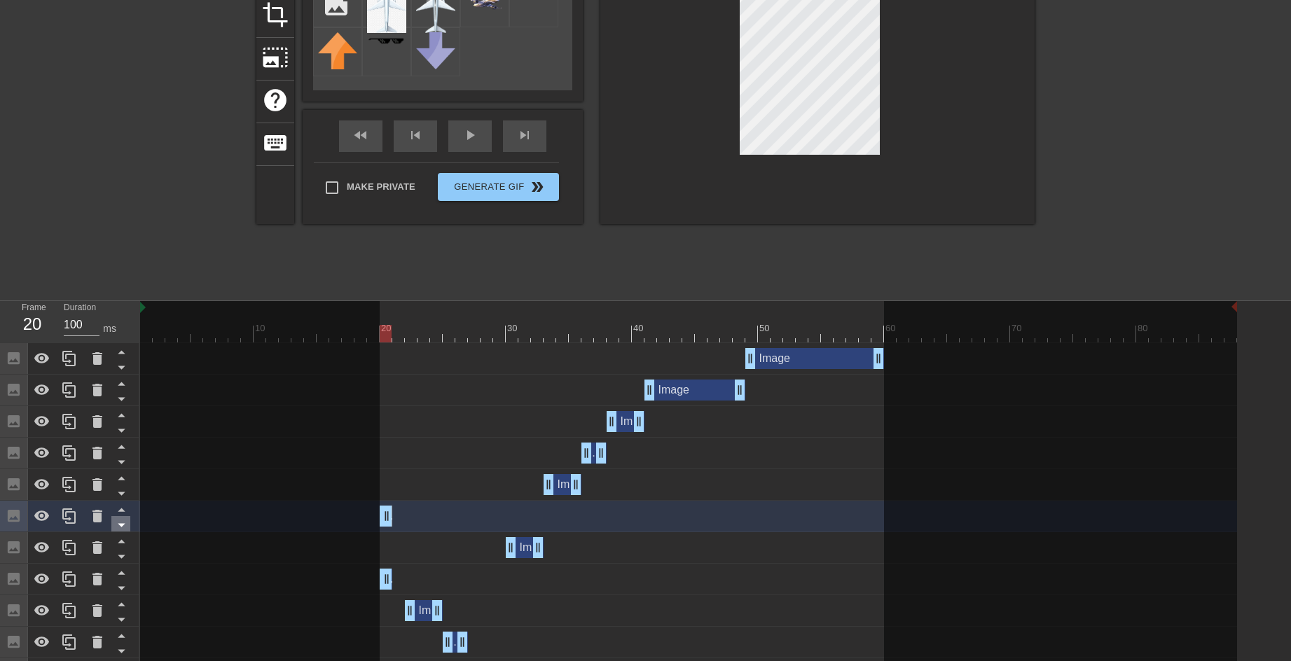
click at [118, 522] on icon at bounding box center [122, 525] width 18 height 18
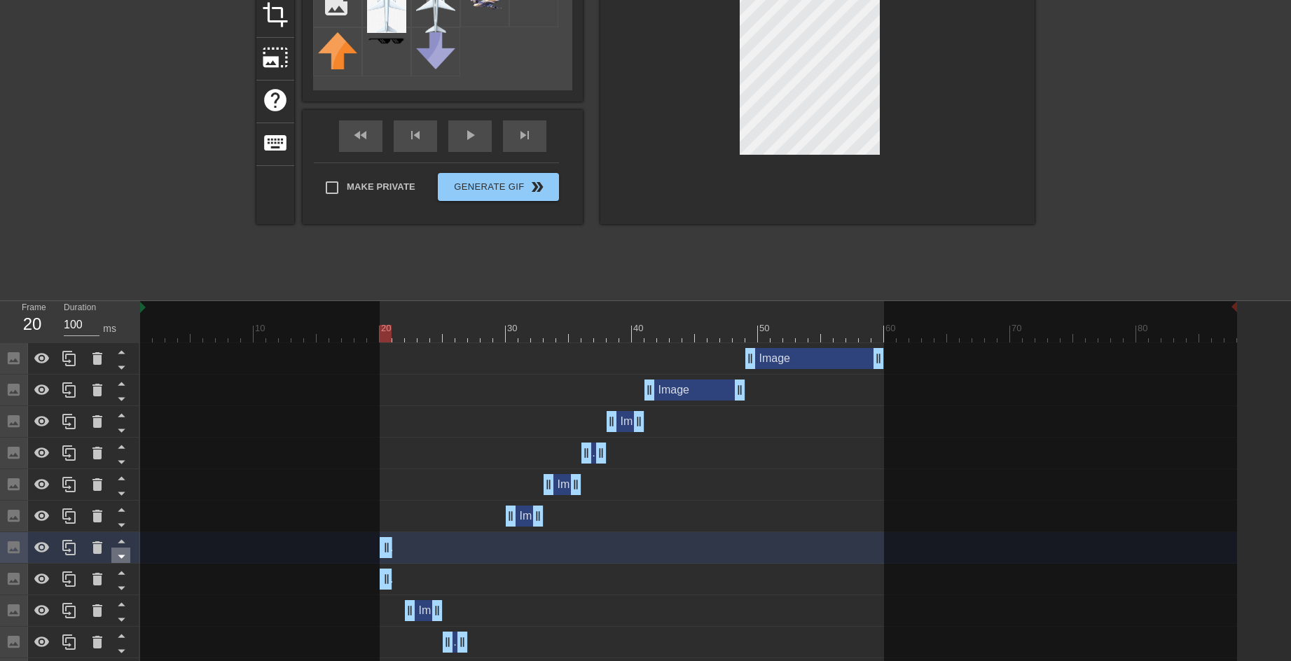
click at [125, 549] on icon at bounding box center [122, 557] width 18 height 18
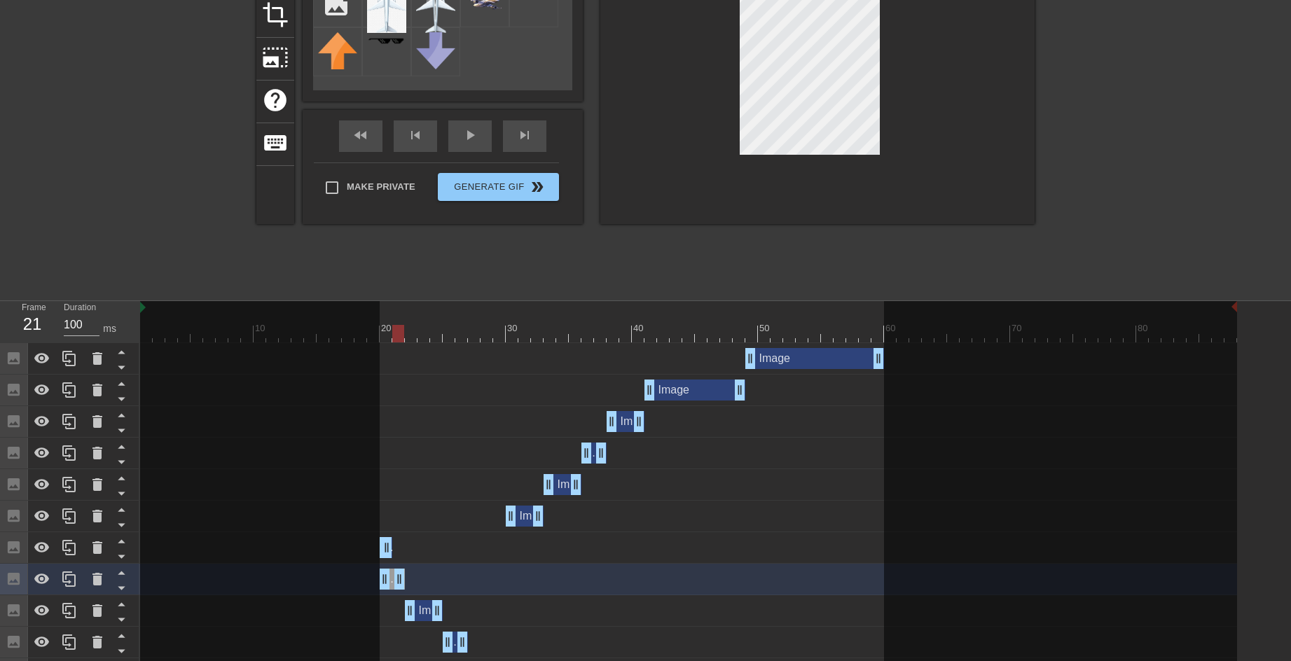
drag, startPoint x: 386, startPoint y: 581, endPoint x: 394, endPoint y: 578, distance: 8.9
click at [384, 526] on div "Image drag_handle drag_handle" at bounding box center [688, 516] width 1097 height 21
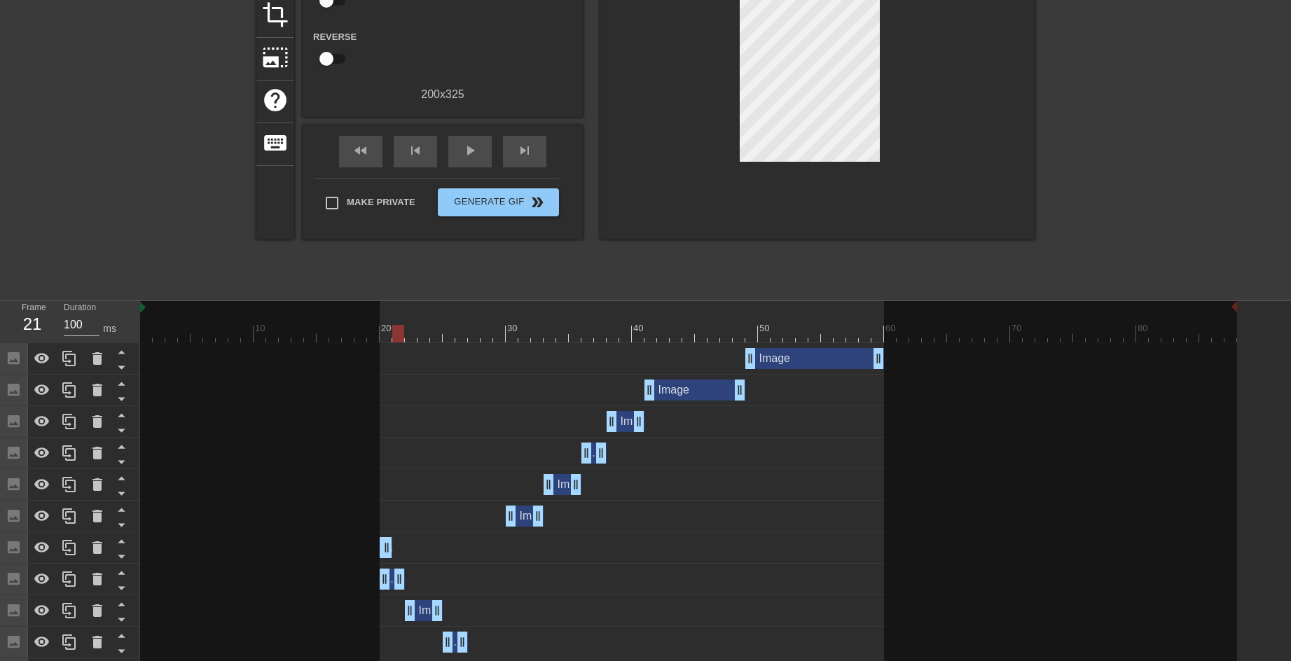
click at [390, 337] on div at bounding box center [688, 334] width 1097 height 18
click at [398, 334] on div at bounding box center [688, 334] width 1097 height 18
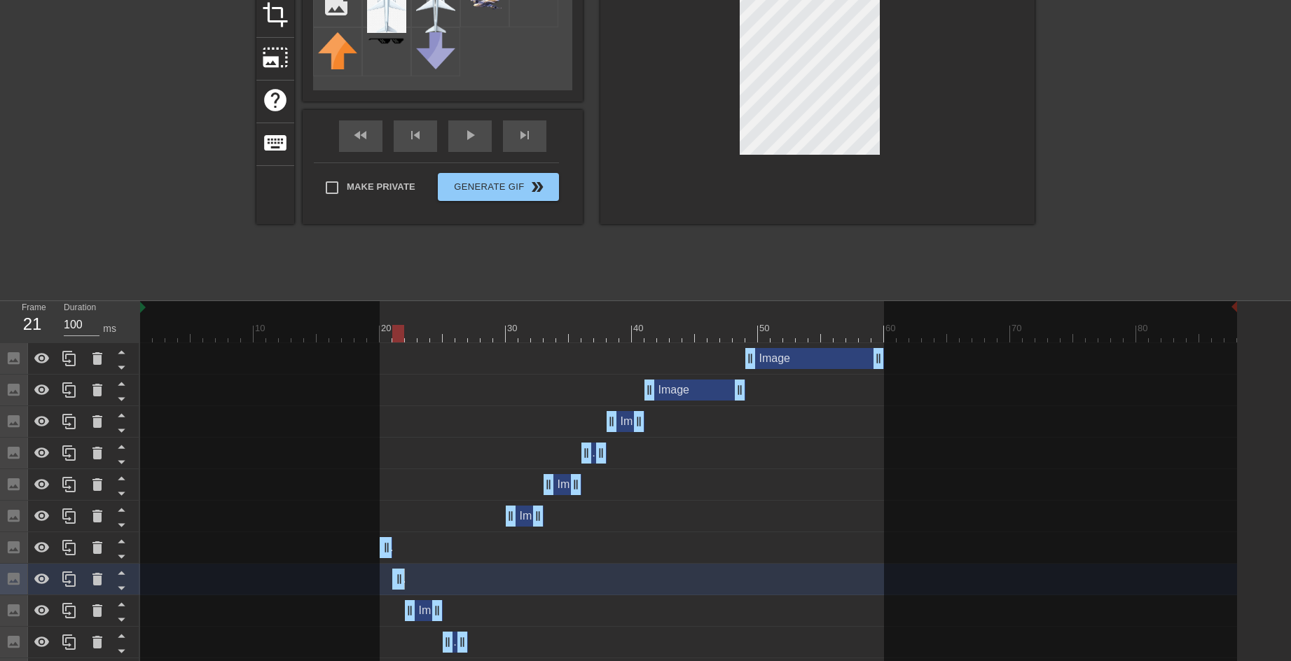
drag, startPoint x: 387, startPoint y: 575, endPoint x: 400, endPoint y: 572, distance: 12.8
click at [387, 336] on div at bounding box center [688, 334] width 1097 height 18
click at [394, 334] on div at bounding box center [688, 334] width 1097 height 18
click at [406, 331] on div at bounding box center [688, 334] width 1097 height 18
click at [420, 329] on div at bounding box center [688, 334] width 1097 height 18
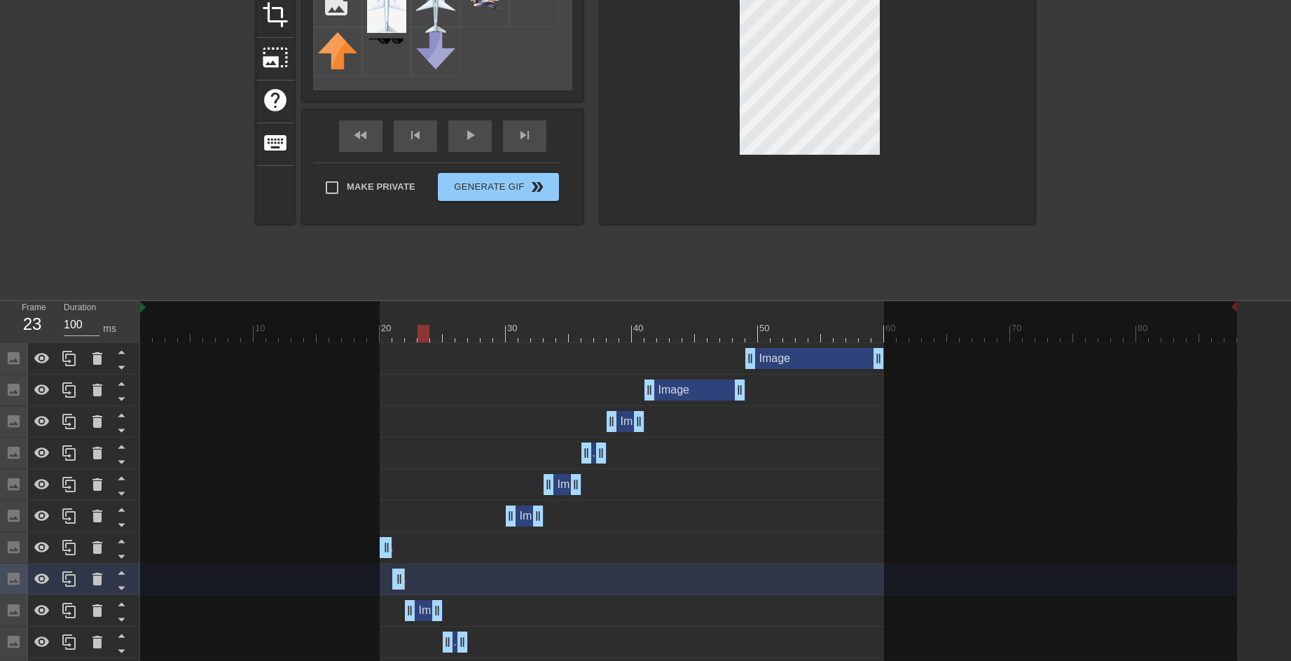
click at [427, 613] on div "Image drag_handle drag_handle" at bounding box center [424, 611] width 38 height 21
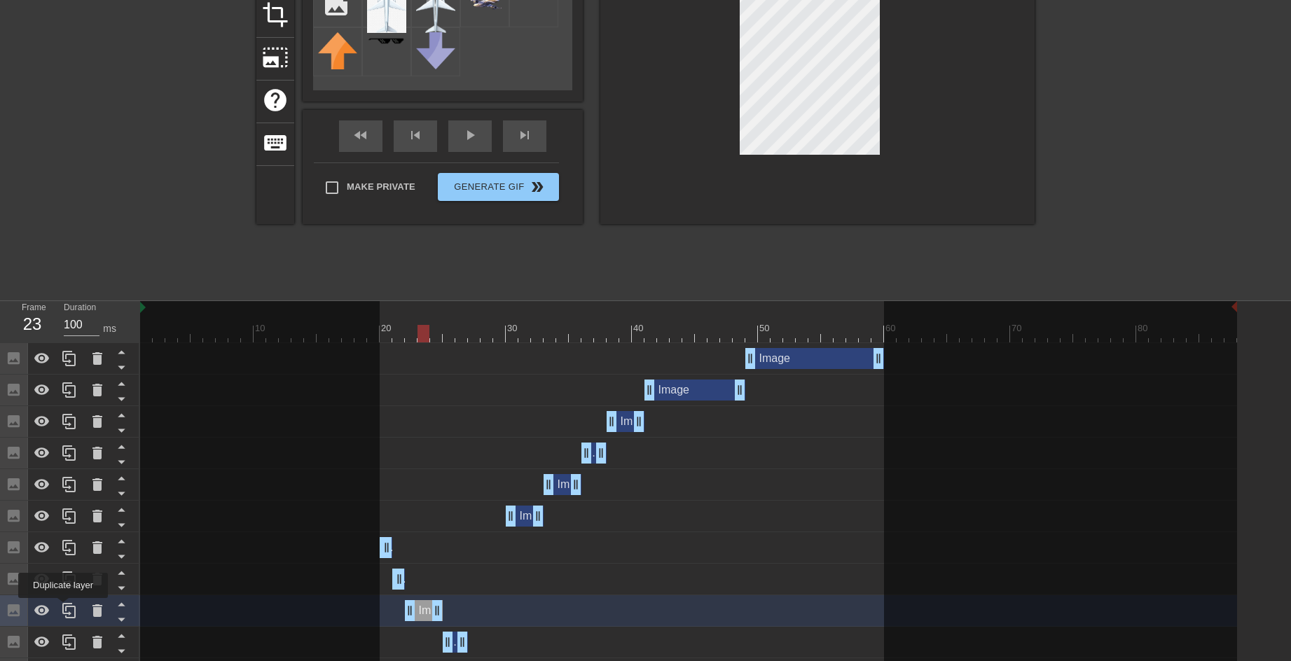
click at [64, 608] on icon at bounding box center [68, 610] width 13 height 15
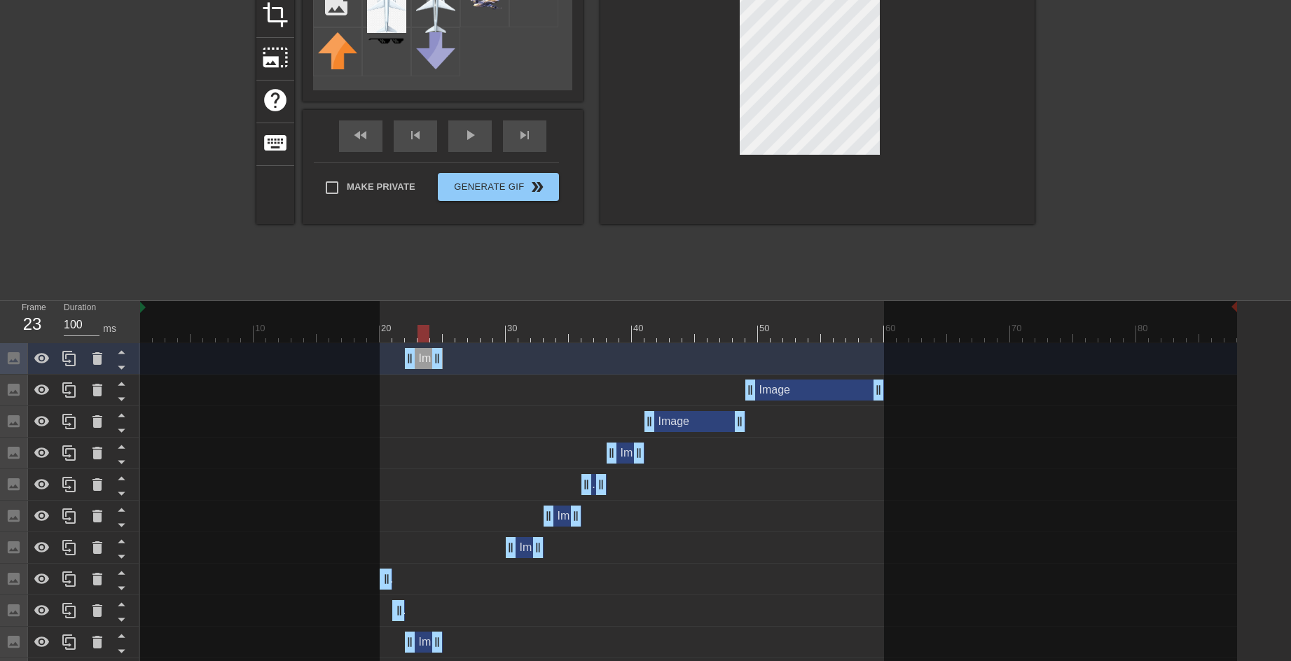
scroll to position [247, 0]
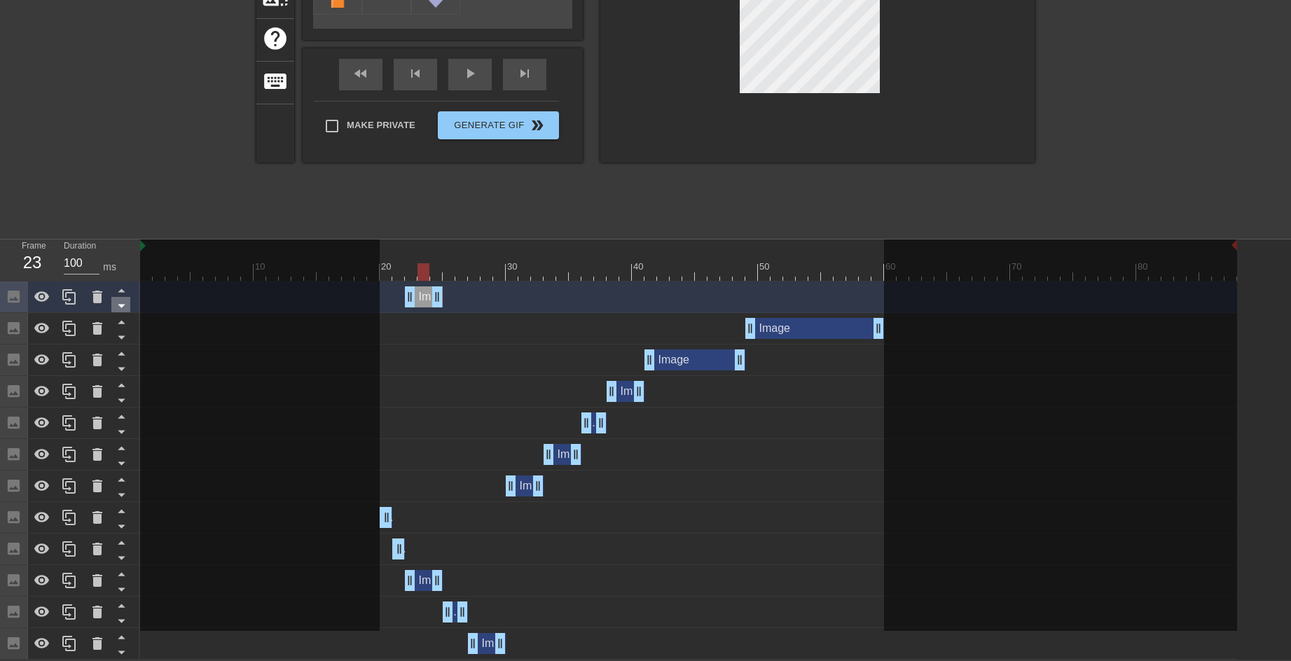
click at [119, 308] on icon at bounding box center [122, 306] width 18 height 18
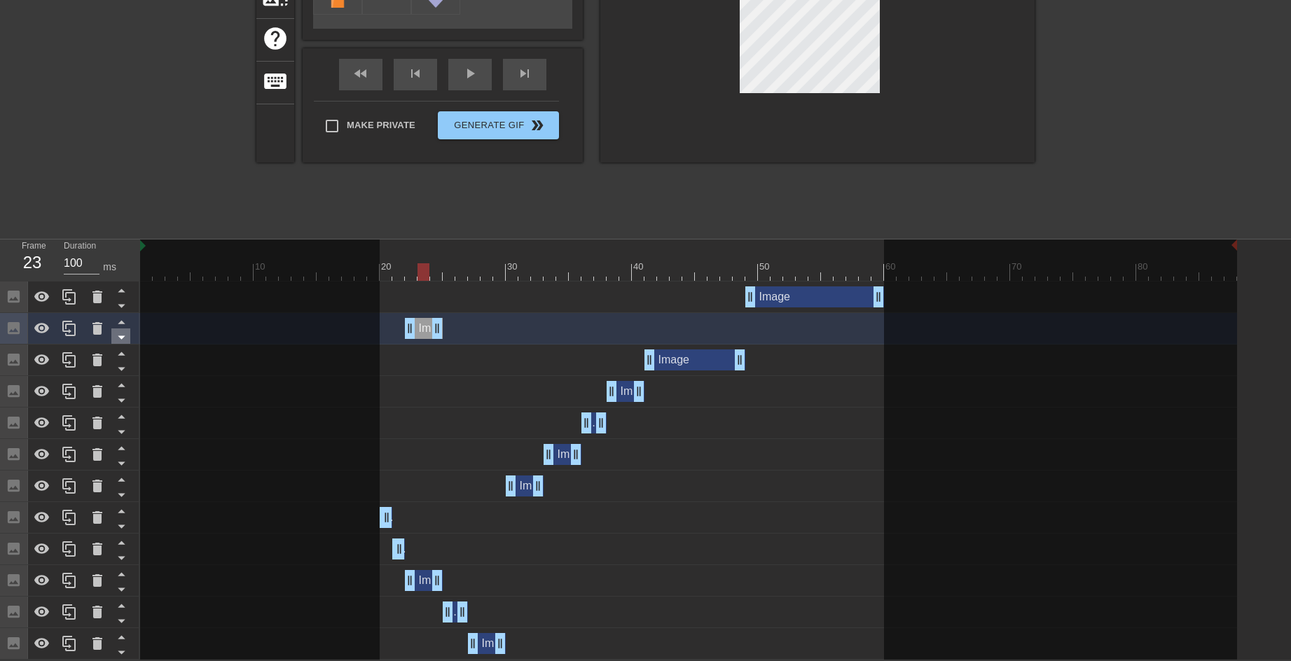
click at [124, 336] on icon at bounding box center [121, 338] width 7 height 4
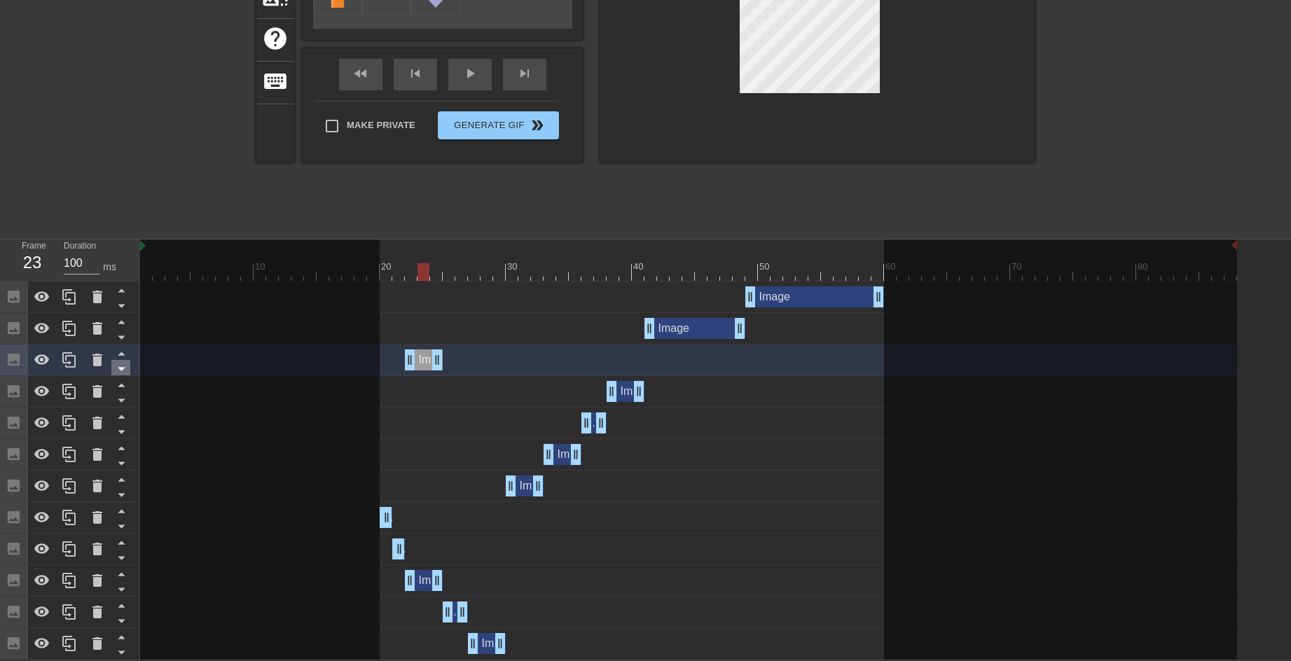
click at [126, 366] on icon at bounding box center [122, 369] width 18 height 18
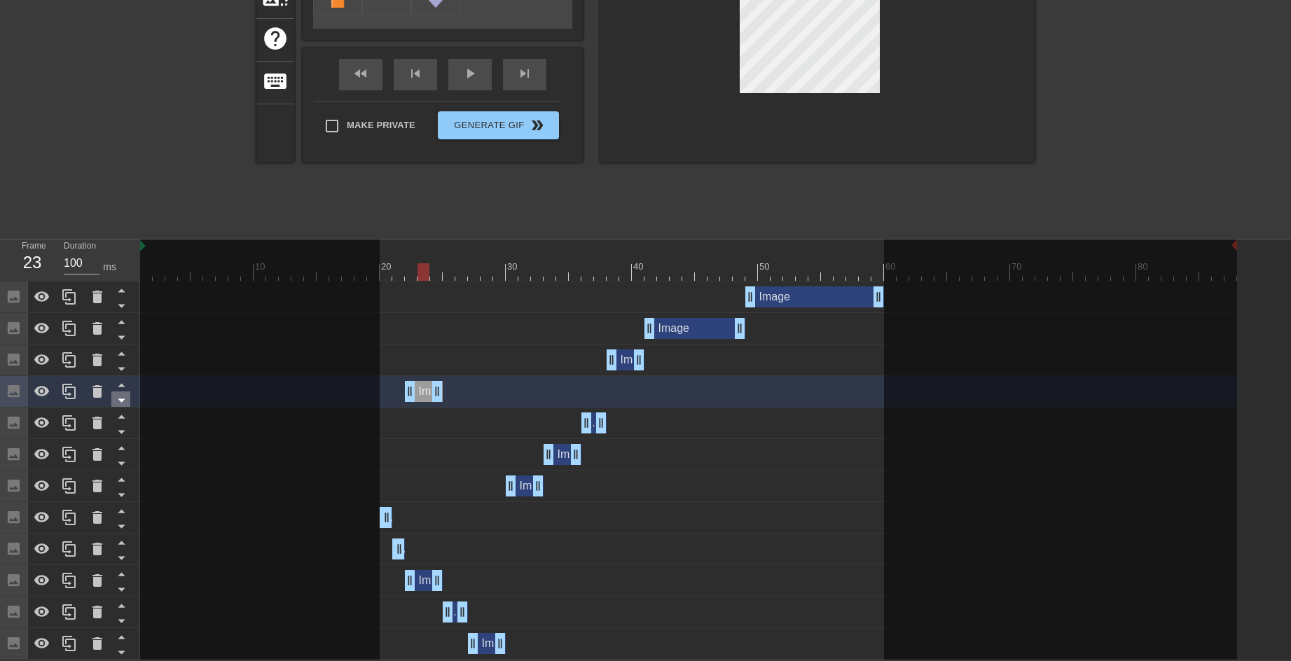
click at [123, 398] on icon at bounding box center [122, 401] width 18 height 18
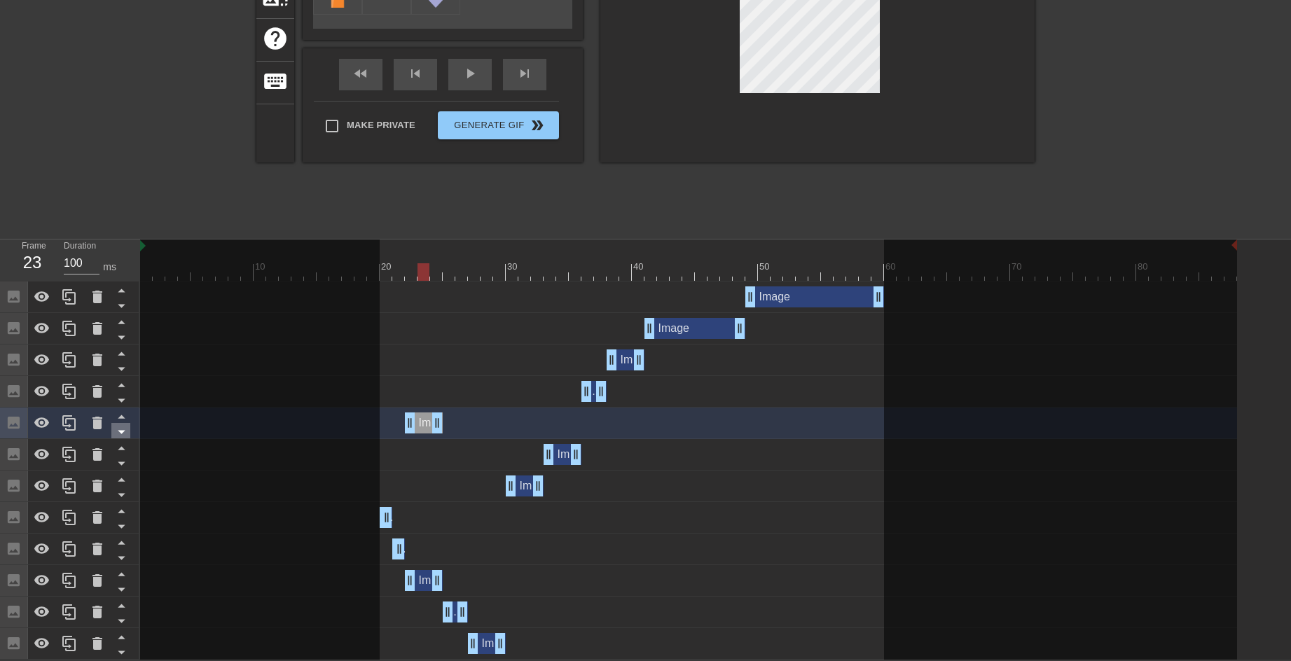
click at [125, 431] on icon at bounding box center [122, 432] width 18 height 18
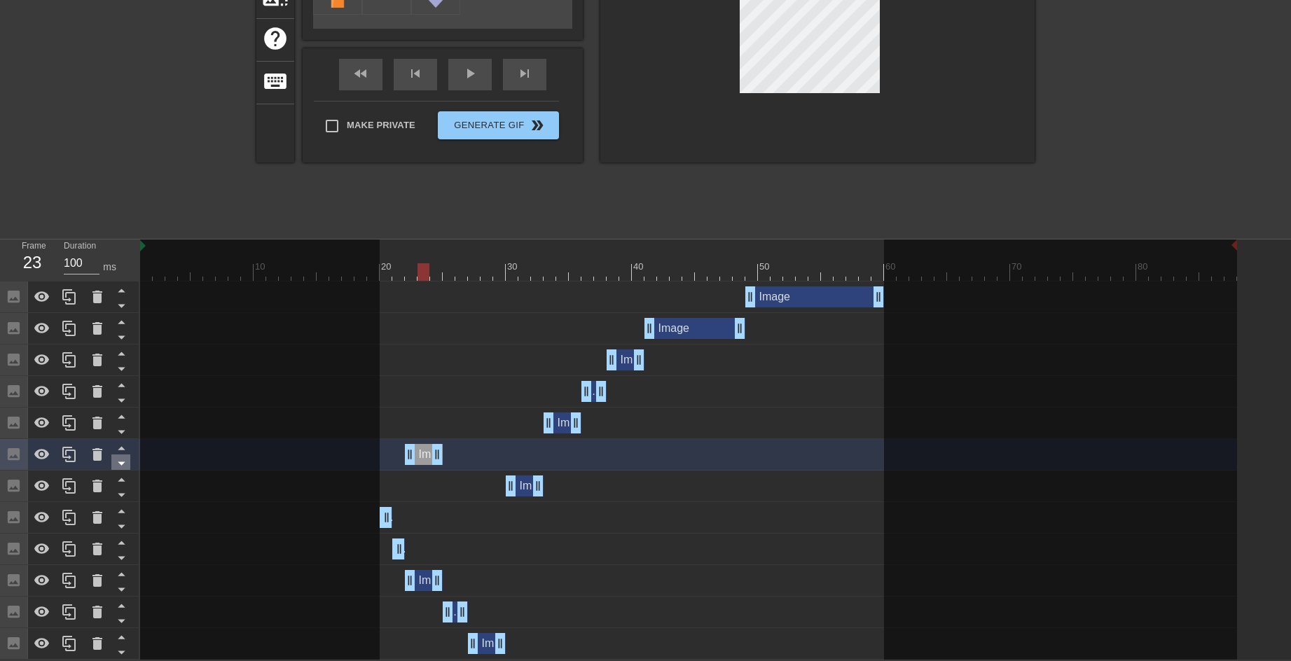
click at [128, 460] on icon at bounding box center [122, 464] width 18 height 18
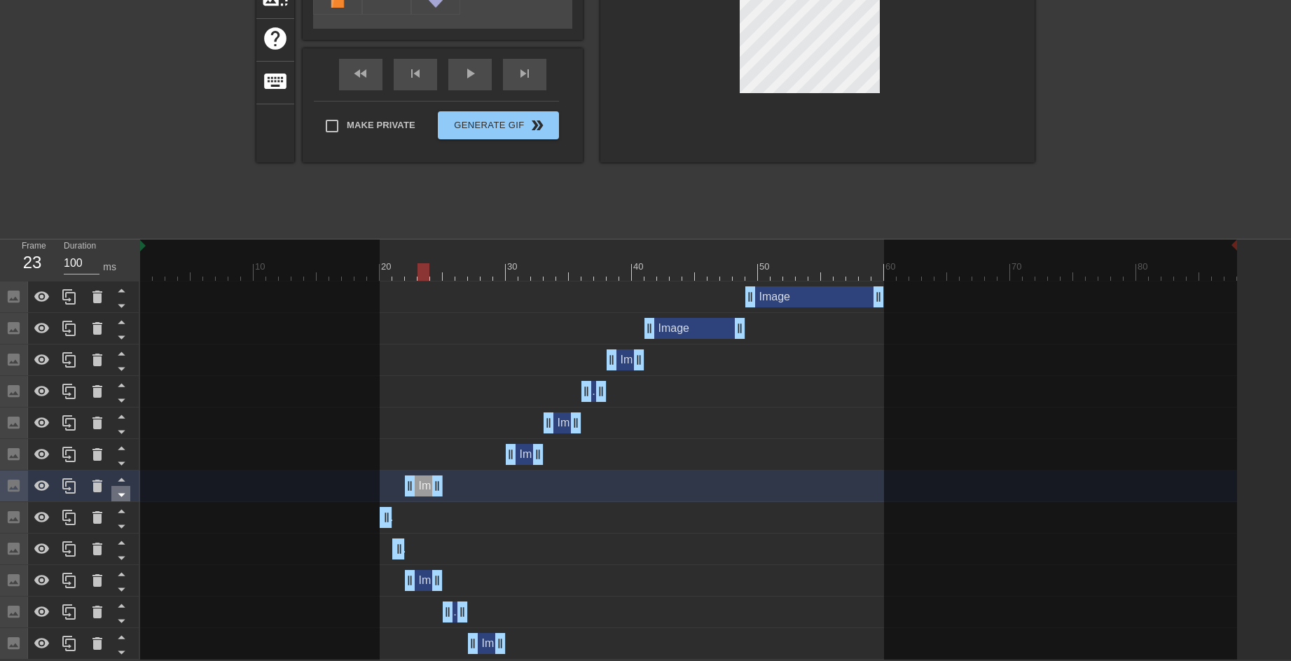
click at [125, 498] on icon at bounding box center [122, 495] width 18 height 18
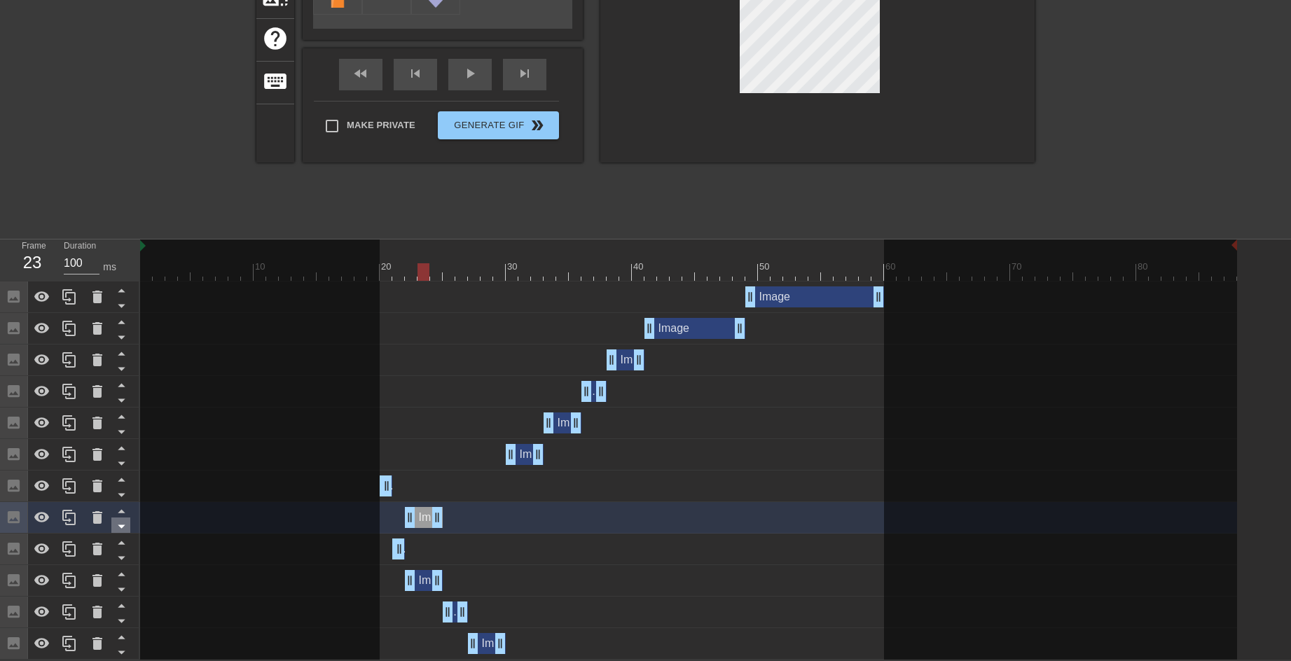
click at [124, 521] on icon at bounding box center [122, 527] width 18 height 18
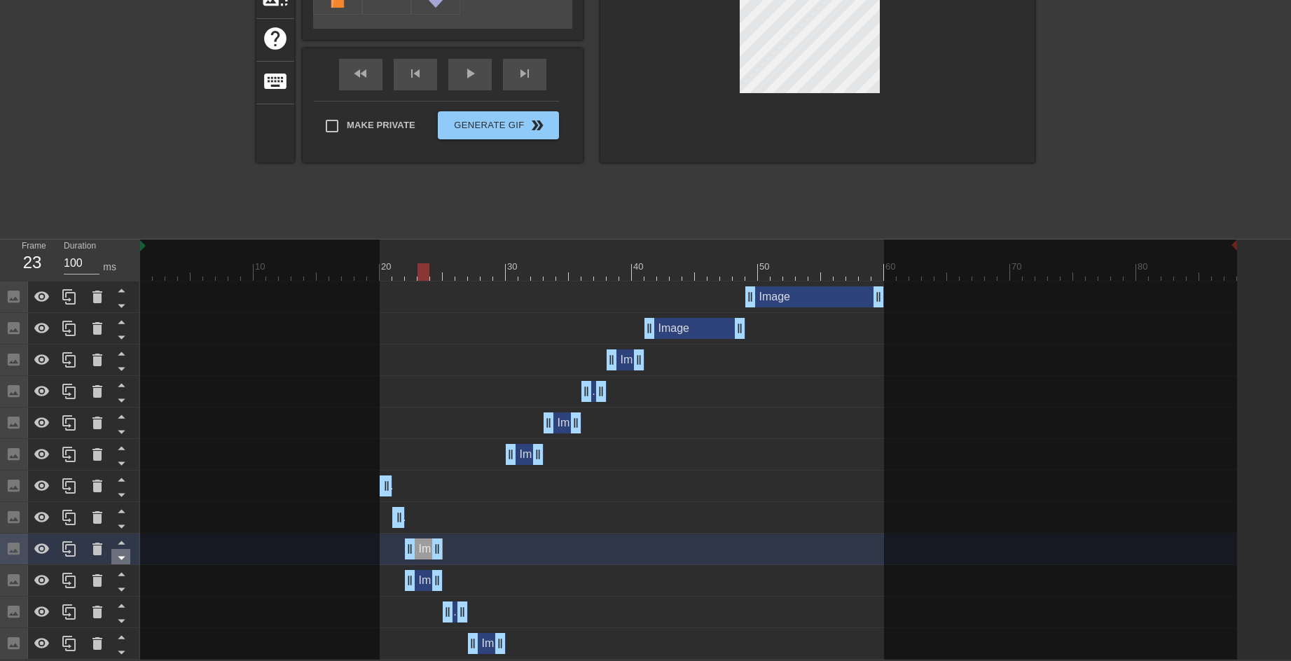
click at [118, 557] on icon at bounding box center [122, 558] width 18 height 18
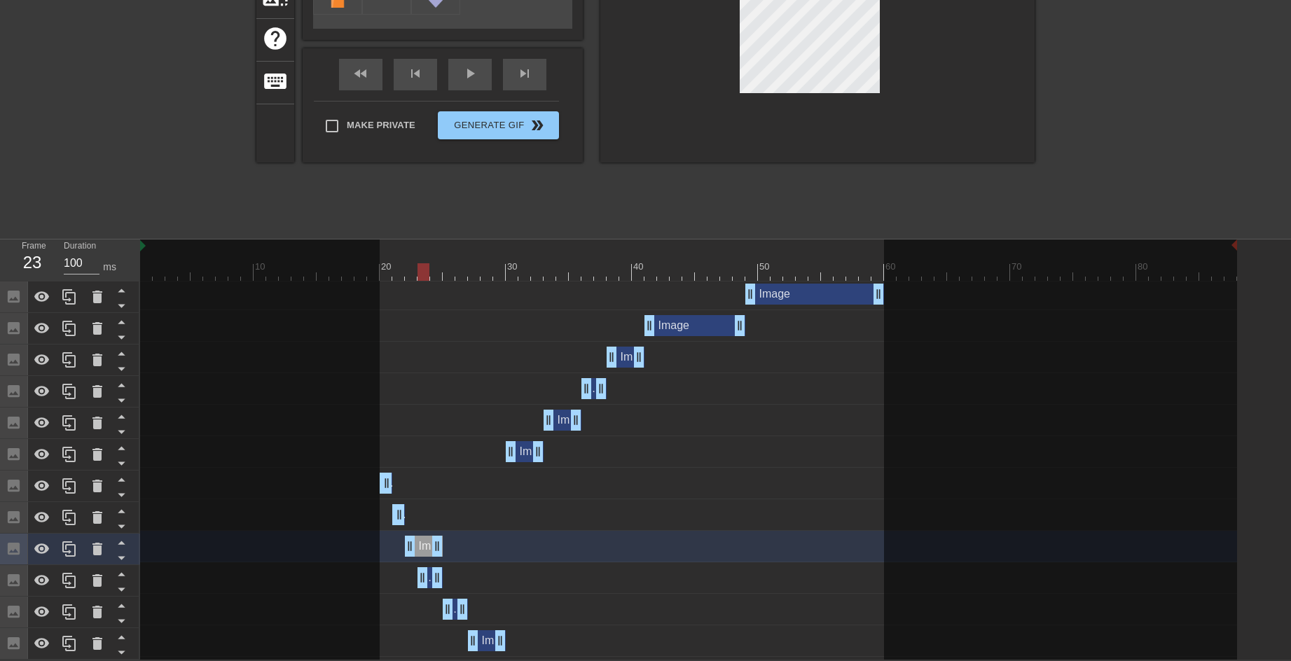
drag, startPoint x: 414, startPoint y: 582, endPoint x: 428, endPoint y: 582, distance: 14.0
drag, startPoint x: 437, startPoint y: 552, endPoint x: 426, endPoint y: 553, distance: 10.5
click at [413, 272] on div at bounding box center [688, 272] width 1097 height 18
click at [426, 271] on div at bounding box center [688, 272] width 1097 height 18
drag, startPoint x: 422, startPoint y: 573, endPoint x: 431, endPoint y: 572, distance: 9.1
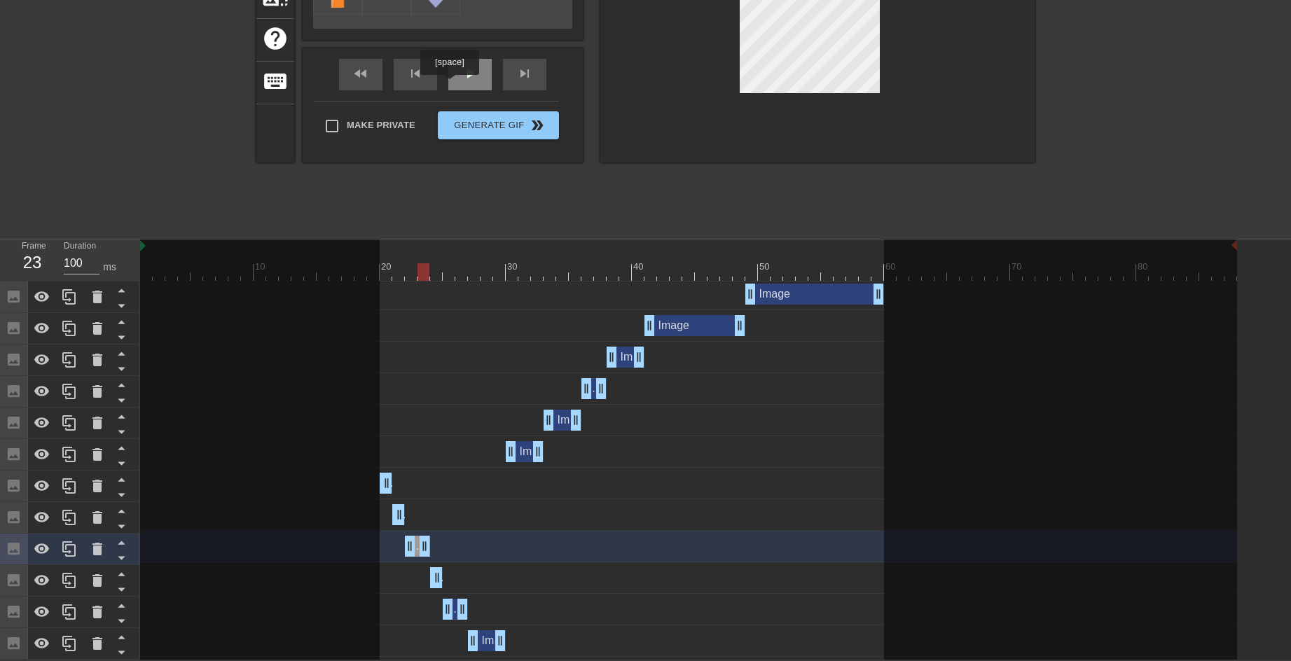
click at [451, 83] on div "play_arrow" at bounding box center [469, 75] width 43 height 32
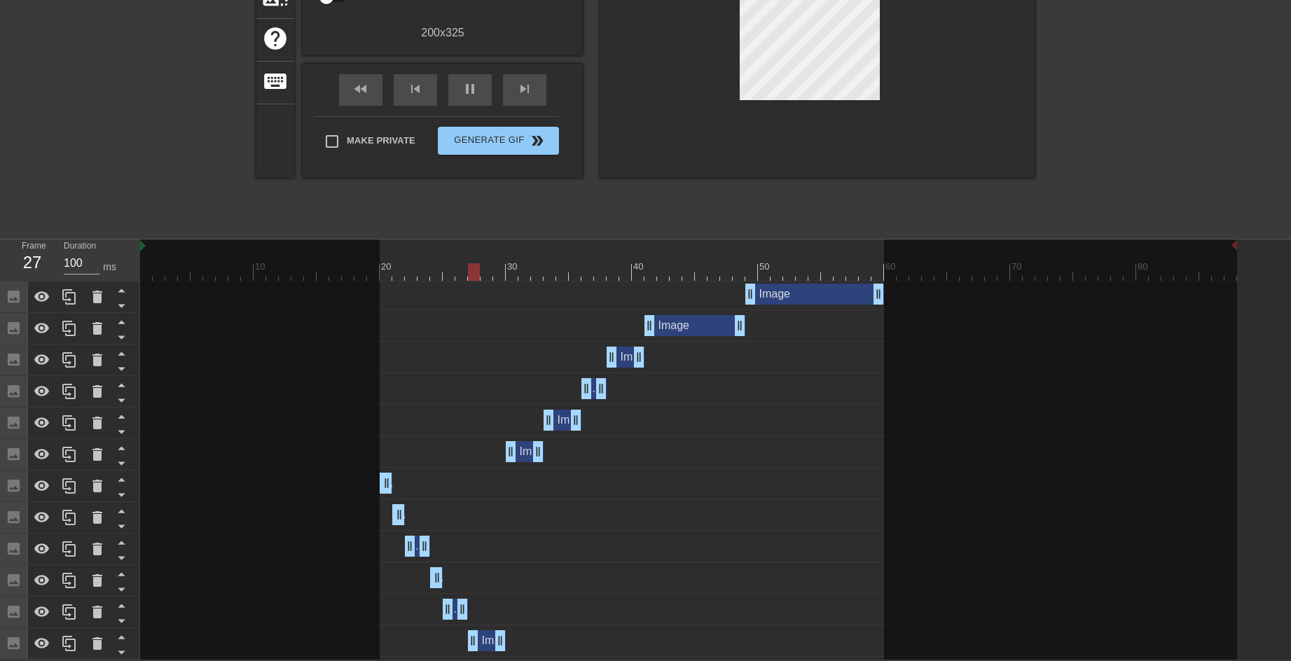
scroll to position [130, 0]
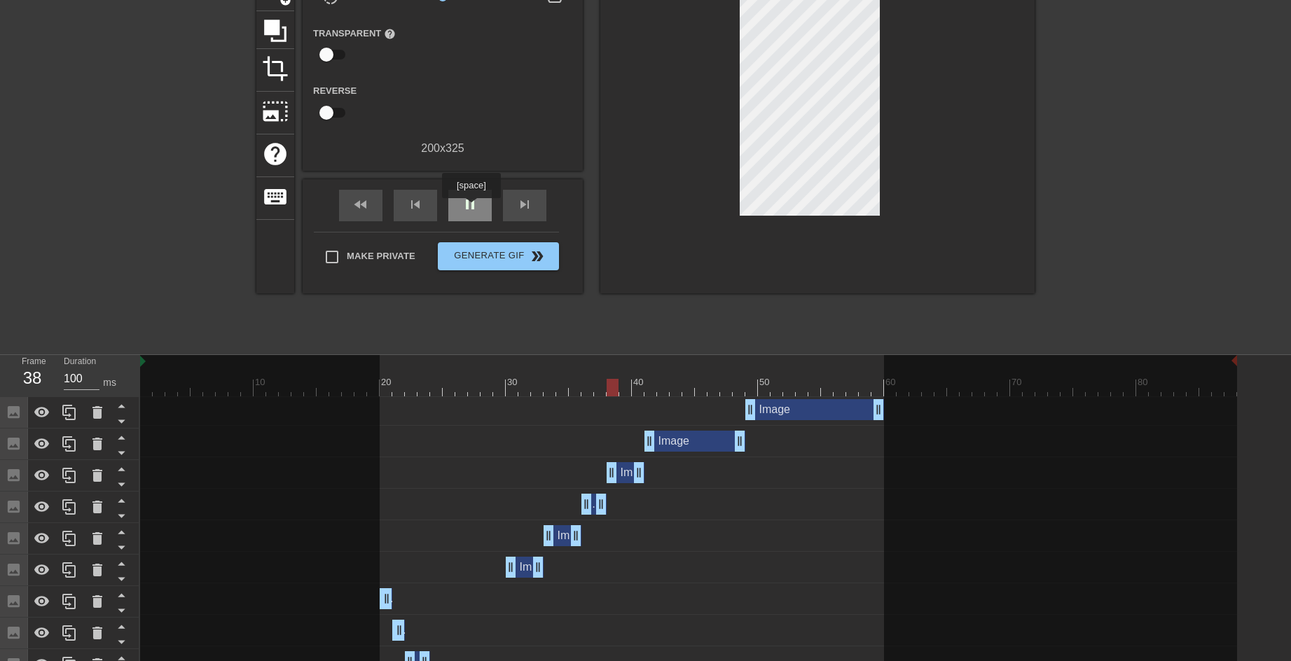
click at [471, 208] on span "pause" at bounding box center [470, 204] width 17 height 17
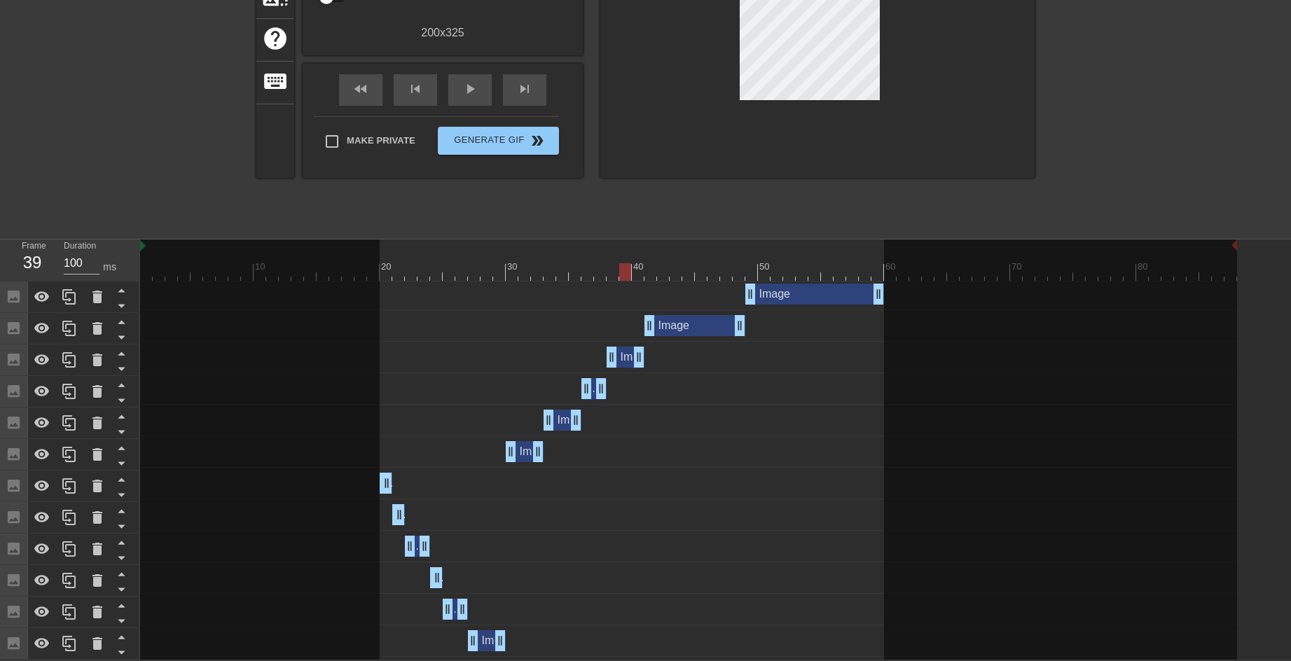
click at [411, 272] on div at bounding box center [688, 272] width 1097 height 18
click at [423, 271] on div at bounding box center [688, 272] width 1097 height 18
click at [435, 269] on div at bounding box center [688, 272] width 1097 height 18
drag, startPoint x: 432, startPoint y: 572, endPoint x: 422, endPoint y: 572, distance: 9.8
click at [422, 572] on div "Image drag_handle drag_handle" at bounding box center [688, 578] width 1097 height 21
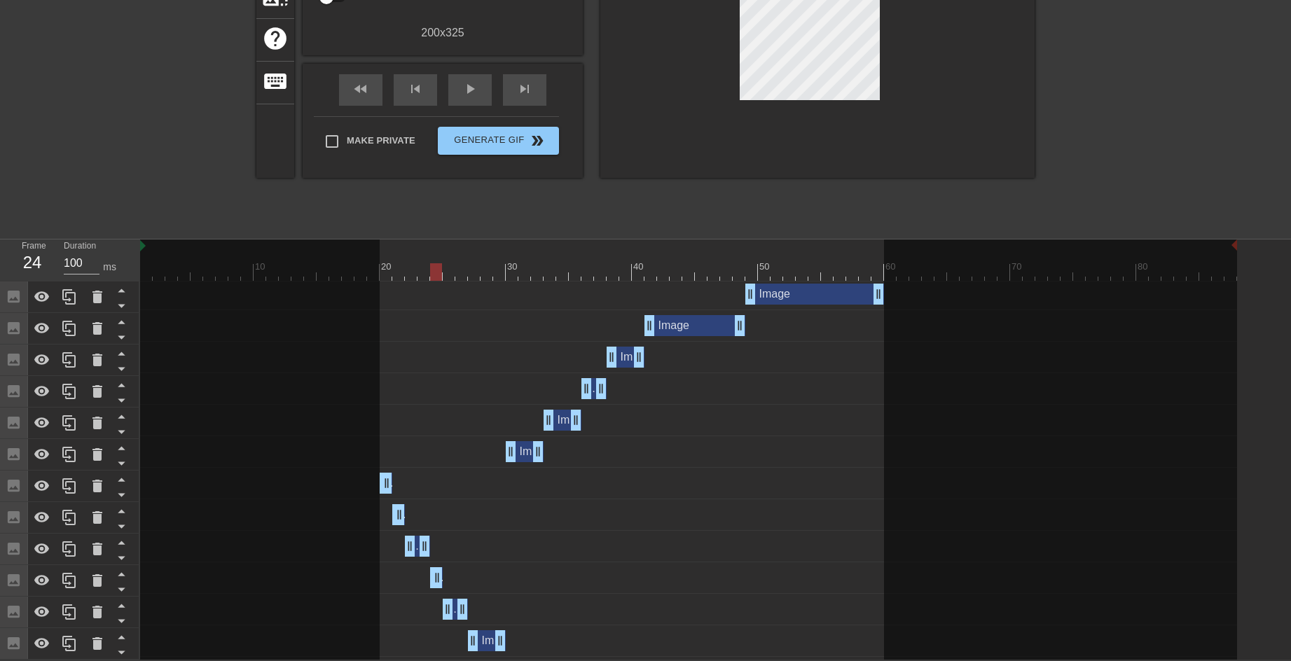
click at [427, 577] on div "Image drag_handle drag_handle" at bounding box center [688, 578] width 1097 height 21
drag, startPoint x: 431, startPoint y: 577, endPoint x: 418, endPoint y: 578, distance: 12.7
click at [418, 578] on div "Image drag_handle drag_handle" at bounding box center [688, 578] width 1097 height 21
drag, startPoint x: 440, startPoint y: 579, endPoint x: 451, endPoint y: 577, distance: 11.3
click at [126, 560] on icon at bounding box center [122, 558] width 18 height 18
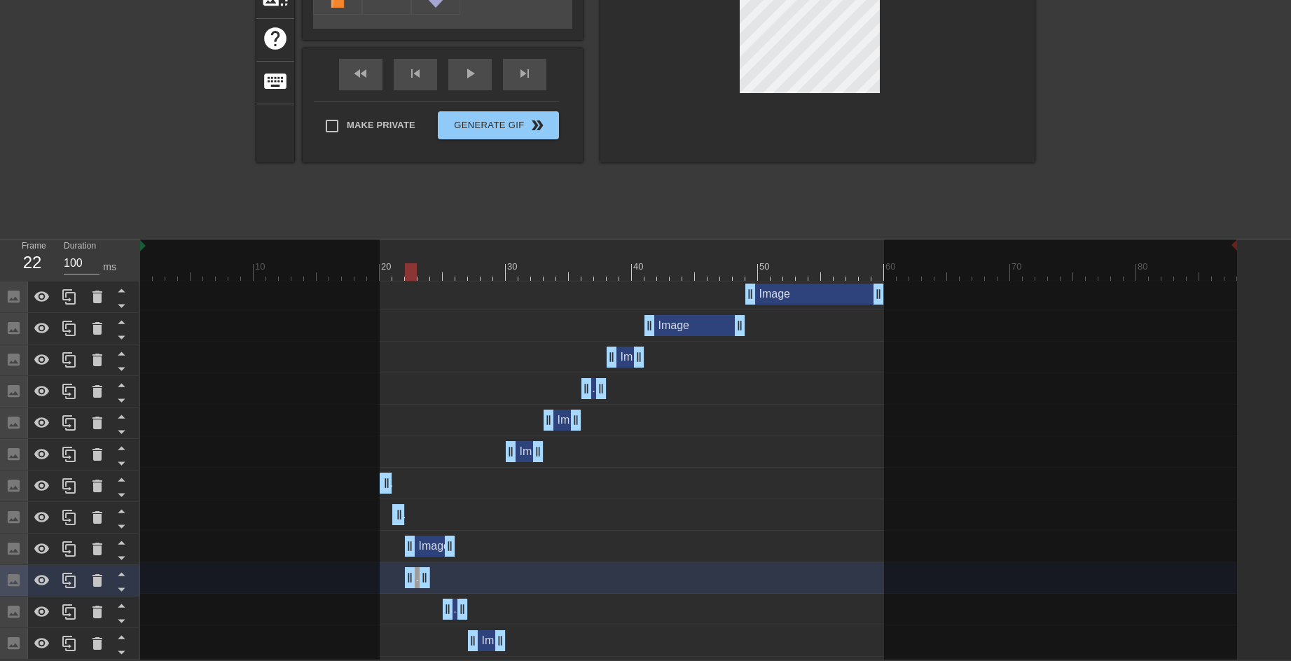
drag, startPoint x: 436, startPoint y: 543, endPoint x: 410, endPoint y: 547, distance: 26.3
drag, startPoint x: 451, startPoint y: 541, endPoint x: 430, endPoint y: 546, distance: 22.3
drag, startPoint x: 423, startPoint y: 570, endPoint x: 444, endPoint y: 570, distance: 20.3
drag, startPoint x: 414, startPoint y: 579, endPoint x: 439, endPoint y: 579, distance: 24.5
drag, startPoint x: 452, startPoint y: 577, endPoint x: 444, endPoint y: 579, distance: 8.7
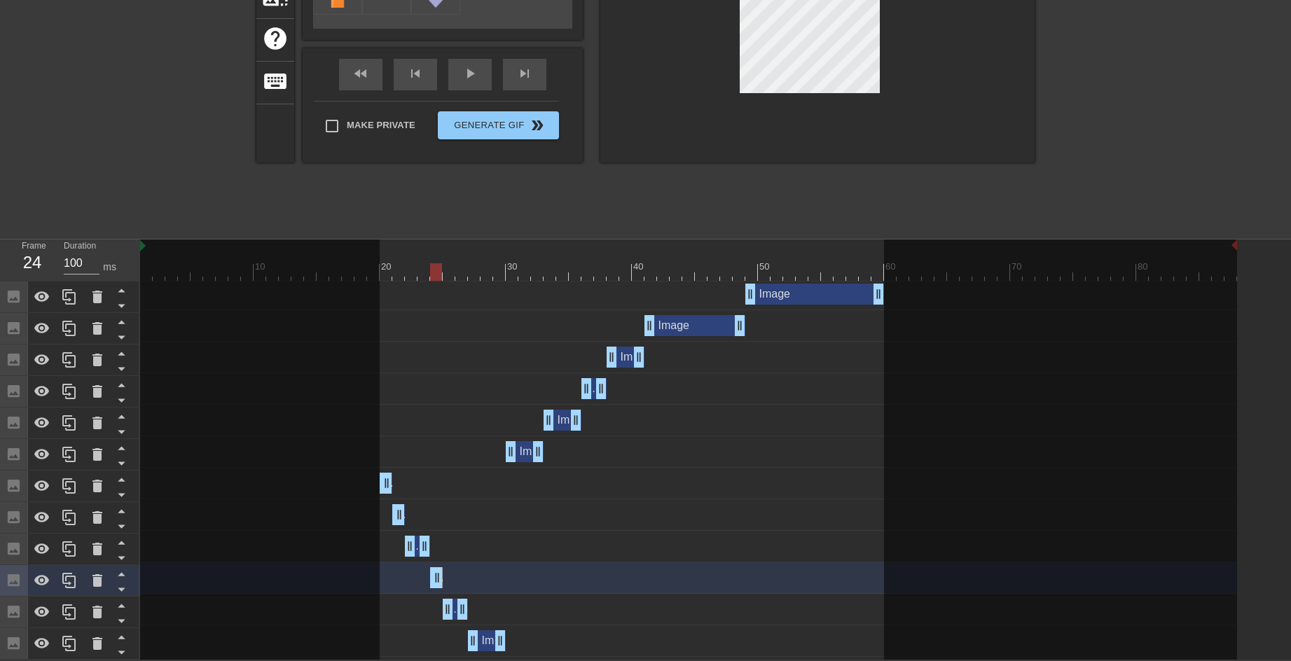
click at [444, 579] on div "Image drag_handle drag_handle" at bounding box center [688, 578] width 1097 height 21
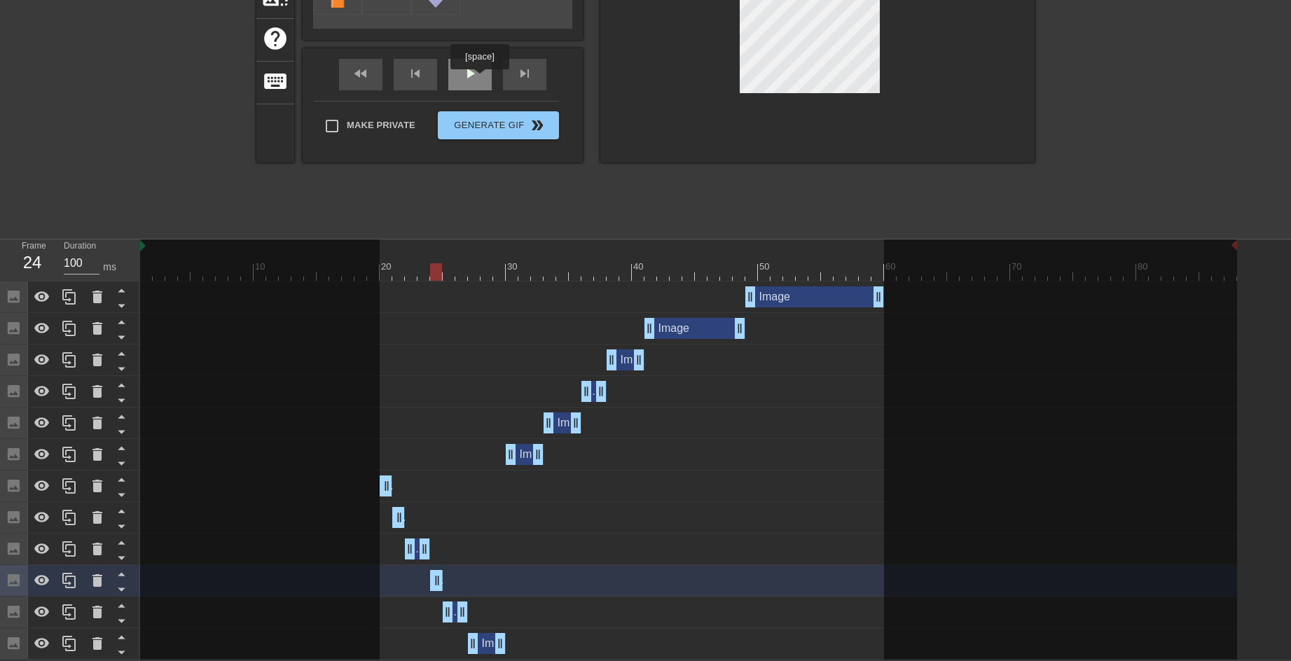
click at [476, 71] on div "fast_rewind skip_previous play_arrow skip_next" at bounding box center [443, 74] width 228 height 53
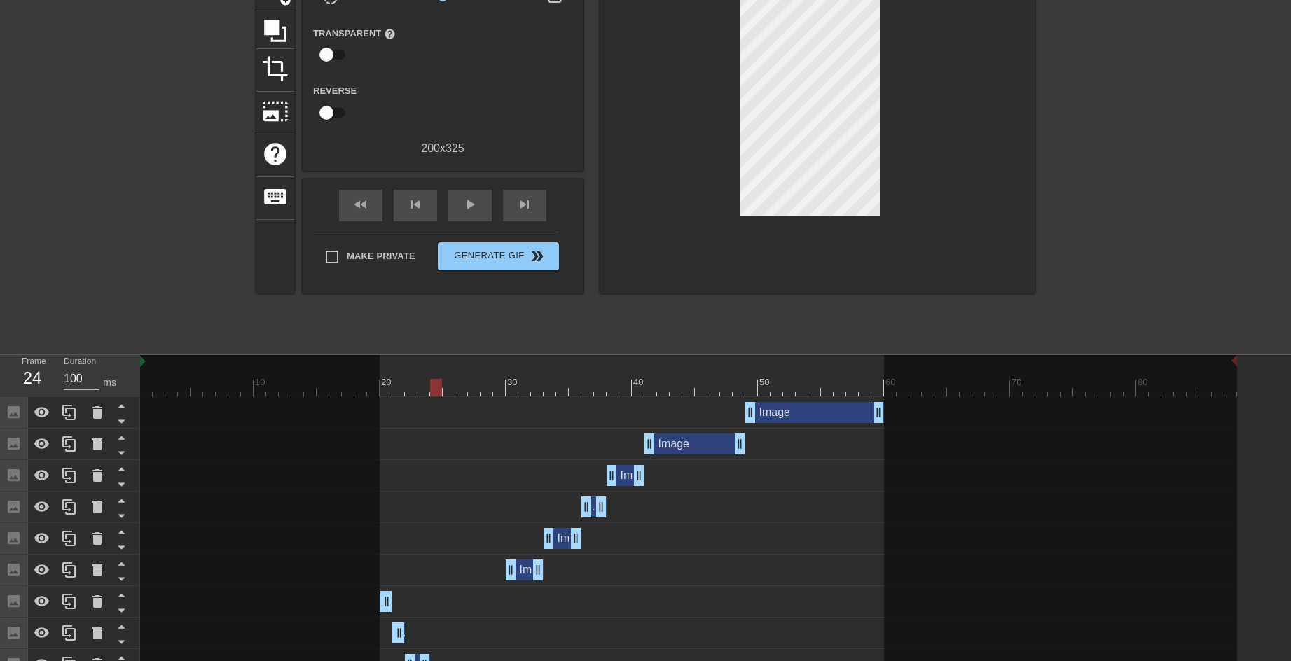
scroll to position [13, 0]
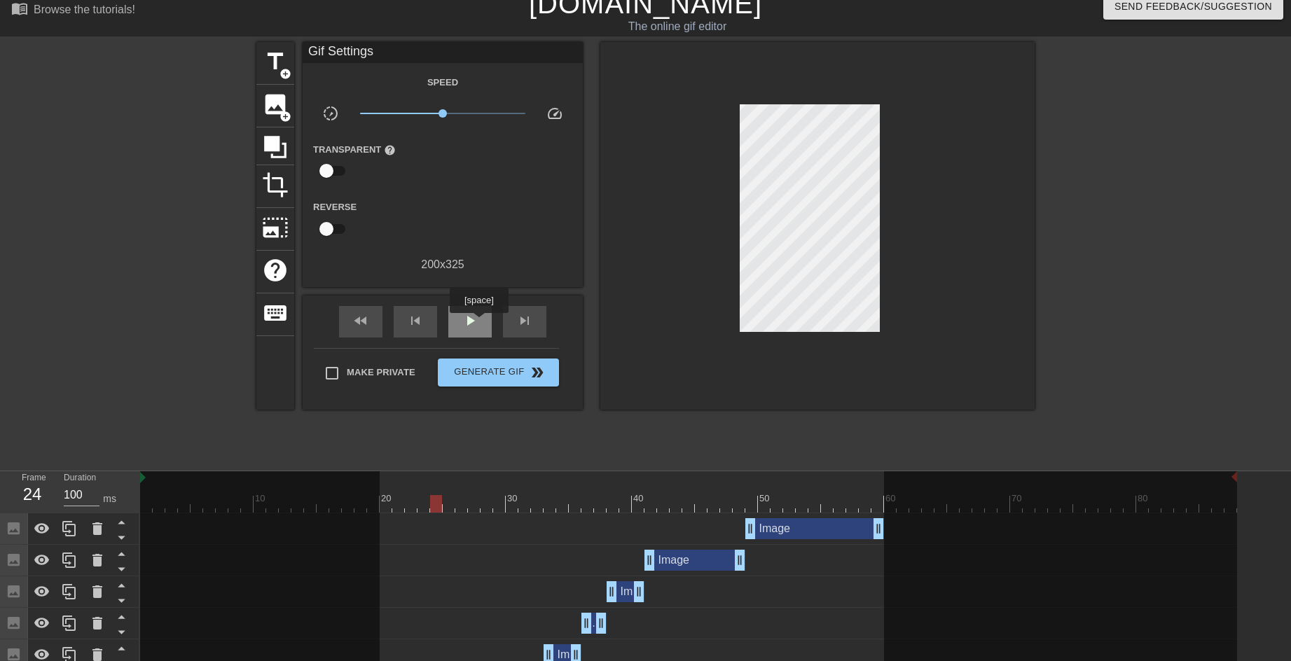
click at [479, 322] on div "play_arrow" at bounding box center [469, 322] width 43 height 32
click at [461, 316] on div "pause" at bounding box center [469, 322] width 43 height 32
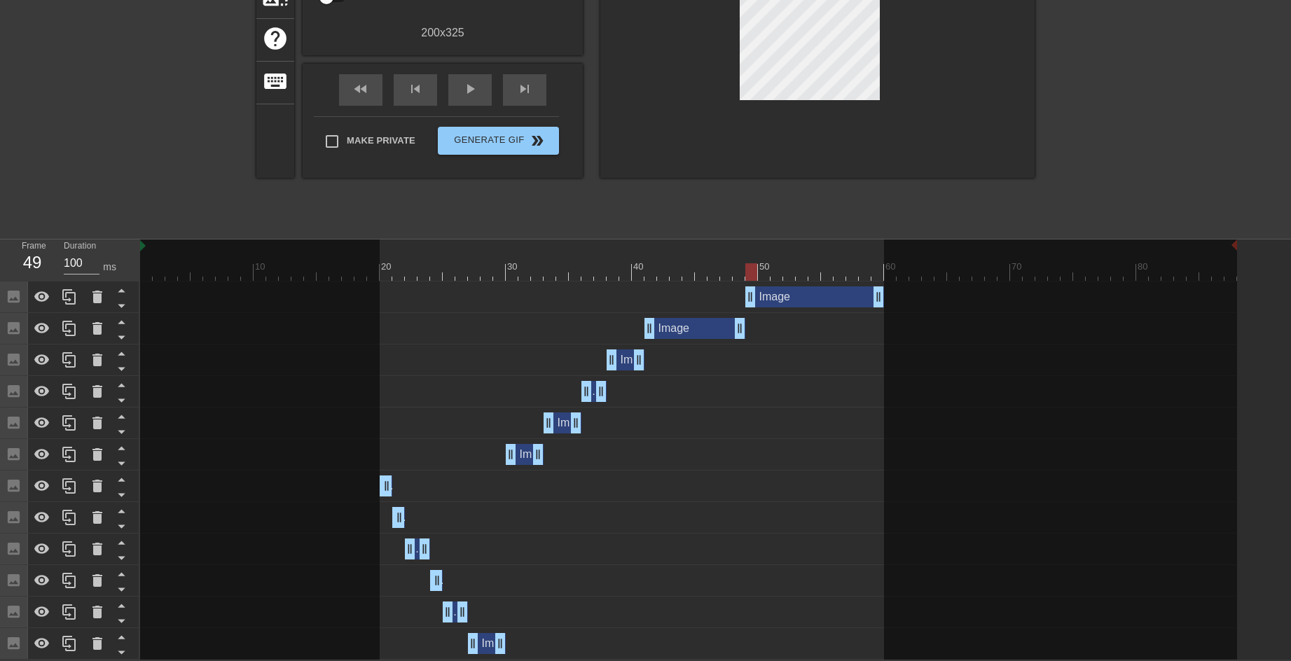
scroll to position [3, 0]
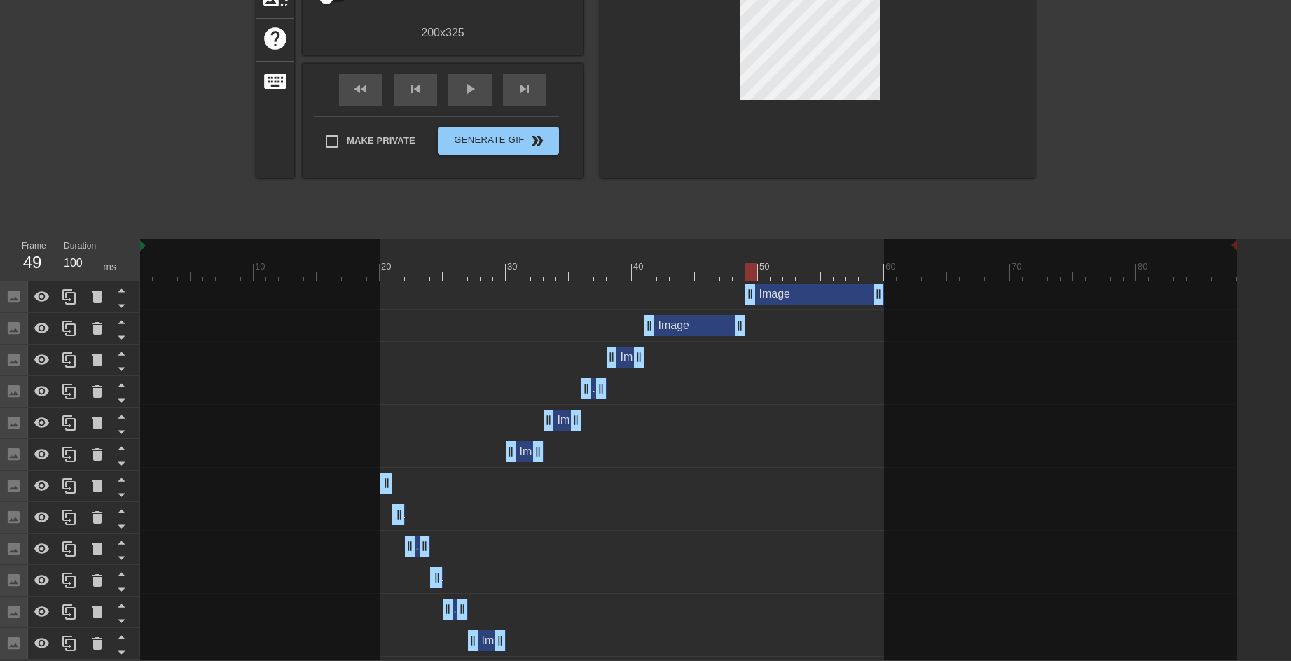
click at [479, 601] on div "Image drag_handle drag_handle" at bounding box center [688, 609] width 1097 height 21
click at [485, 278] on div at bounding box center [688, 272] width 1097 height 18
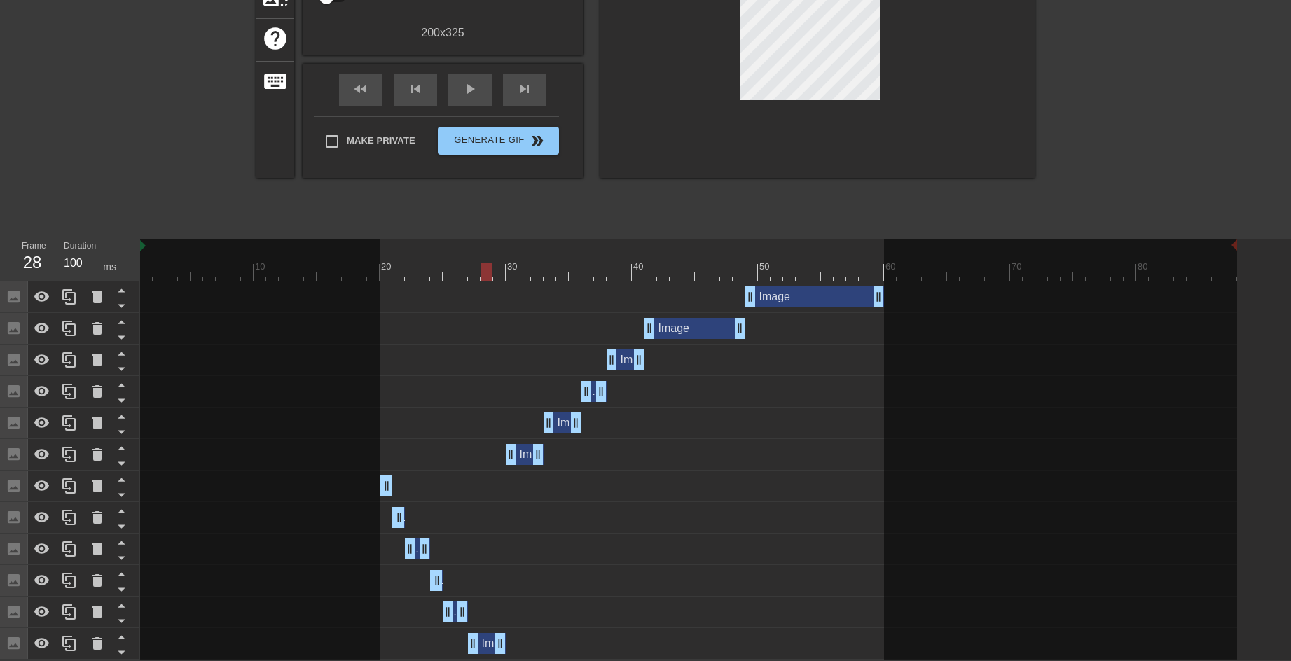
click at [470, 270] on div at bounding box center [688, 272] width 1097 height 18
click at [458, 266] on div at bounding box center [688, 272] width 1097 height 18
click at [471, 265] on div at bounding box center [688, 272] width 1097 height 18
click at [516, 274] on div at bounding box center [688, 272] width 1097 height 18
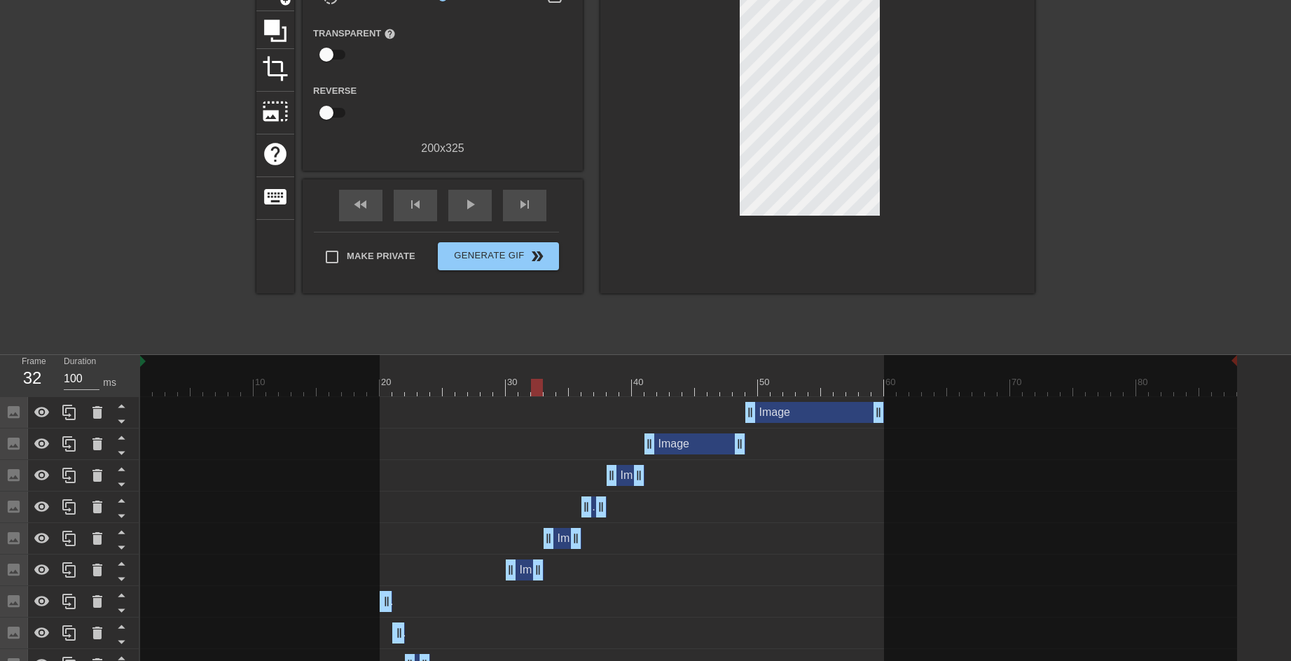
click at [539, 391] on div at bounding box center [688, 388] width 1097 height 18
click at [549, 388] on div at bounding box center [688, 388] width 1097 height 18
click at [536, 388] on div at bounding box center [688, 388] width 1097 height 18
click at [527, 568] on div "Image drag_handle drag_handle" at bounding box center [525, 570] width 38 height 21
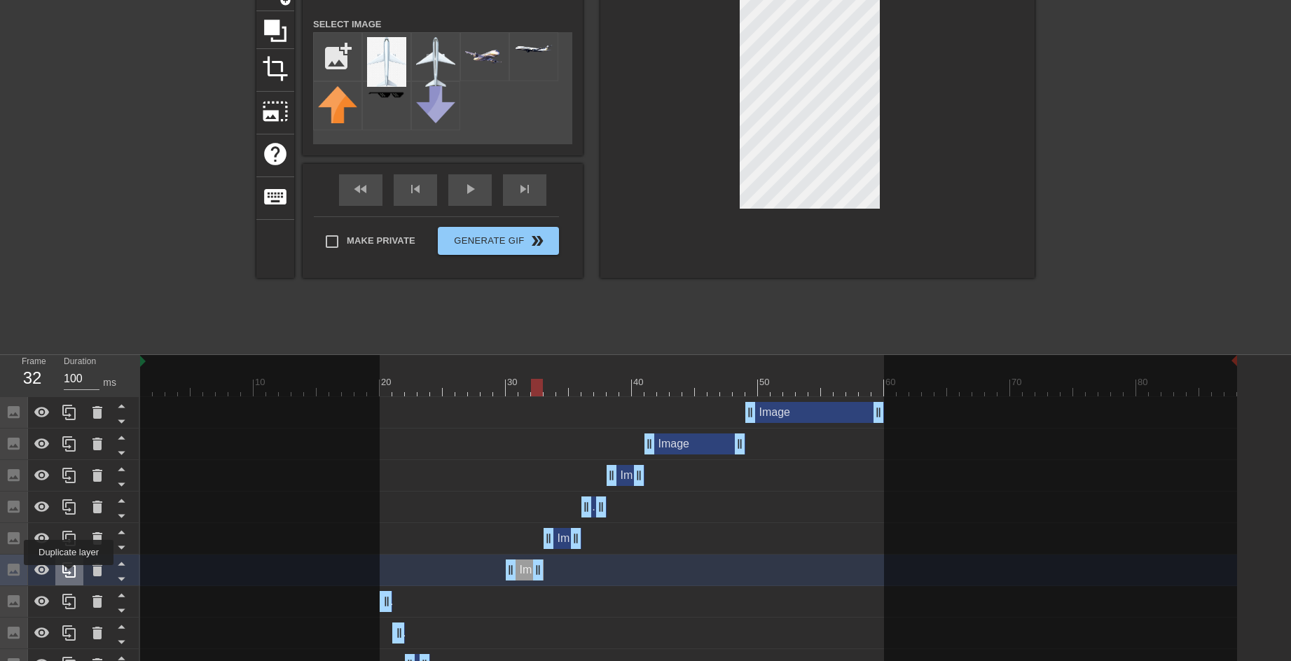
click at [69, 575] on icon at bounding box center [69, 570] width 17 height 17
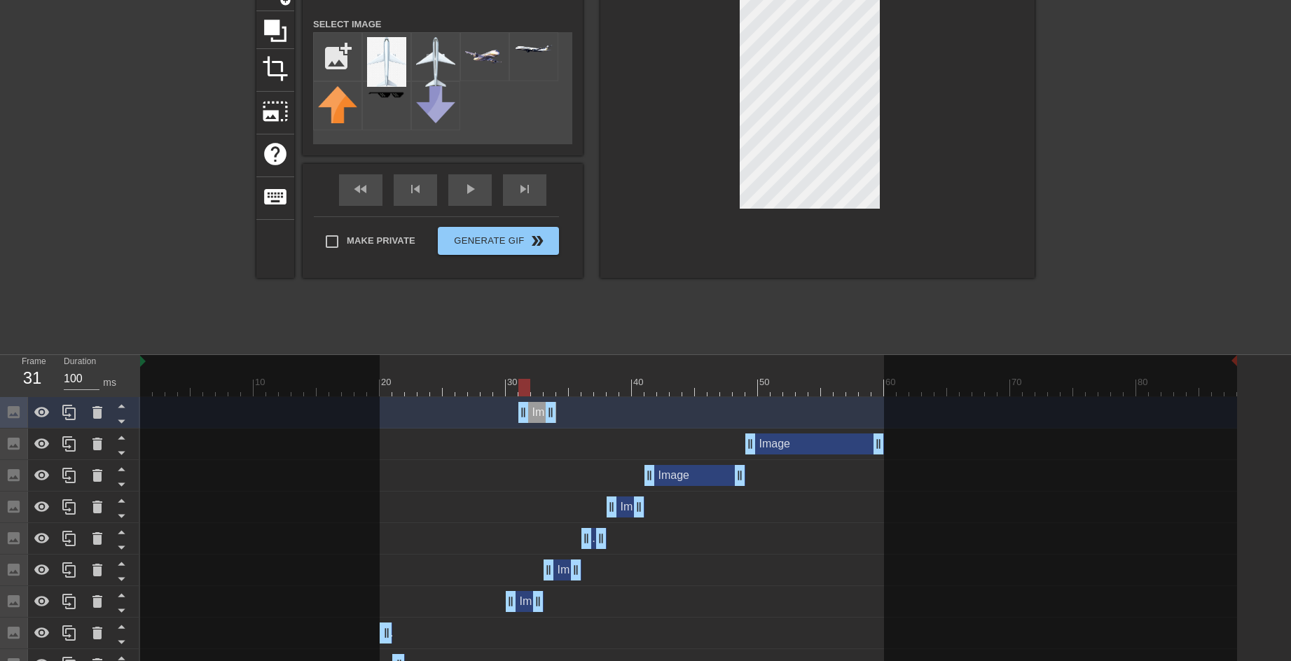
drag, startPoint x: 528, startPoint y: 413, endPoint x: 536, endPoint y: 412, distance: 7.8
click at [536, 412] on div "Image drag_handle drag_handle" at bounding box center [538, 412] width 38 height 21
click at [535, 394] on div at bounding box center [688, 388] width 1097 height 18
click at [549, 389] on div at bounding box center [688, 388] width 1097 height 18
drag, startPoint x: 551, startPoint y: 410, endPoint x: 544, endPoint y: 413, distance: 8.2
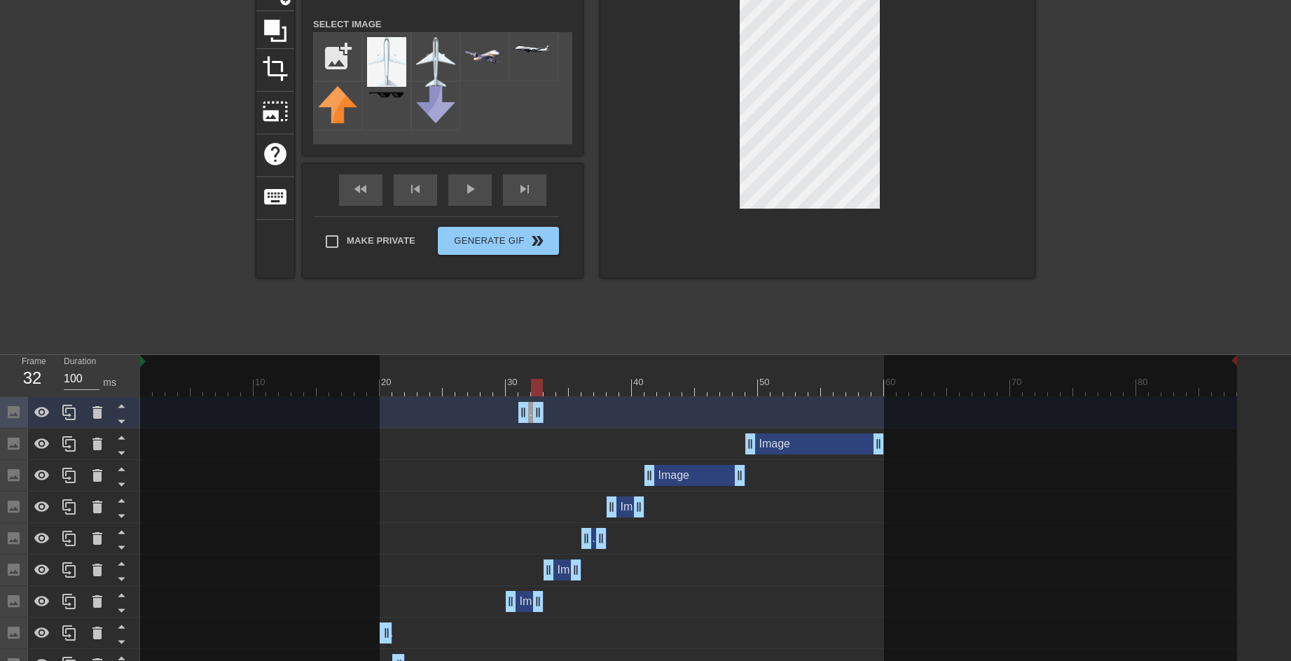
click at [544, 413] on div "Image drag_handle drag_handle" at bounding box center [688, 412] width 1097 height 21
drag, startPoint x: 521, startPoint y: 416, endPoint x: 534, endPoint y: 417, distance: 12.6
click at [509, 391] on div at bounding box center [688, 388] width 1097 height 18
click at [527, 390] on div at bounding box center [688, 388] width 1097 height 18
click at [540, 387] on div at bounding box center [688, 388] width 1097 height 18
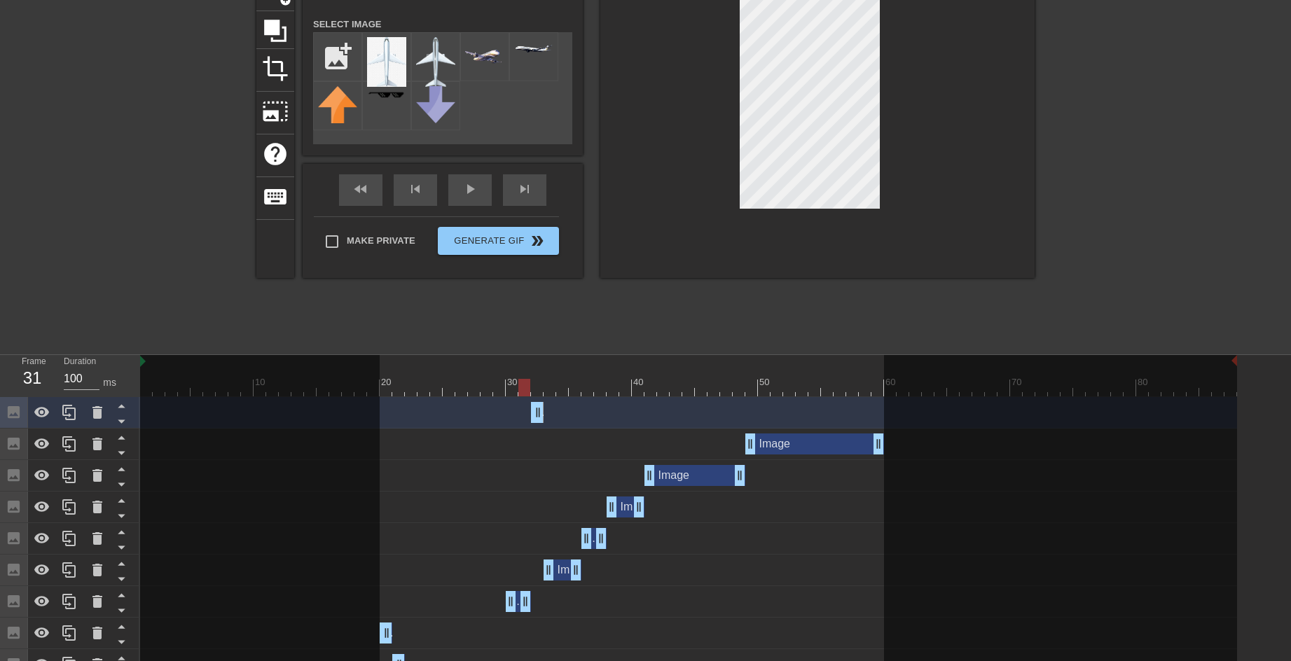
drag, startPoint x: 540, startPoint y: 608, endPoint x: 532, endPoint y: 608, distance: 7.7
click at [532, 608] on div "Image drag_handle drag_handle" at bounding box center [688, 601] width 1097 height 21
click at [516, 389] on div at bounding box center [688, 388] width 1097 height 18
click at [519, 394] on div at bounding box center [525, 388] width 12 height 18
click at [535, 390] on div at bounding box center [688, 388] width 1097 height 18
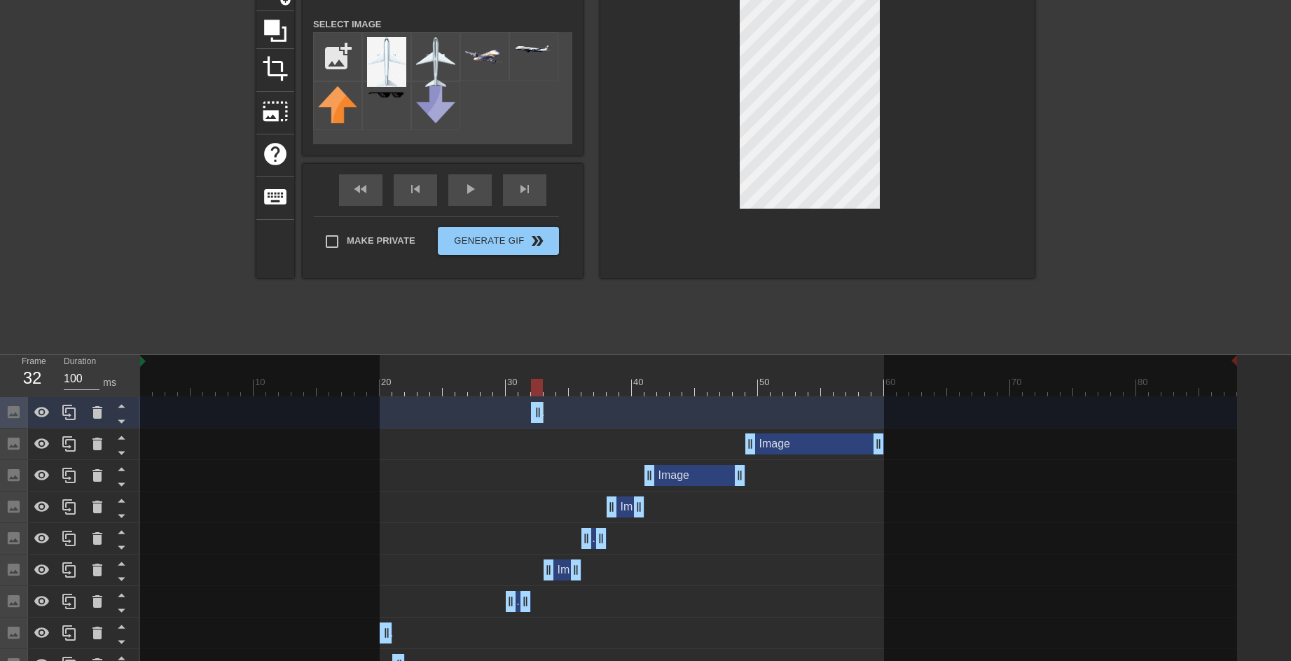
click at [551, 390] on div at bounding box center [688, 388] width 1097 height 18
click at [570, 387] on div at bounding box center [688, 388] width 1097 height 18
click at [565, 568] on div "Image drag_handle drag_handle" at bounding box center [563, 570] width 38 height 21
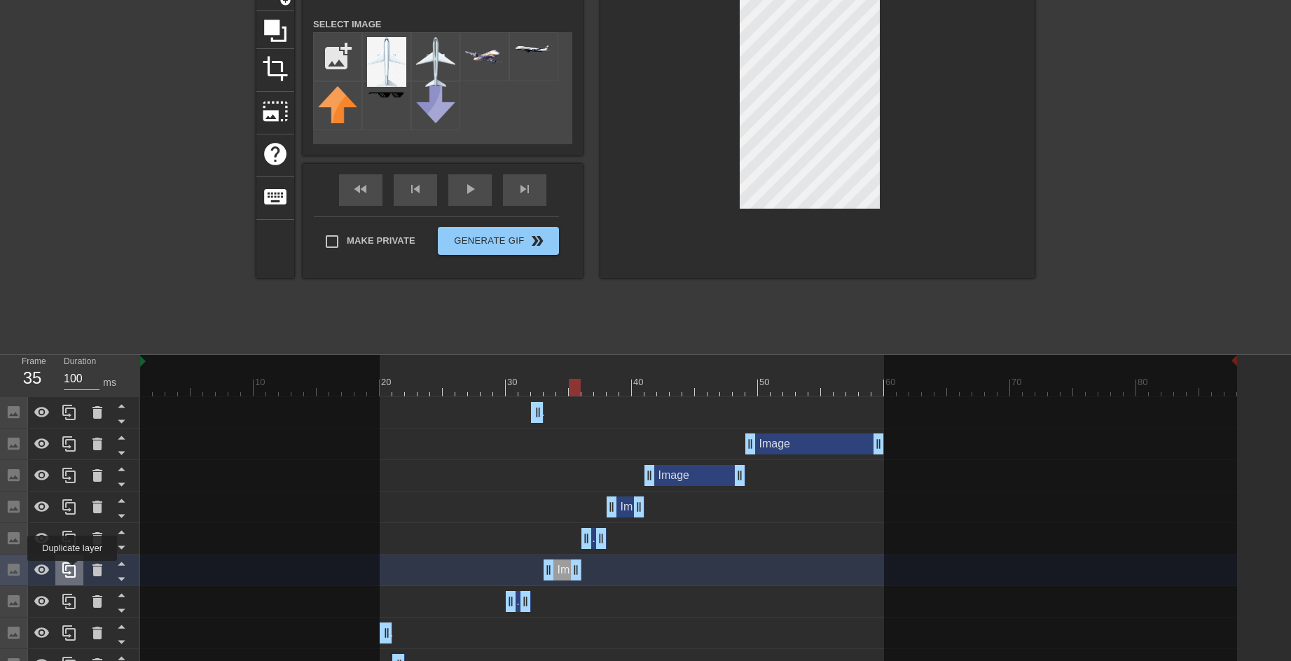
click at [72, 571] on icon at bounding box center [69, 570] width 17 height 17
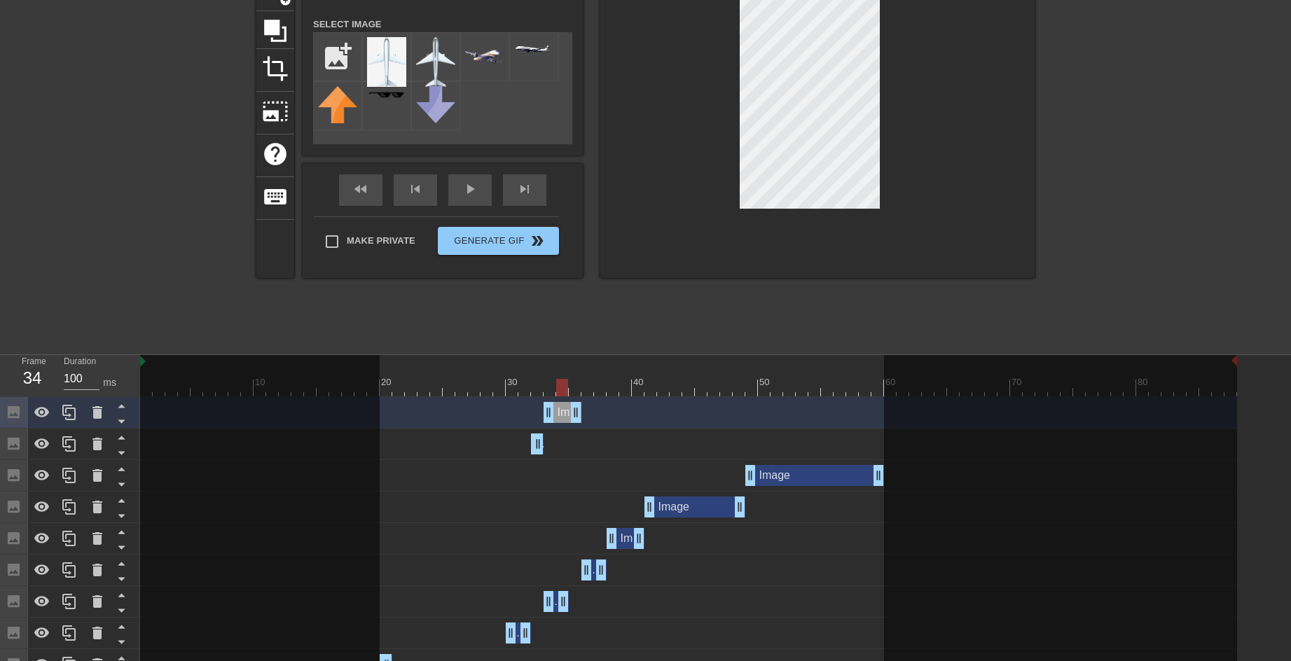
drag, startPoint x: 575, startPoint y: 603, endPoint x: 565, endPoint y: 603, distance: 10.5
drag, startPoint x: 551, startPoint y: 411, endPoint x: 568, endPoint y: 413, distance: 16.9
drag, startPoint x: 561, startPoint y: 413, endPoint x: 571, endPoint y: 413, distance: 9.8
click at [591, 387] on div at bounding box center [688, 388] width 1097 height 18
click at [565, 391] on div at bounding box center [688, 388] width 1097 height 18
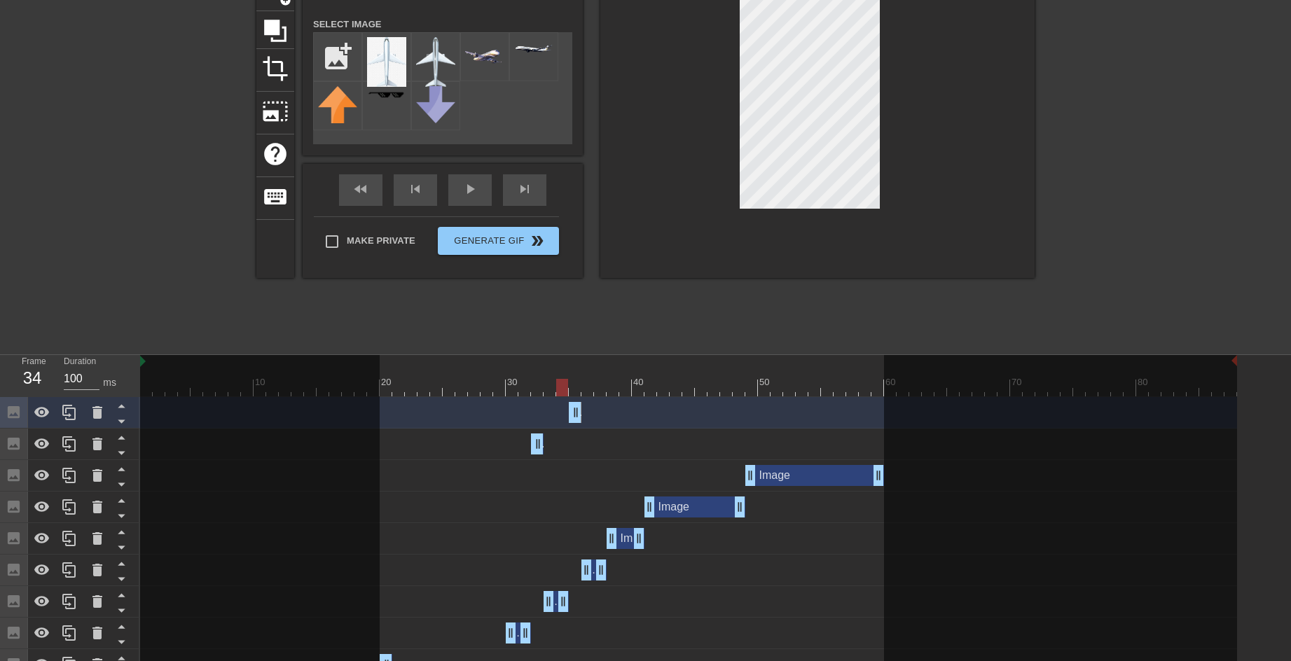
click at [582, 381] on div at bounding box center [688, 388] width 1097 height 18
click at [576, 383] on div at bounding box center [688, 388] width 1097 height 18
click at [592, 391] on div at bounding box center [688, 388] width 1097 height 18
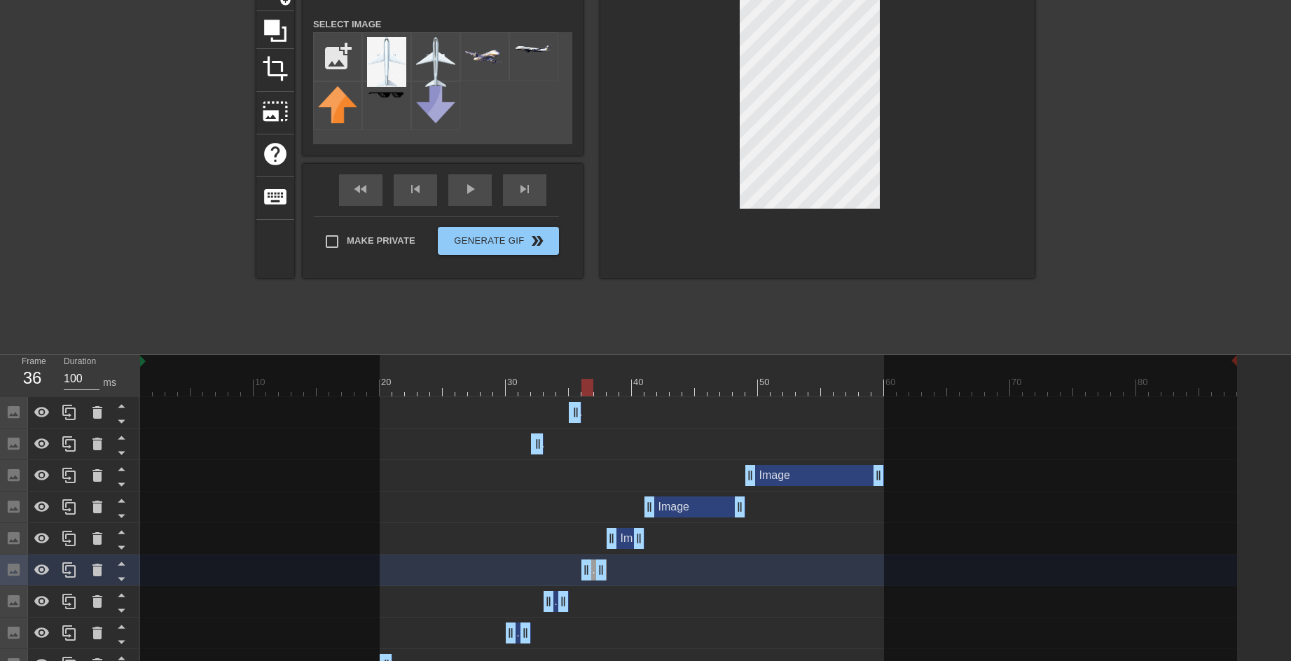
click at [601, 390] on div at bounding box center [688, 388] width 1097 height 18
click at [610, 390] on div at bounding box center [688, 388] width 1097 height 18
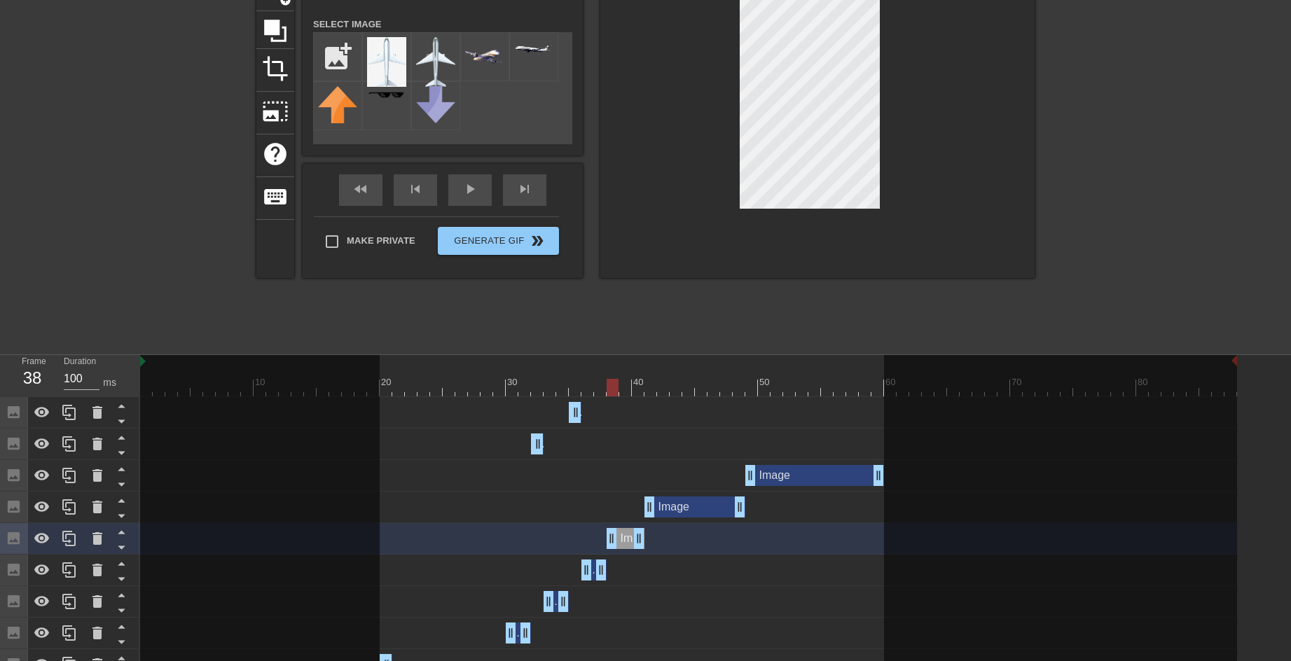
click at [629, 388] on div at bounding box center [688, 388] width 1097 height 18
click at [642, 389] on div at bounding box center [688, 388] width 1097 height 18
click at [623, 387] on div at bounding box center [688, 388] width 1097 height 18
click at [642, 390] on div at bounding box center [688, 388] width 1097 height 18
click at [620, 387] on div at bounding box center [688, 388] width 1097 height 18
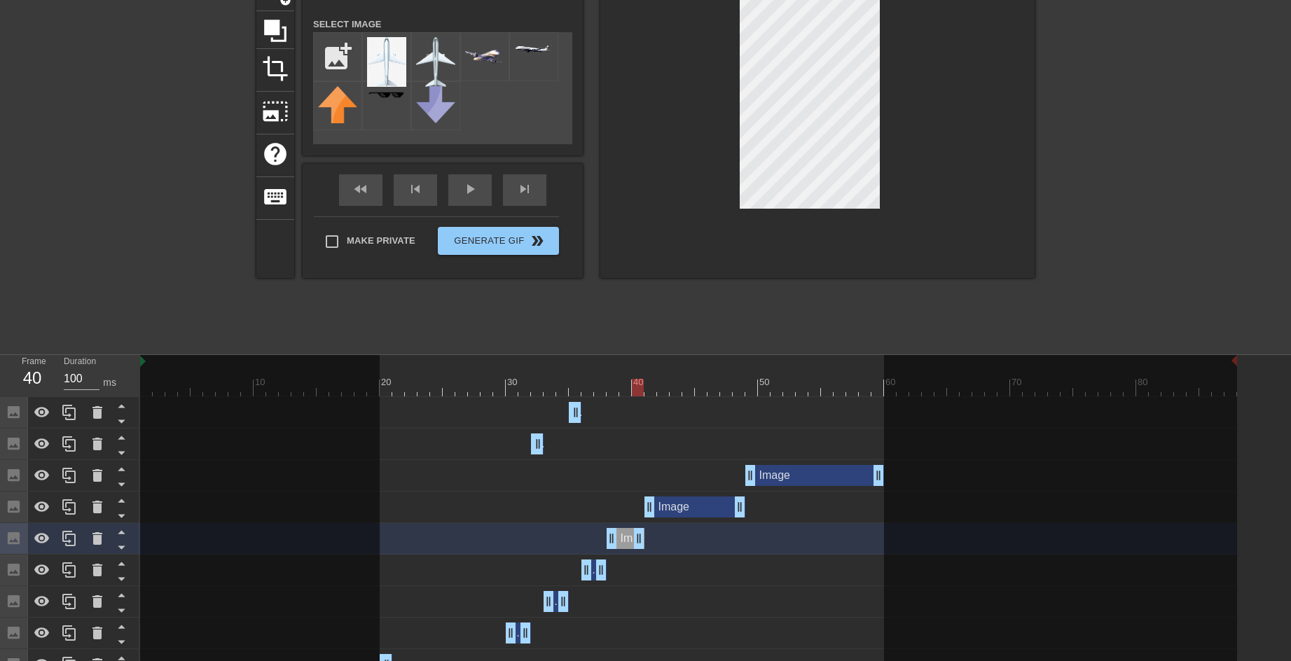
click at [632, 390] on div at bounding box center [638, 388] width 12 height 18
click at [633, 390] on div at bounding box center [688, 388] width 1097 height 18
click at [647, 390] on div at bounding box center [688, 388] width 1097 height 18
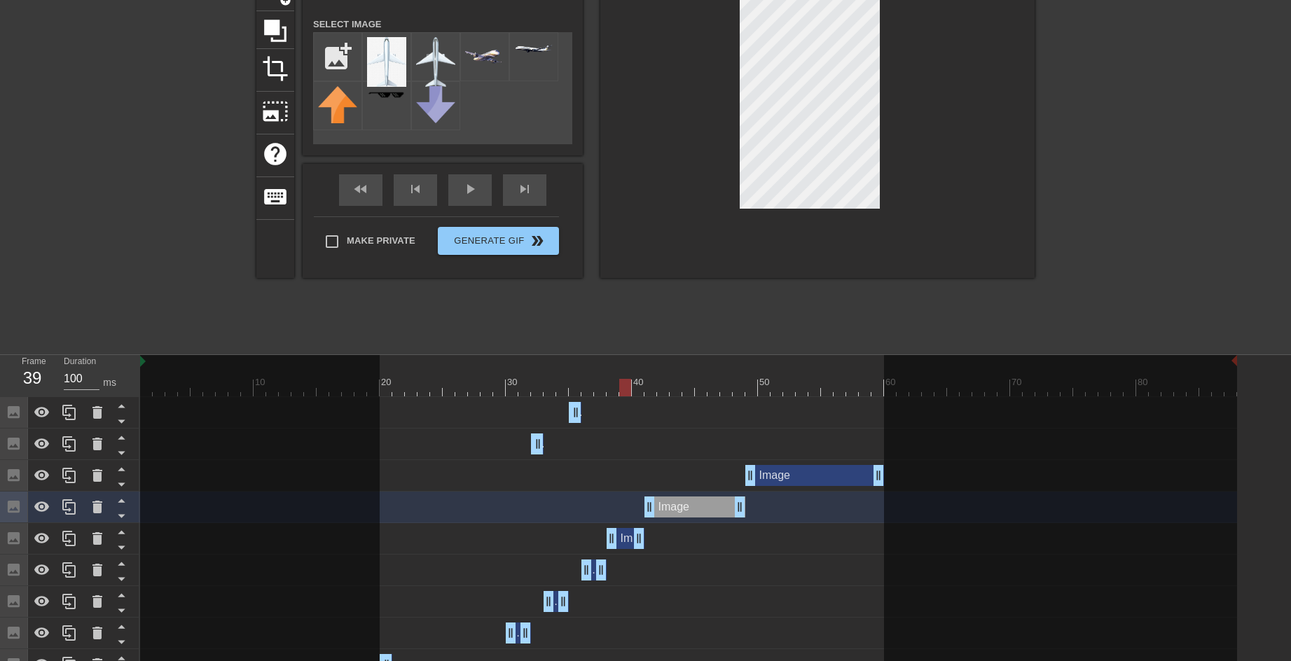
click at [626, 386] on div at bounding box center [688, 388] width 1097 height 18
click at [648, 385] on div at bounding box center [688, 388] width 1097 height 18
click at [663, 396] on div at bounding box center [688, 388] width 1097 height 18
click at [688, 395] on div at bounding box center [688, 388] width 1097 height 18
drag, startPoint x: 738, startPoint y: 506, endPoint x: 682, endPoint y: 507, distance: 56.1
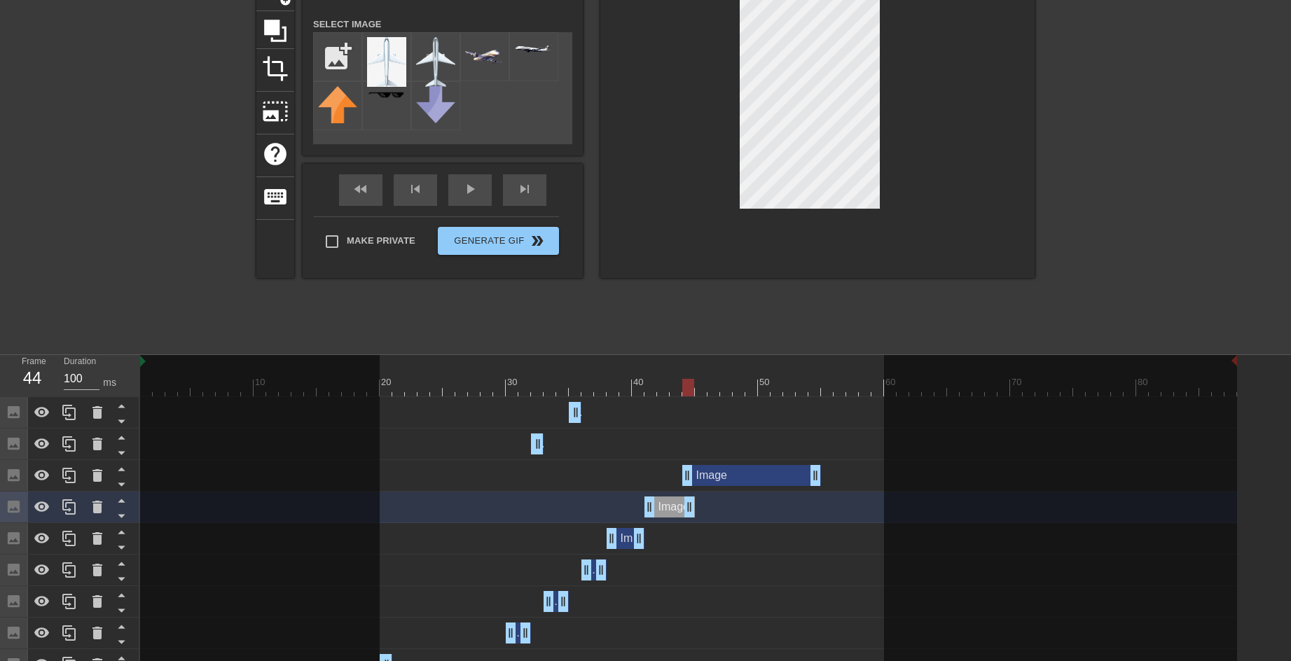
drag, startPoint x: 804, startPoint y: 476, endPoint x: 743, endPoint y: 481, distance: 60.5
click at [743, 481] on div "Image drag_handle drag_handle" at bounding box center [751, 475] width 139 height 21
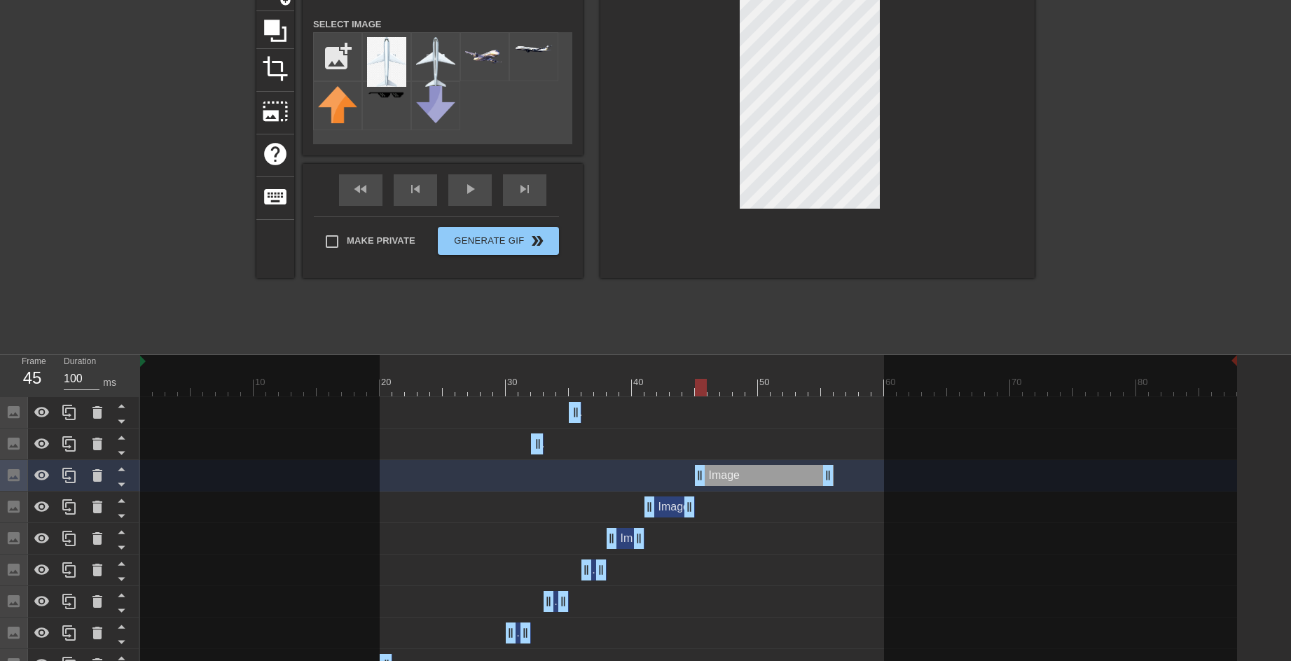
drag, startPoint x: 753, startPoint y: 479, endPoint x: 760, endPoint y: 476, distance: 7.3
click at [760, 476] on div "Image drag_handle drag_handle" at bounding box center [764, 475] width 139 height 21
drag, startPoint x: 829, startPoint y: 471, endPoint x: 878, endPoint y: 472, distance: 49.1
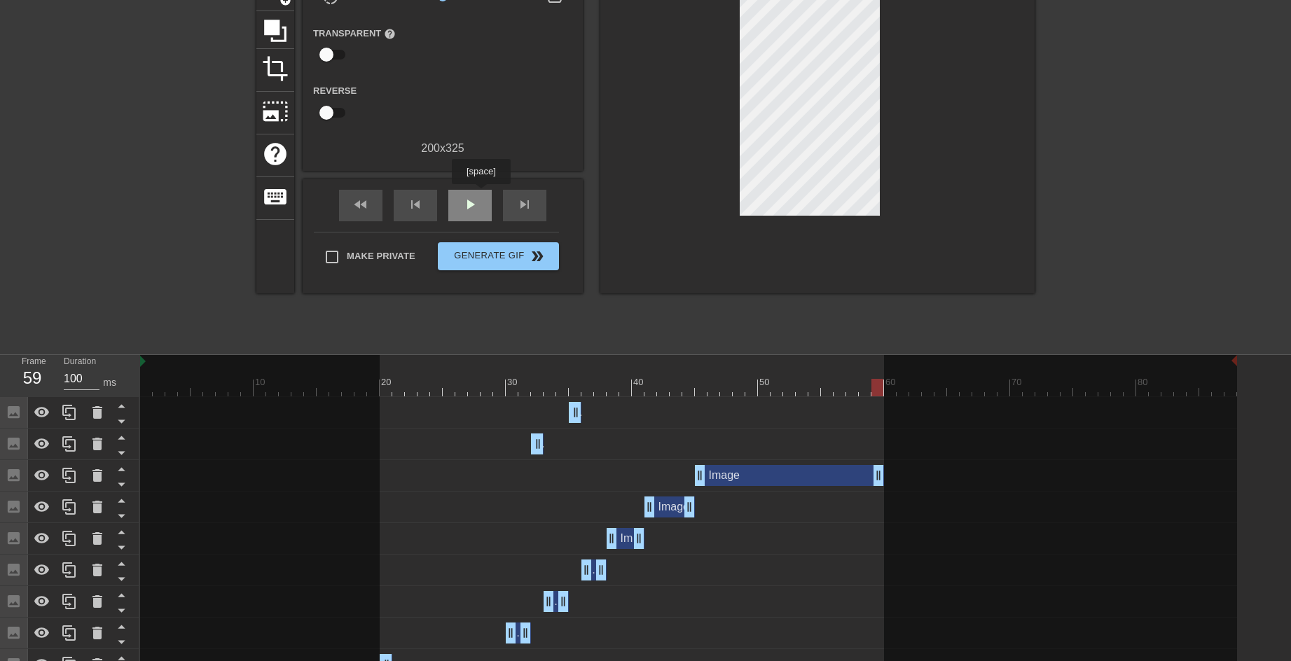
click at [481, 194] on div "play_arrow" at bounding box center [469, 206] width 43 height 32
click at [521, 263] on button "Generate Gif double_arrow" at bounding box center [498, 256] width 121 height 28
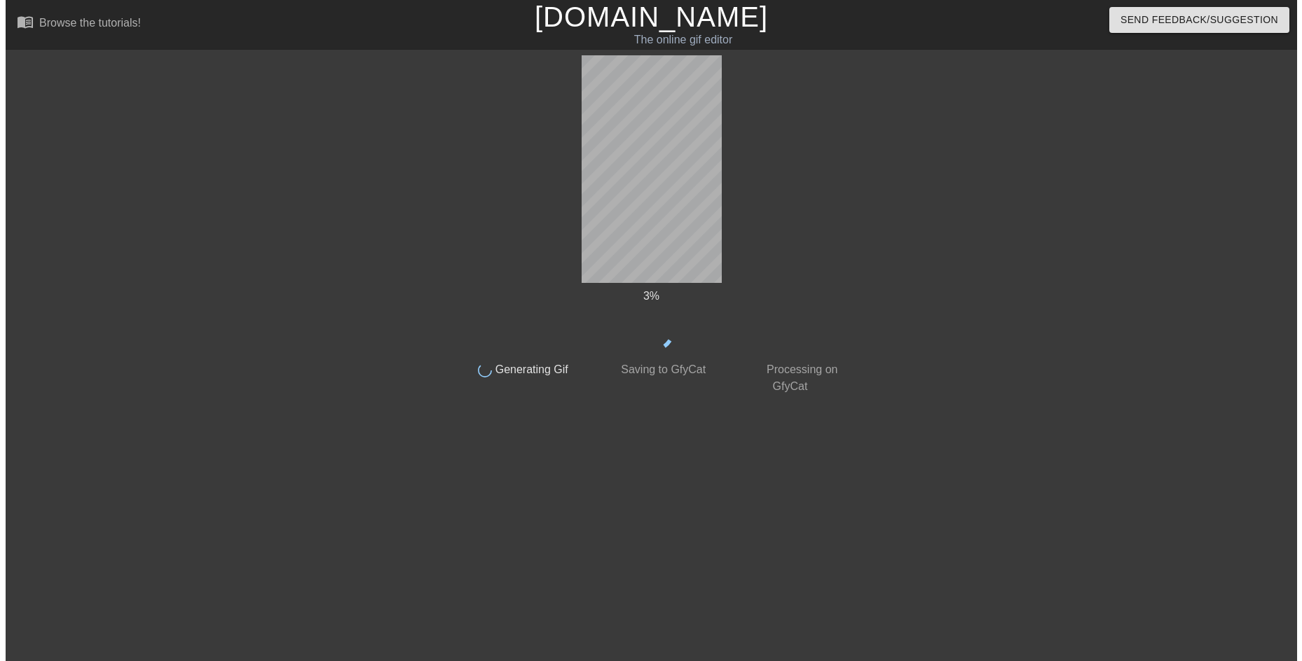
scroll to position [0, 0]
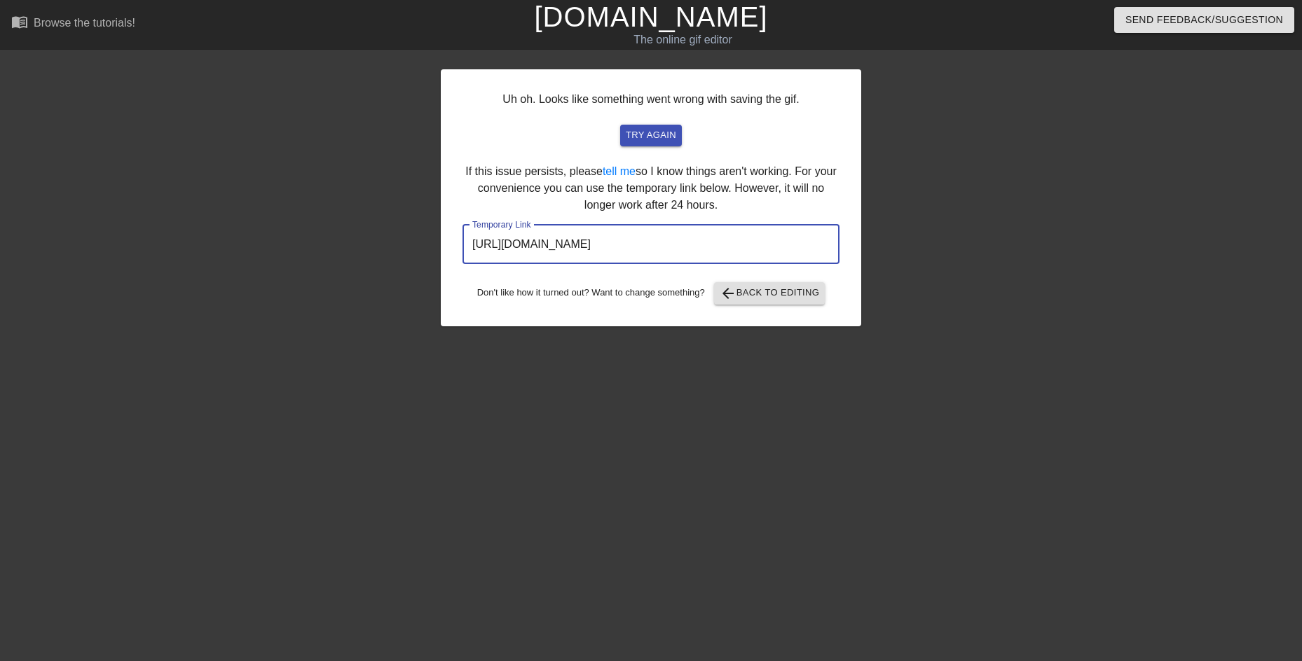
drag, startPoint x: 780, startPoint y: 251, endPoint x: 368, endPoint y: 296, distance: 414.5
click at [368, 296] on div "Uh oh. Looks like something went wrong with saving the gif. try again If this i…" at bounding box center [651, 265] width 1302 height 420
